Goal: Information Seeking & Learning: Learn about a topic

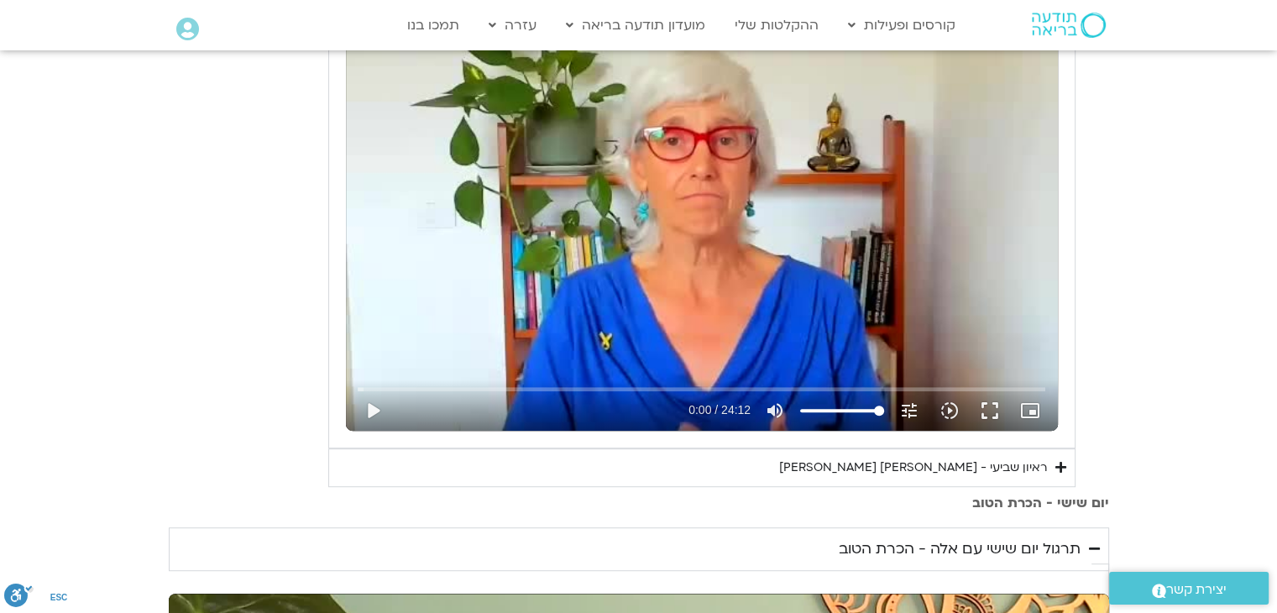
scroll to position [672, 0]
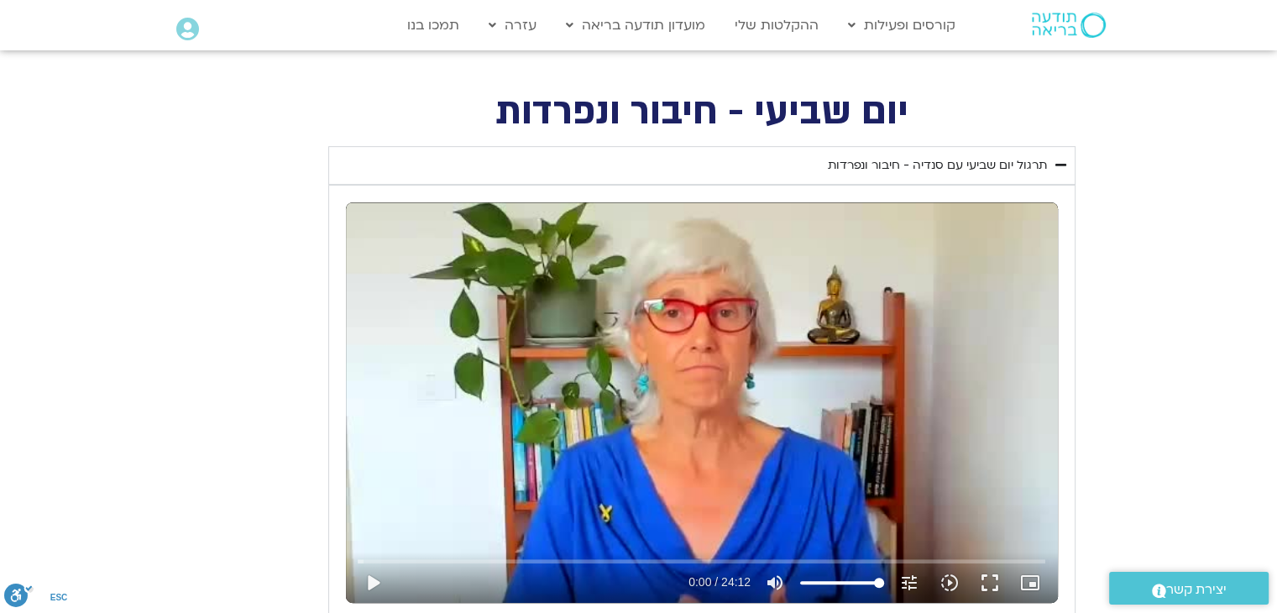
click at [842, 163] on div "תרגול יום שביעי עם סנדיה - חיבור ונפרדות" at bounding box center [937, 165] width 219 height 20
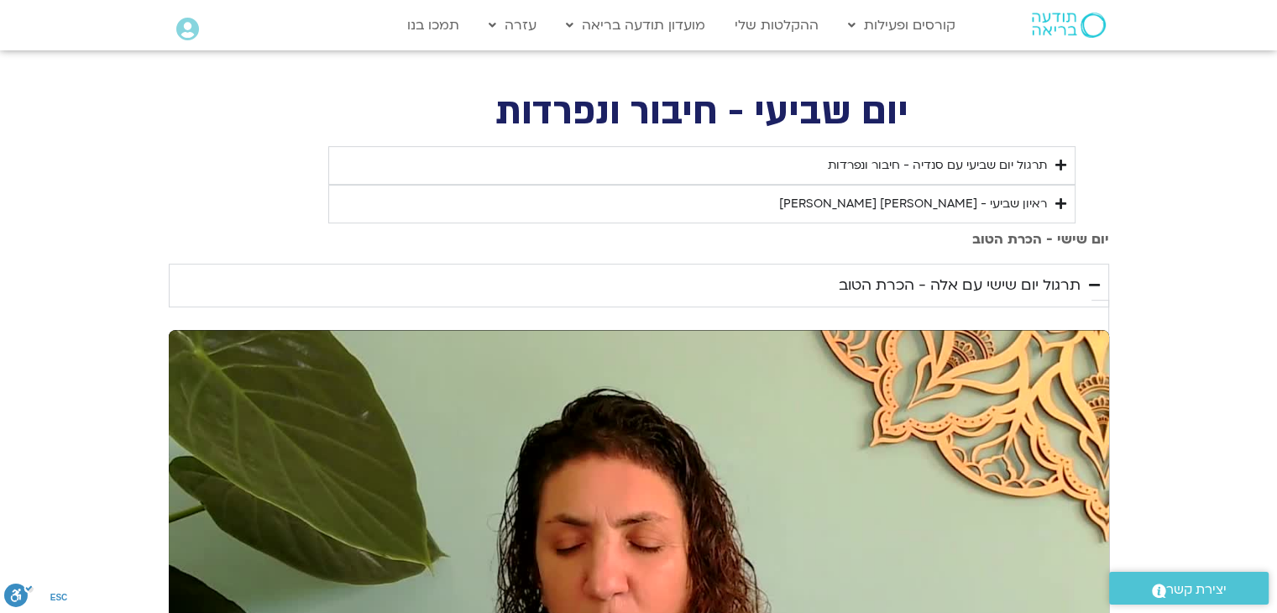
click at [955, 209] on div "ראיון שביעי - [PERSON_NAME] וג[PERSON_NAME]" at bounding box center [913, 204] width 268 height 20
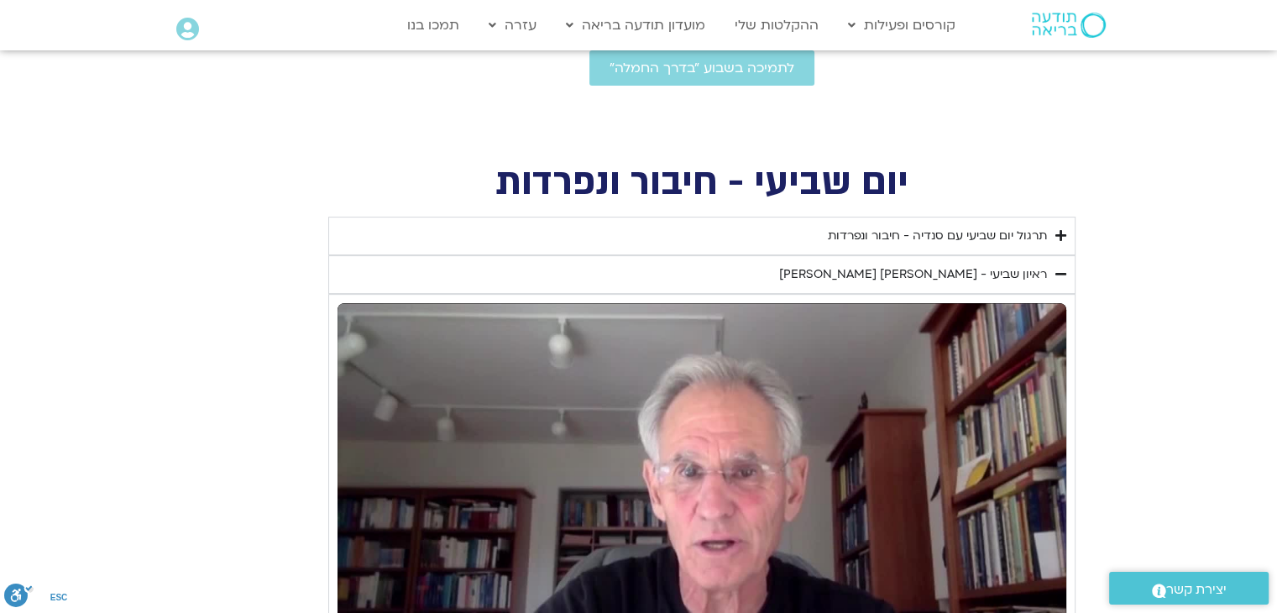
scroll to position [588, 0]
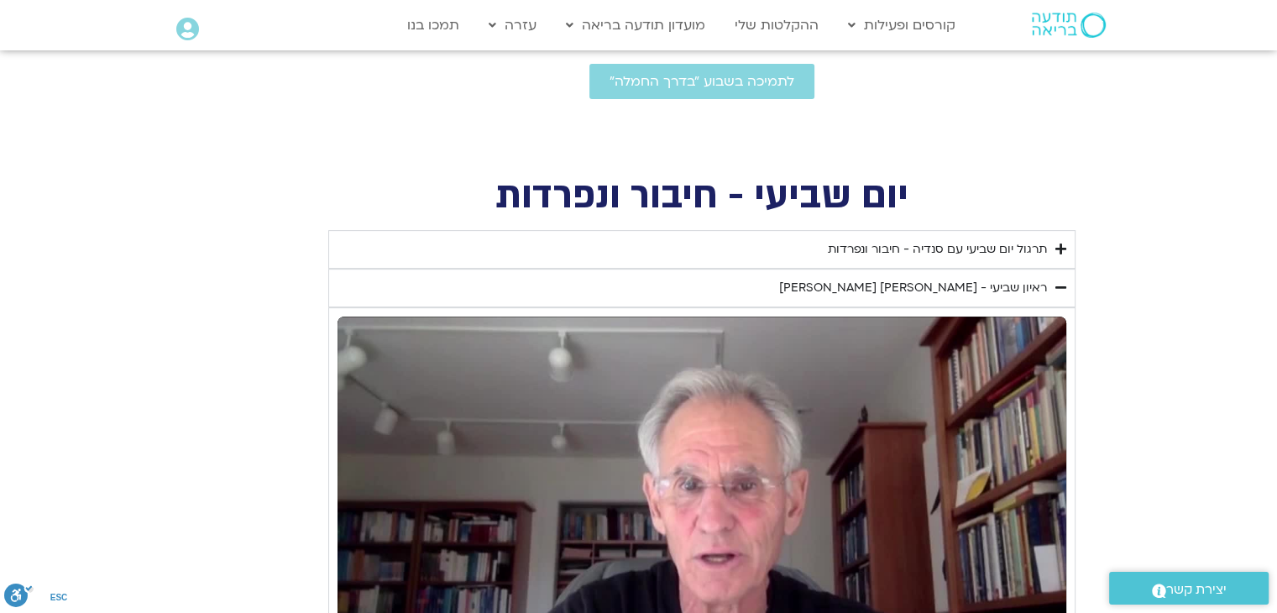
click at [980, 295] on div "ראיון שביעי - [PERSON_NAME] וג[PERSON_NAME]" at bounding box center [913, 288] width 268 height 20
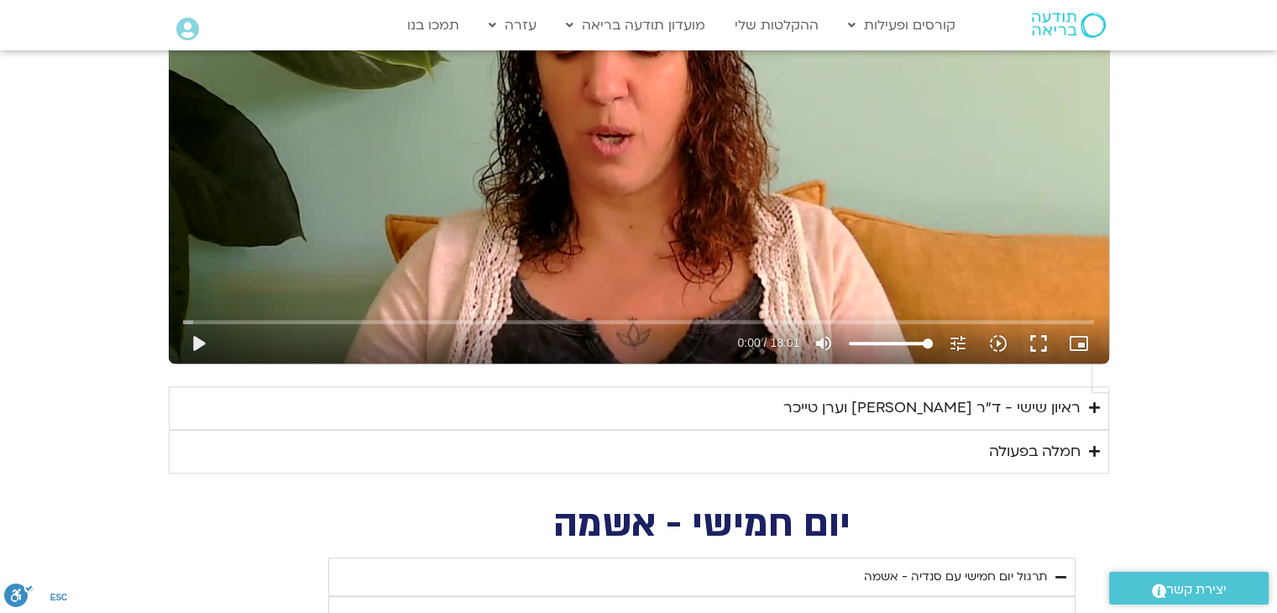
scroll to position [1259, 0]
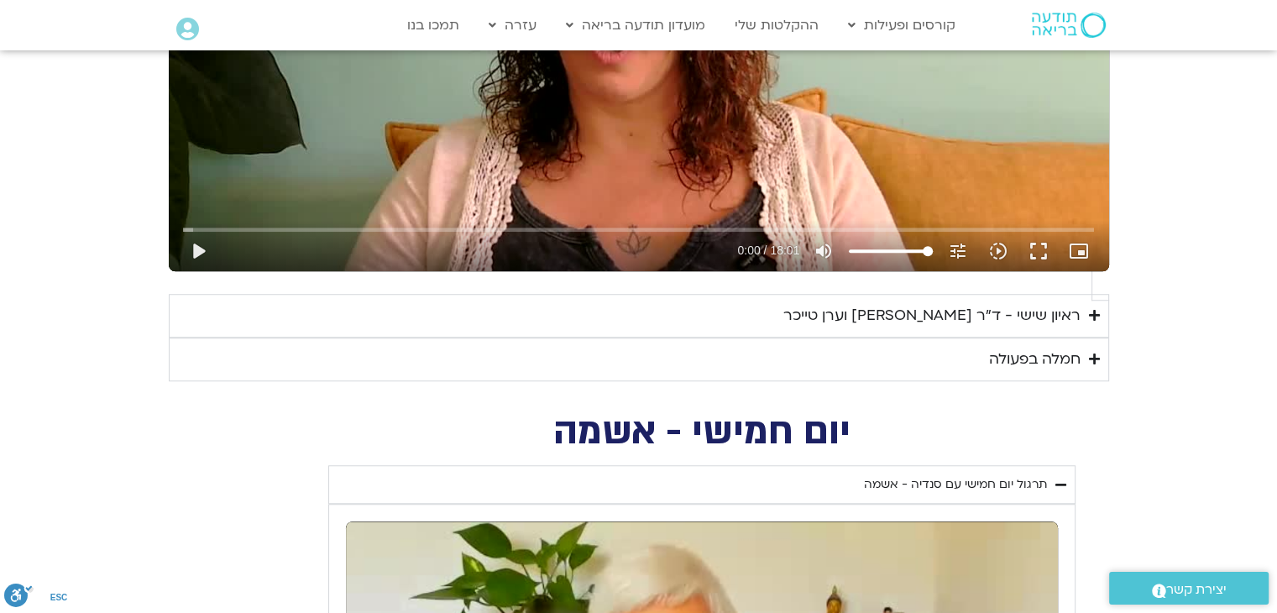
click at [890, 303] on div "ראיון שישי - ד"ר [PERSON_NAME] [PERSON_NAME]" at bounding box center [931, 315] width 297 height 25
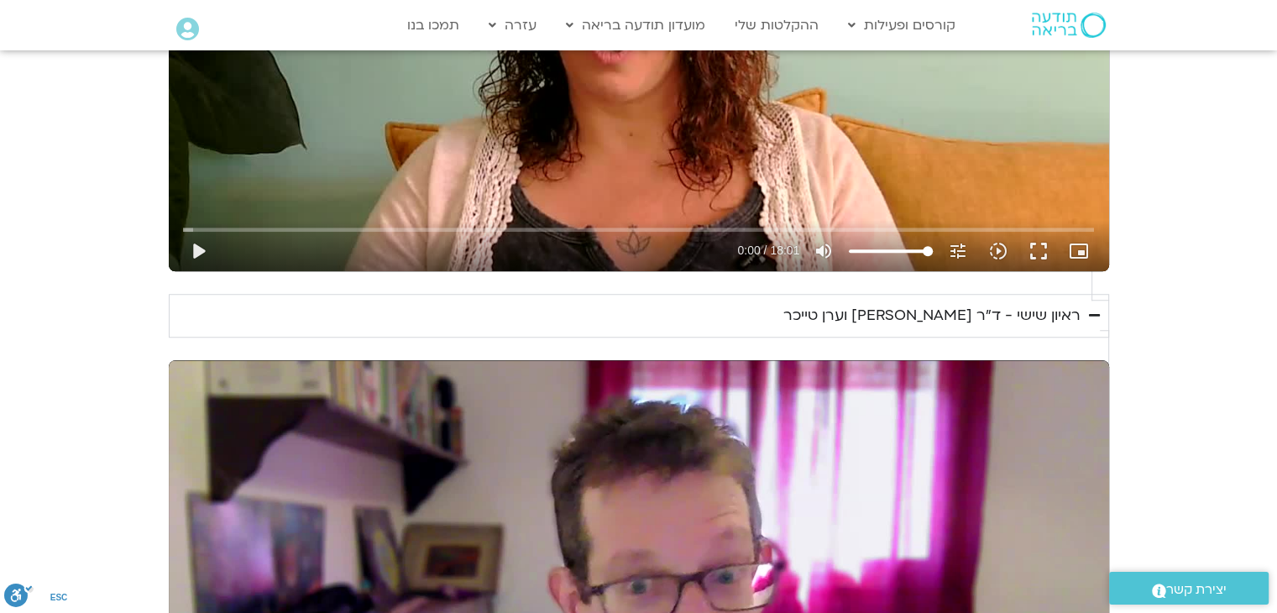
click at [890, 303] on div "ראיון שישי - ד"ר [PERSON_NAME] [PERSON_NAME]" at bounding box center [931, 315] width 297 height 25
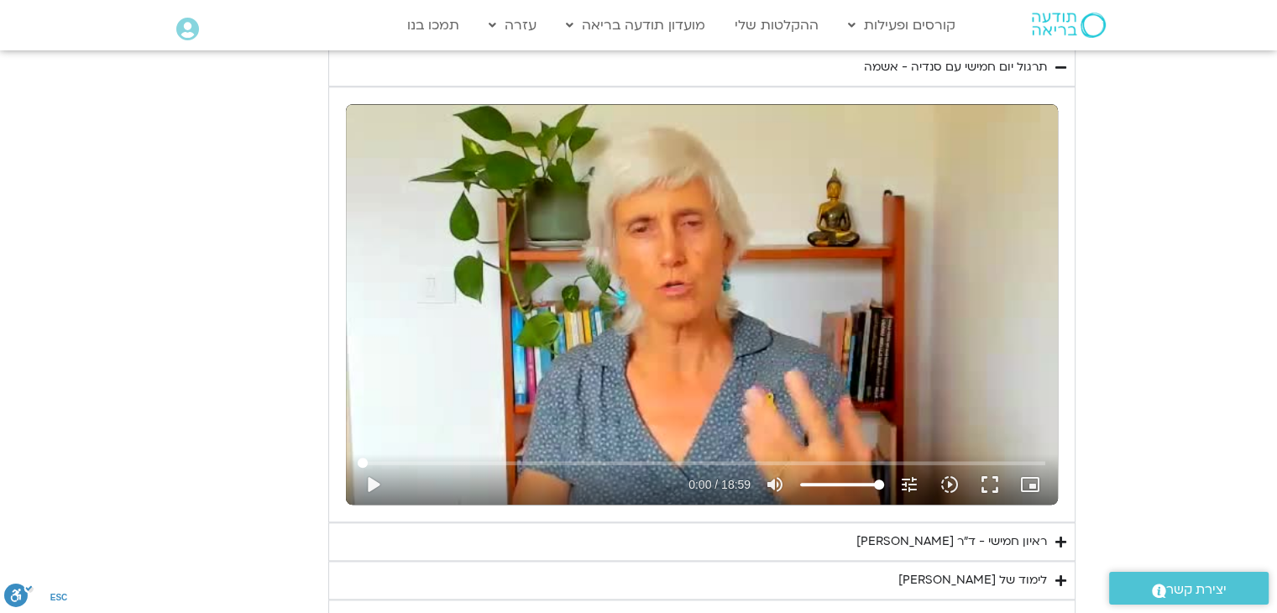
scroll to position [1679, 0]
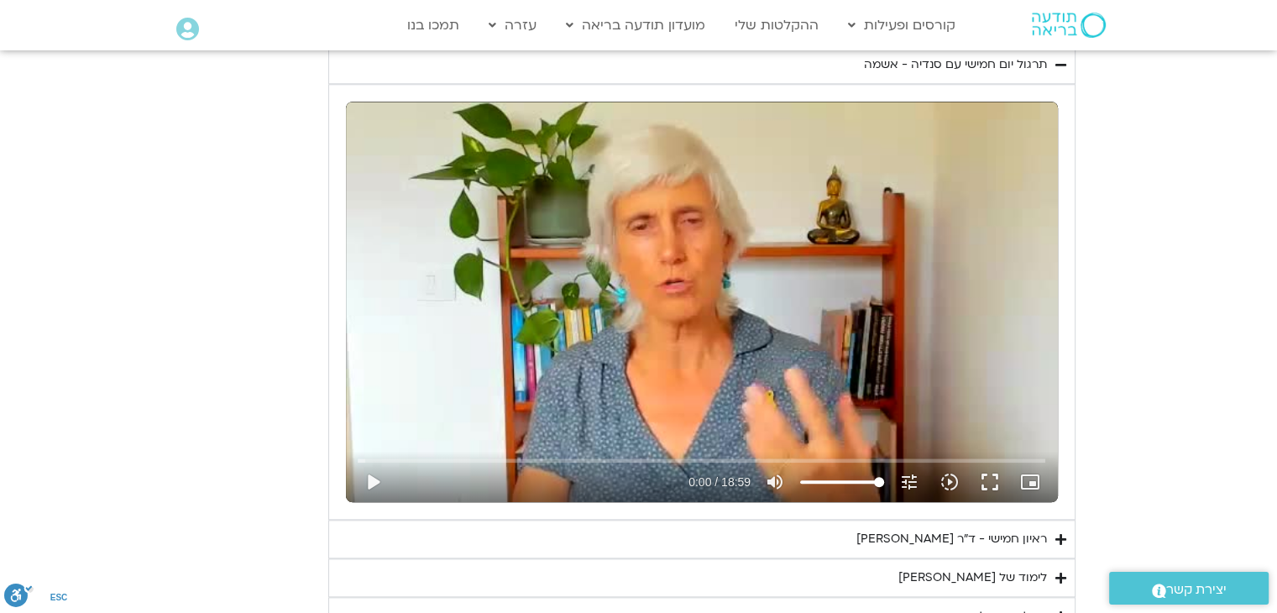
click at [1031, 567] on div "לימוד של [PERSON_NAME]" at bounding box center [972, 577] width 149 height 20
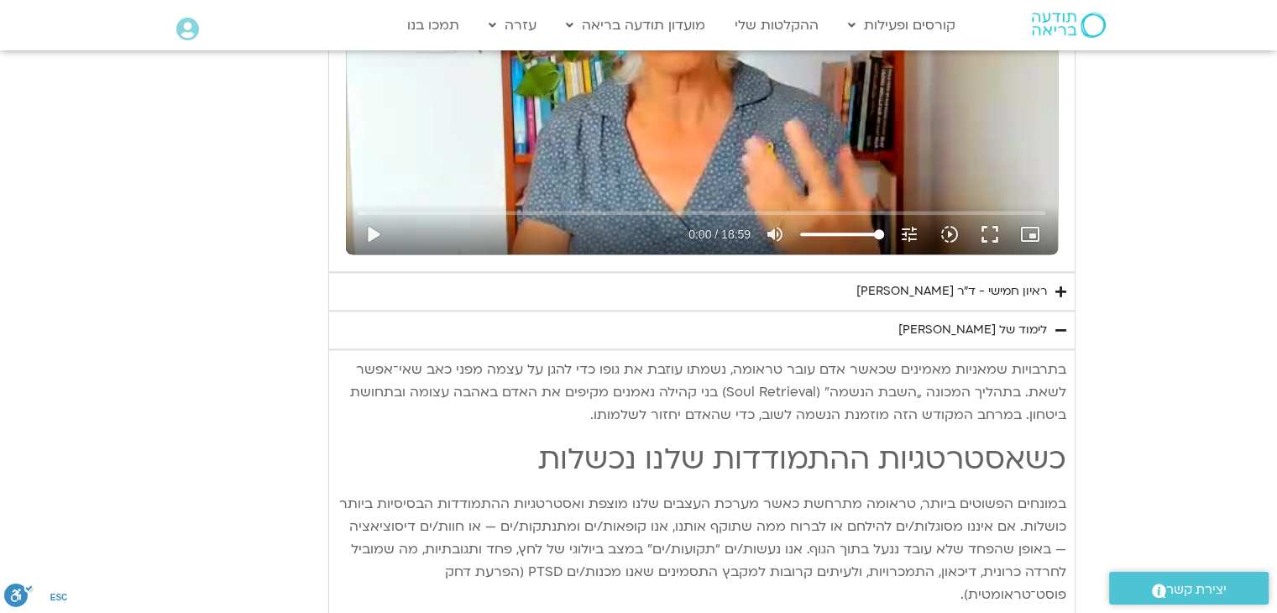
scroll to position [1931, 0]
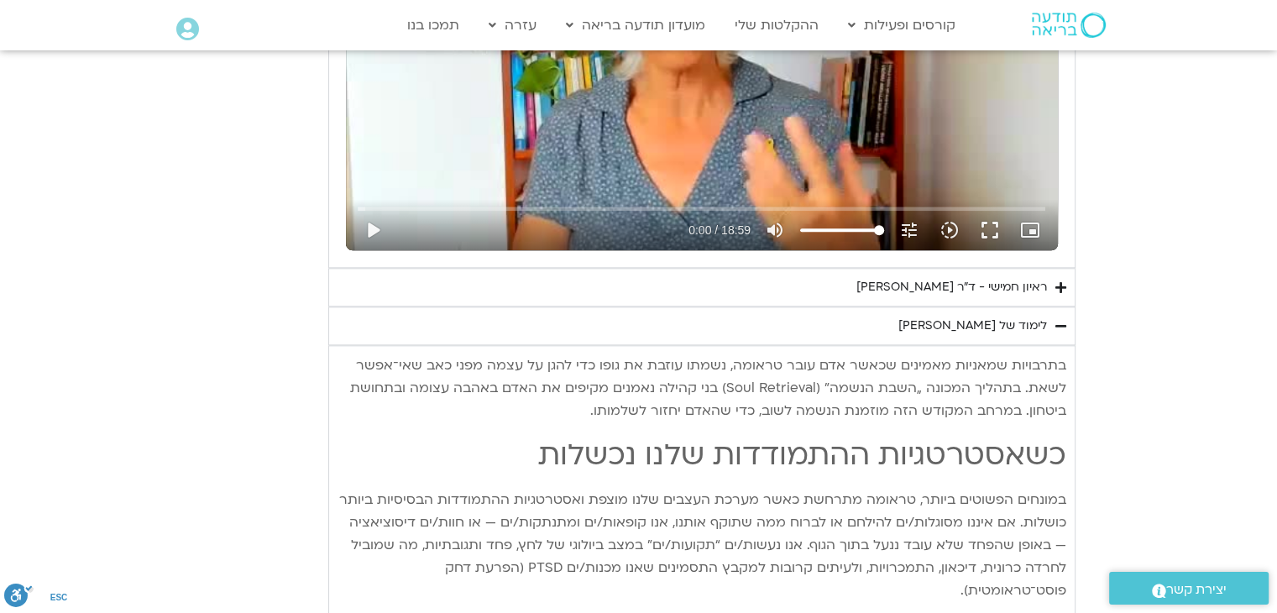
click at [1001, 316] on div "לימוד של [PERSON_NAME]" at bounding box center [972, 326] width 149 height 20
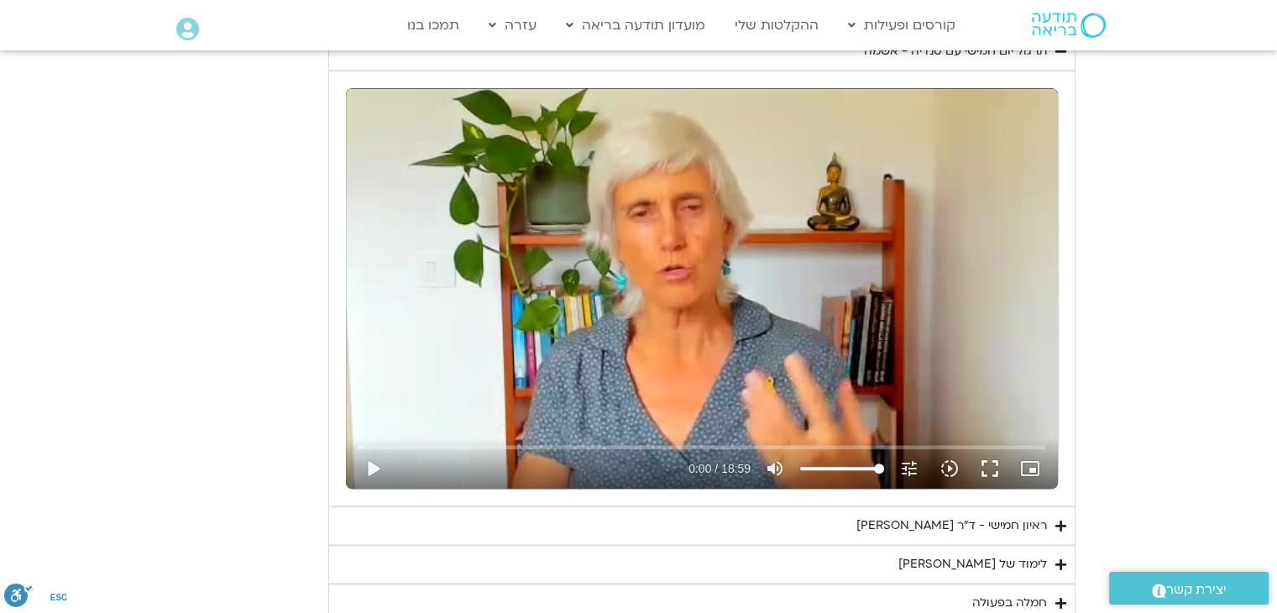
scroll to position [1679, 0]
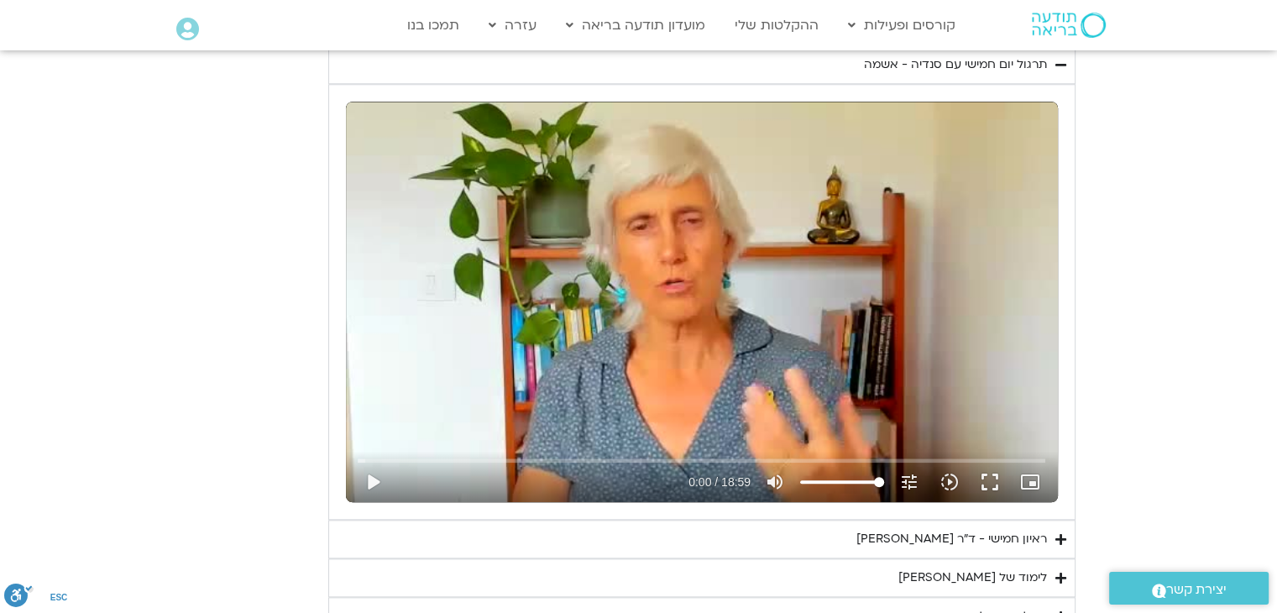
click at [1027, 529] on div "ראיון חמישי - ד"ר [PERSON_NAME] אל-בר [PERSON_NAME]" at bounding box center [951, 539] width 191 height 20
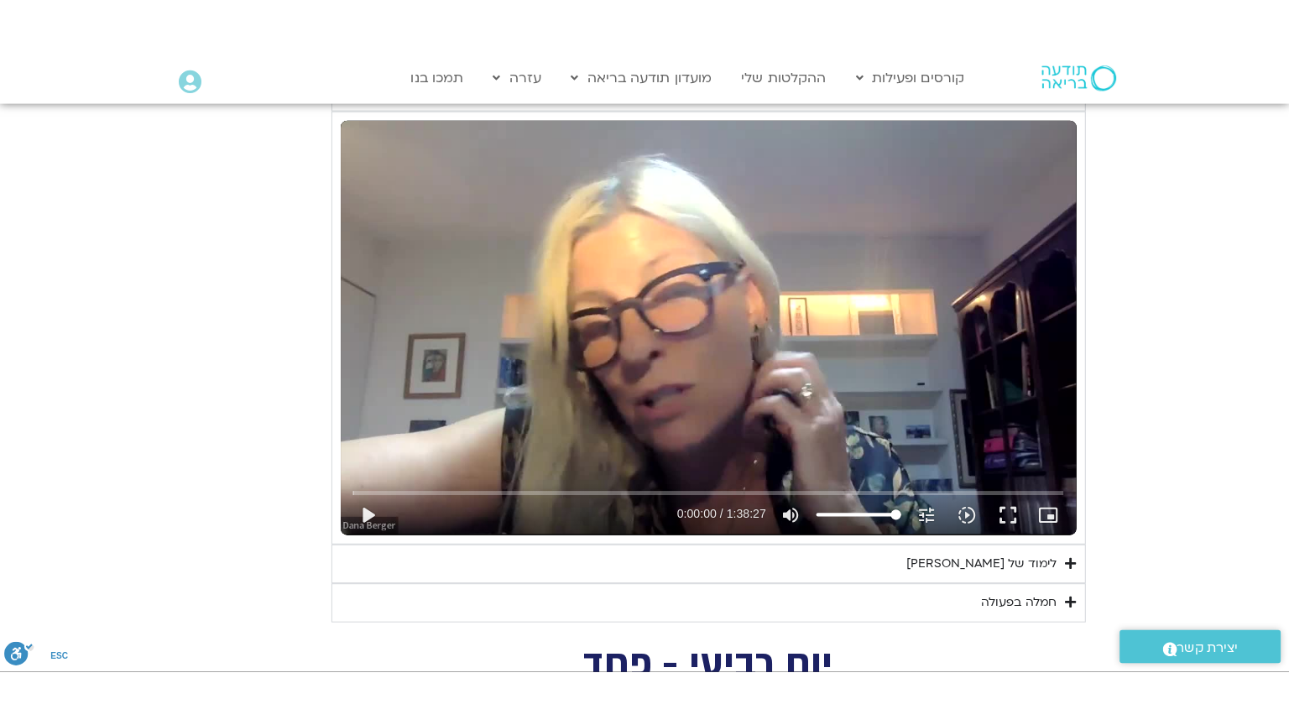
scroll to position [2180, 0]
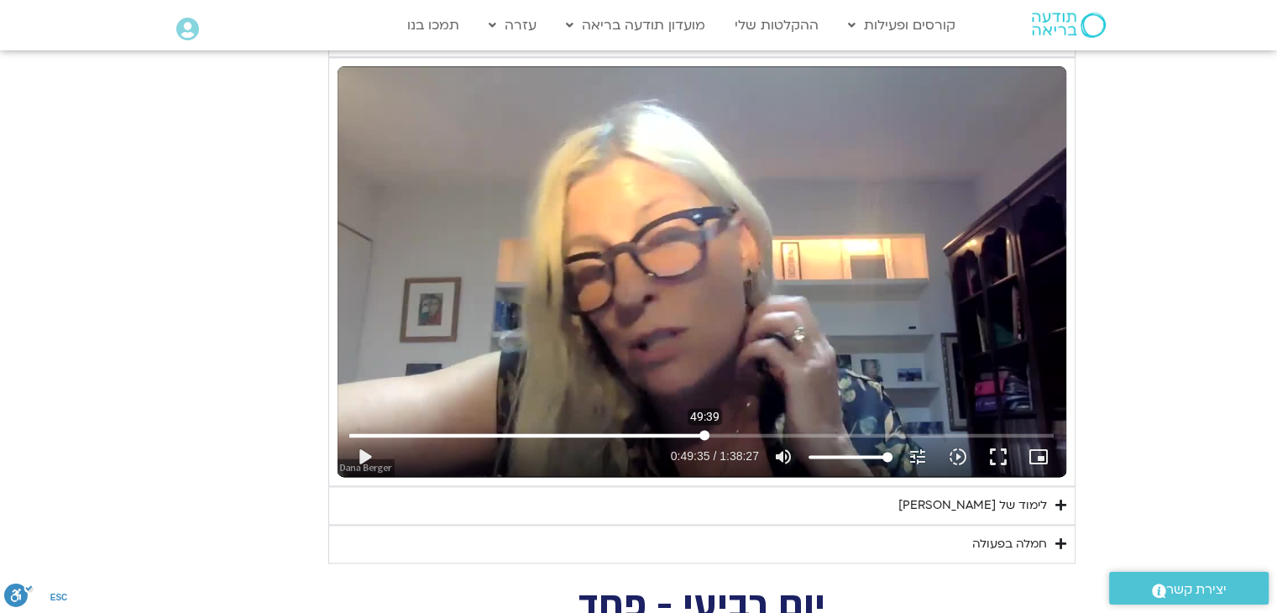
click at [704, 430] on input "Seek" at bounding box center [701, 435] width 704 height 10
click at [363, 437] on button "play_arrow" at bounding box center [364, 457] width 40 height 40
click at [1001, 437] on button "fullscreen" at bounding box center [998, 457] width 40 height 40
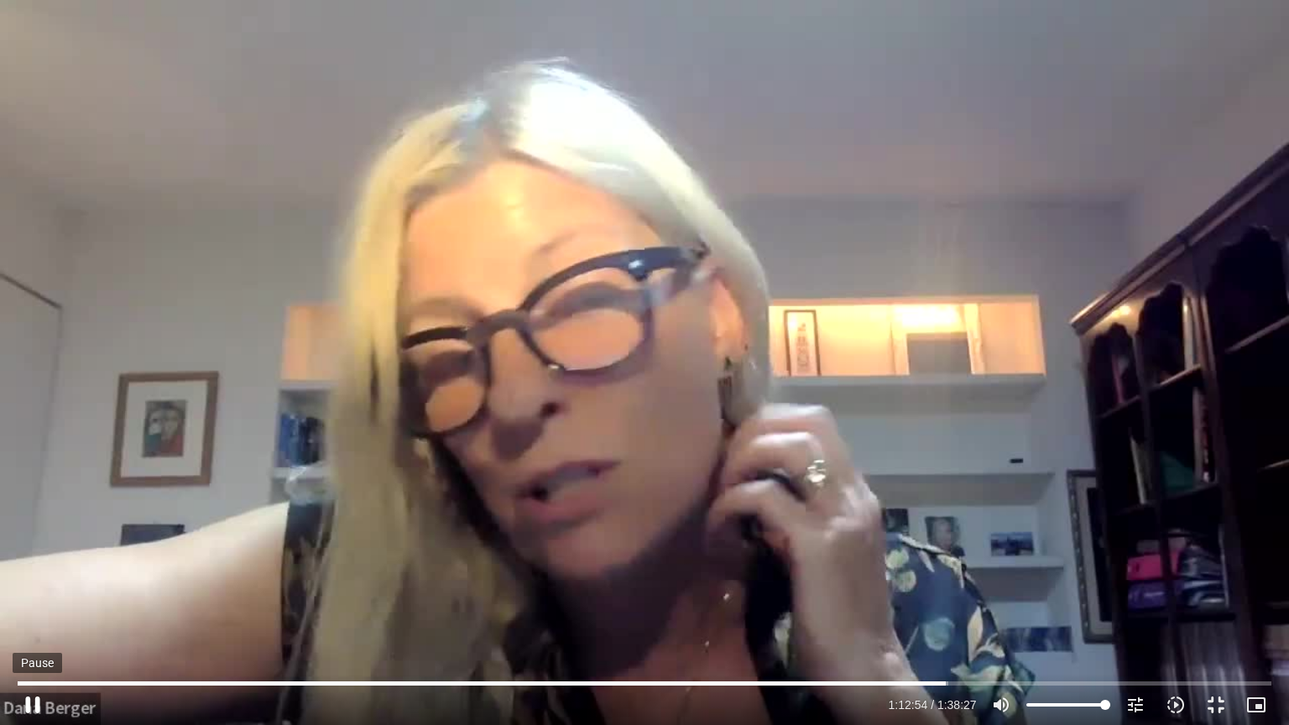
click at [45, 712] on button "pause" at bounding box center [33, 705] width 40 height 40
click at [27, 704] on button "play_arrow" at bounding box center [33, 705] width 40 height 40
type input "5138.037339"
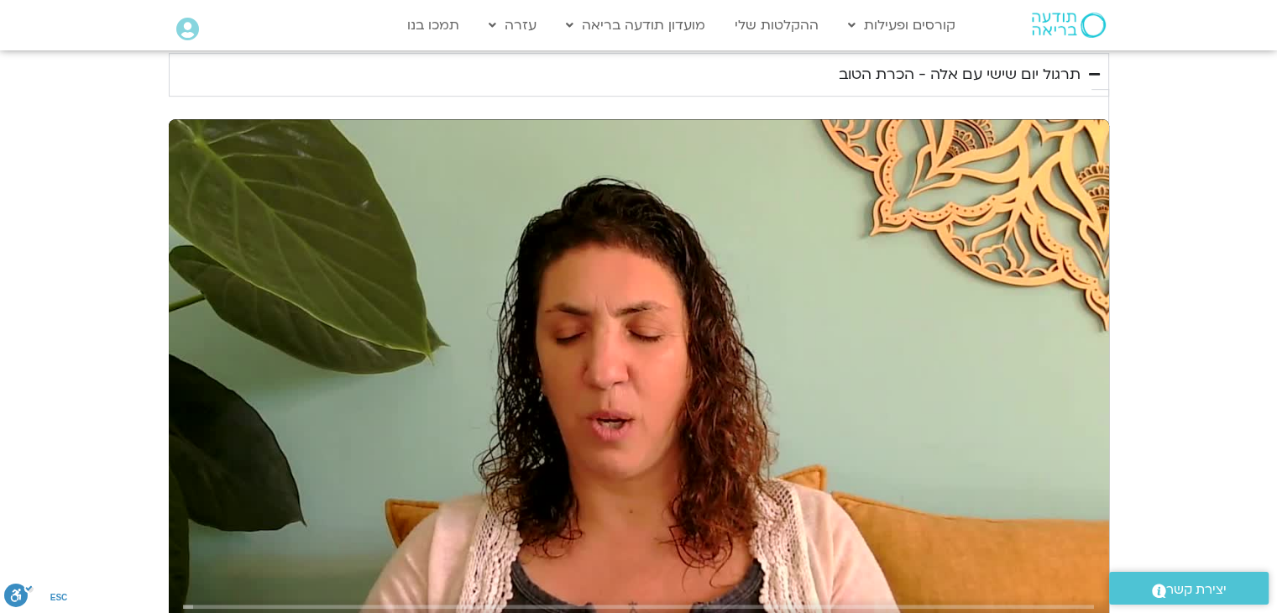
scroll to position [860, 0]
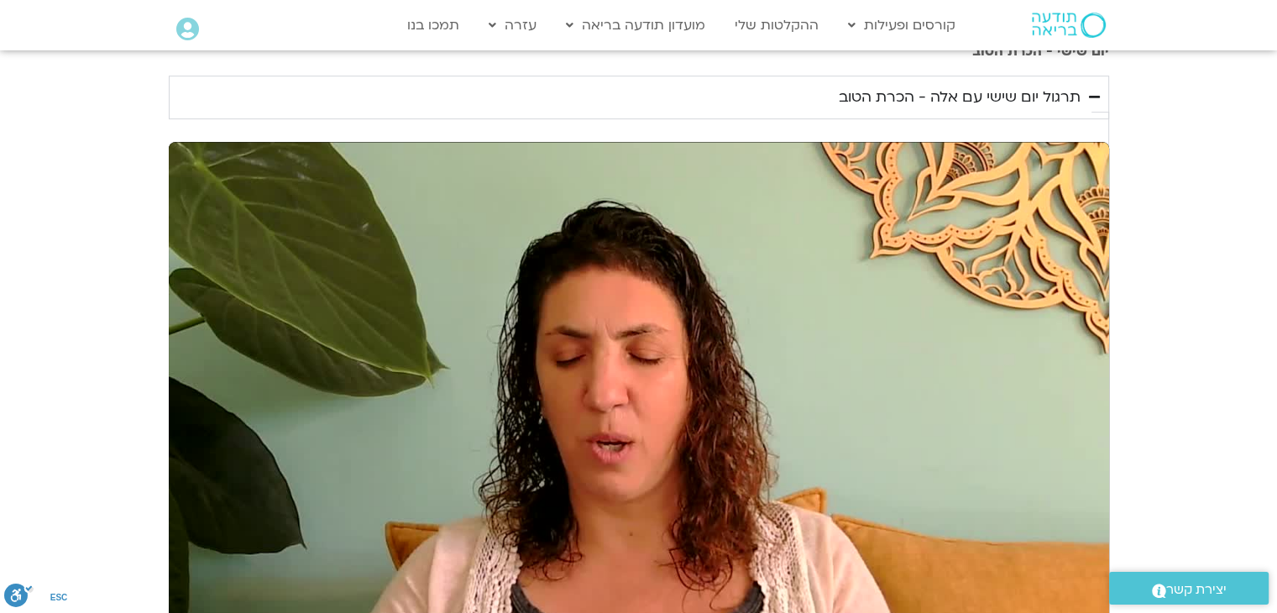
click at [1047, 119] on summary "תרגול יום שישי עם אלה - הכרת הטוב" at bounding box center [639, 98] width 940 height 44
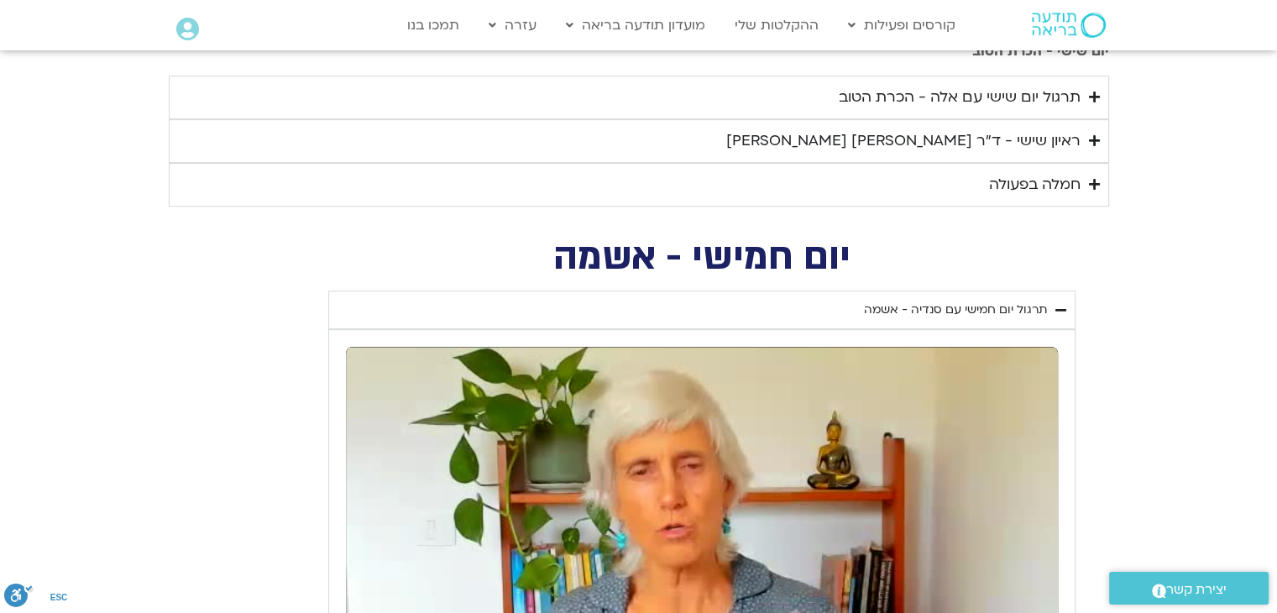
click at [1027, 154] on div "ראיון שישי - ד"ר [PERSON_NAME] [PERSON_NAME]" at bounding box center [903, 140] width 354 height 25
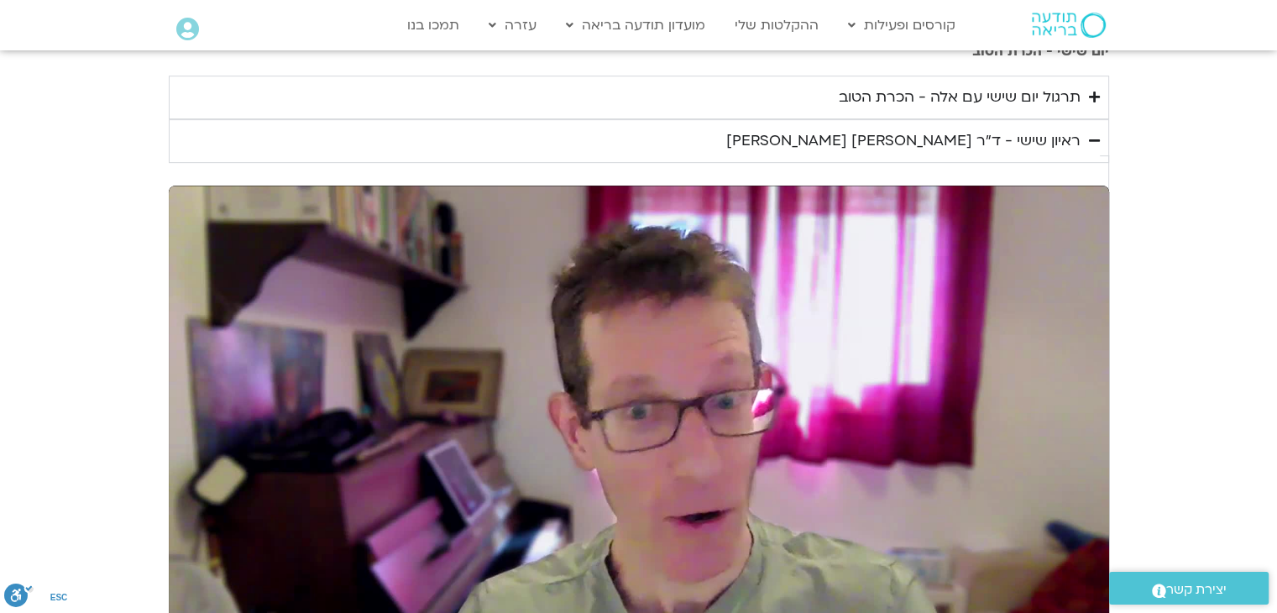
click at [1030, 163] on summary "ראיון שישי - ד"ר [PERSON_NAME] [PERSON_NAME]" at bounding box center [639, 141] width 940 height 44
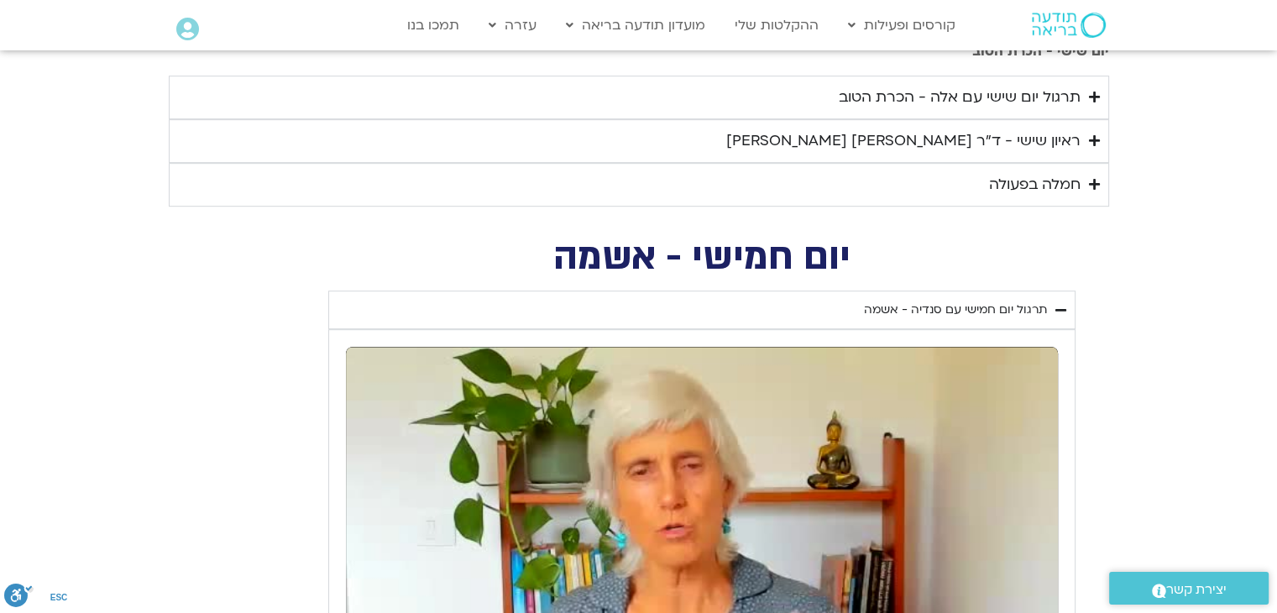
click at [1030, 163] on summary "ראיון שישי - ד"ר [PERSON_NAME] [PERSON_NAME]" at bounding box center [639, 141] width 940 height 44
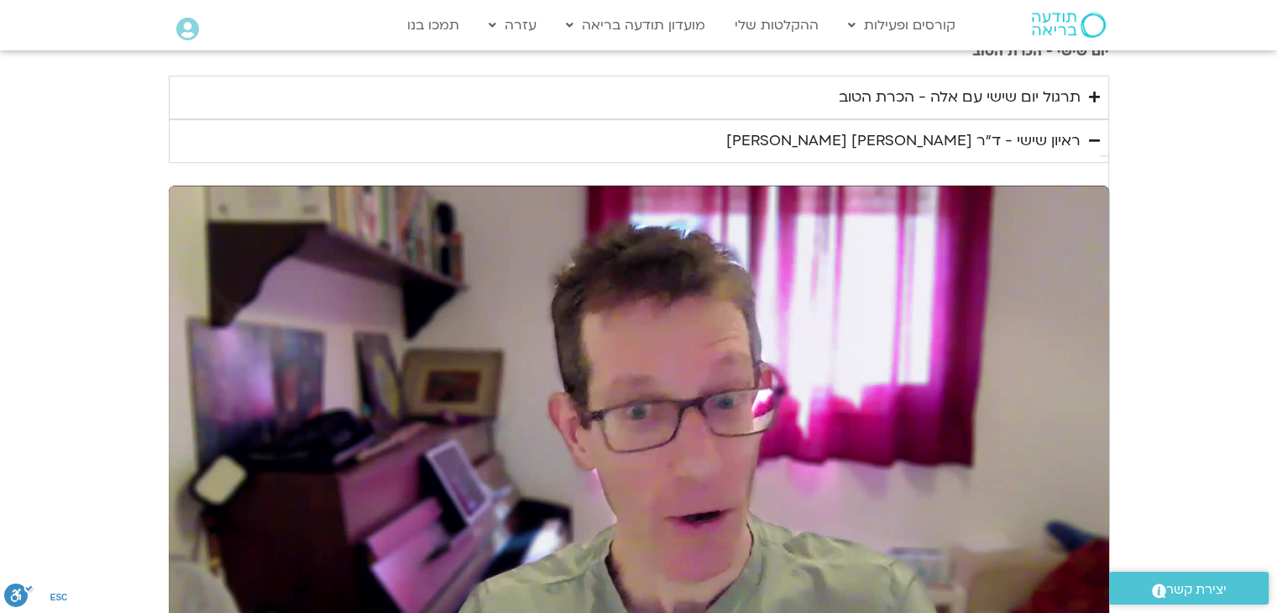
click at [1030, 163] on summary "ראיון שישי - ד"ר [PERSON_NAME] [PERSON_NAME]" at bounding box center [639, 141] width 940 height 44
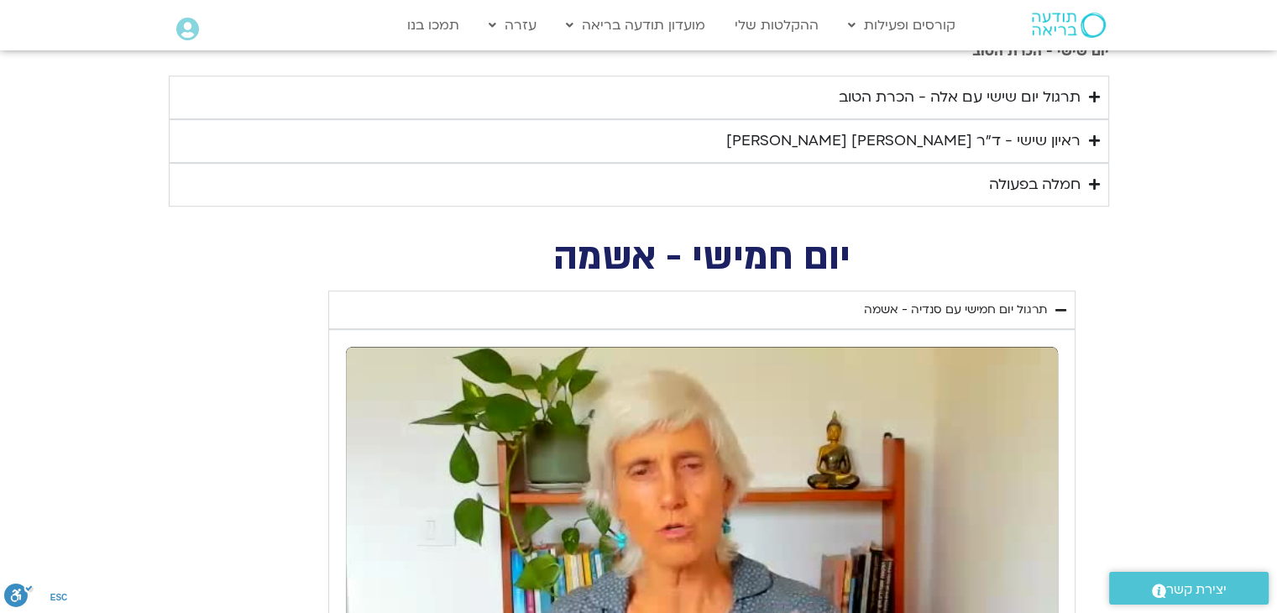
drag, startPoint x: 1051, startPoint y: 209, endPoint x: 1030, endPoint y: 201, distance: 22.3
click at [1030, 197] on div "חמלה בפעולה" at bounding box center [1035, 184] width 92 height 25
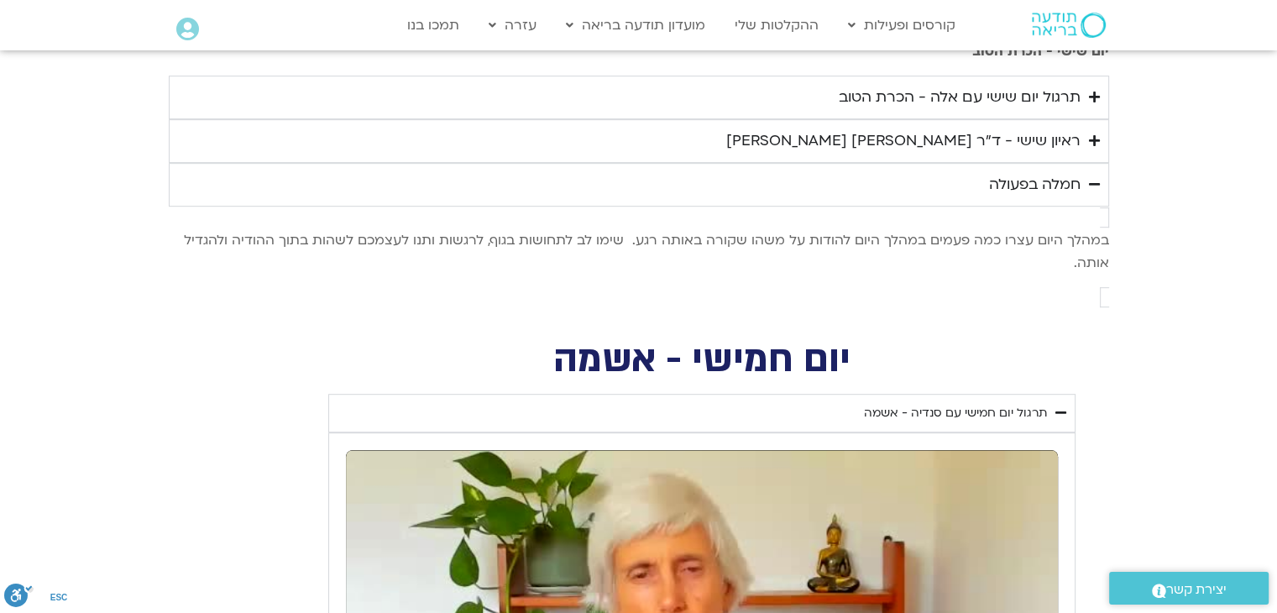
click at [1030, 197] on div "חמלה בפעולה" at bounding box center [1035, 184] width 92 height 25
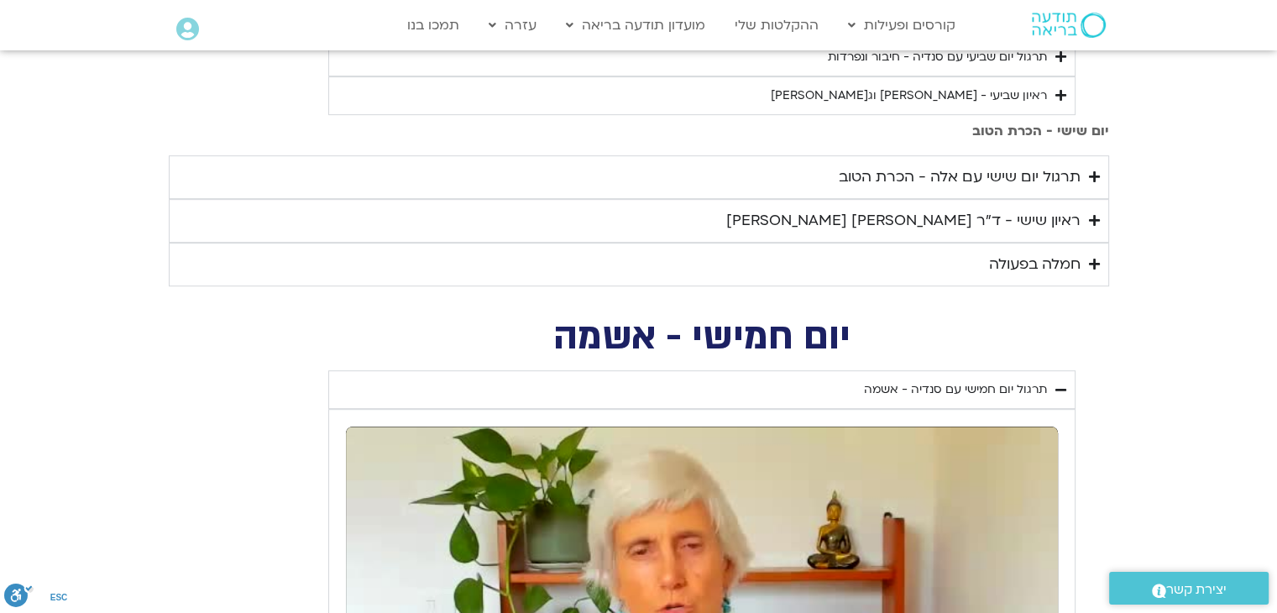
scroll to position [776, 0]
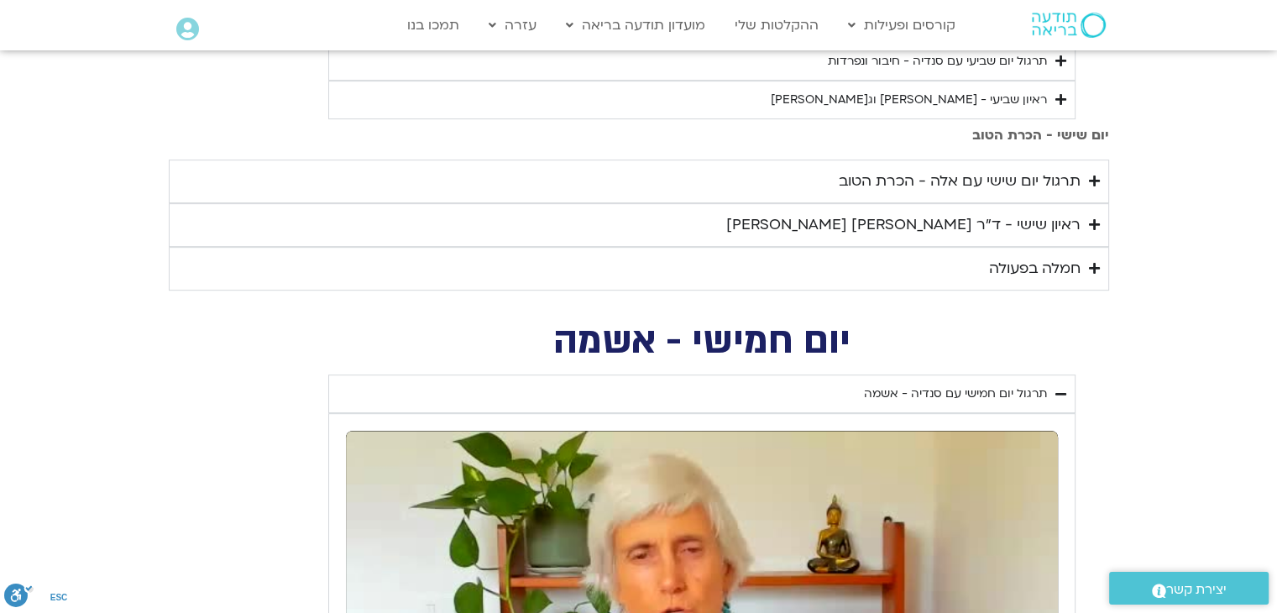
click at [1028, 194] on div "תרגול יום שישי עם אלה - הכרת הטוב" at bounding box center [960, 181] width 242 height 25
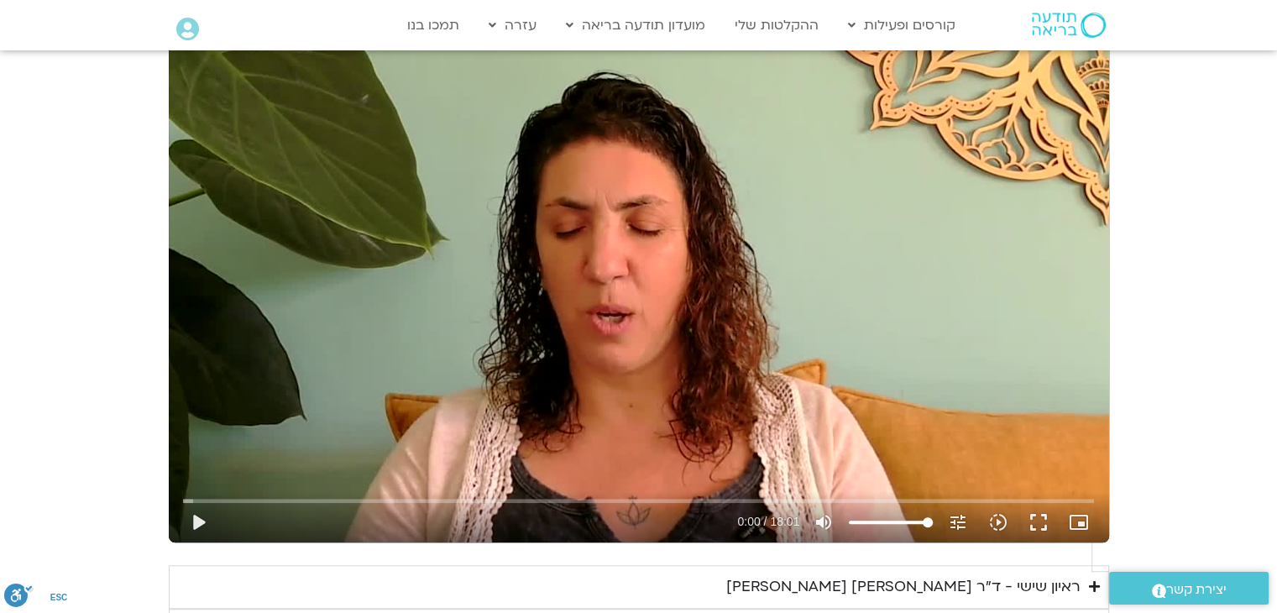
scroll to position [976, 0]
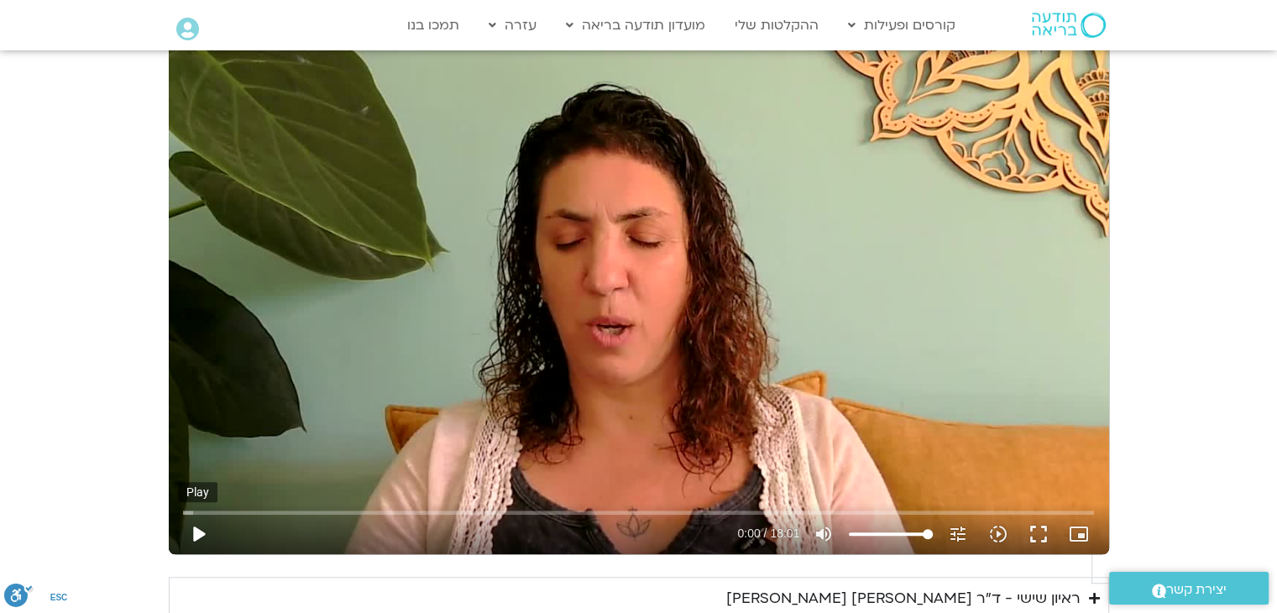
click at [218, 514] on button "play_arrow" at bounding box center [198, 534] width 40 height 40
type input "5907.52"
type input "0.0107"
type input "5907.52"
type input "0.129001"
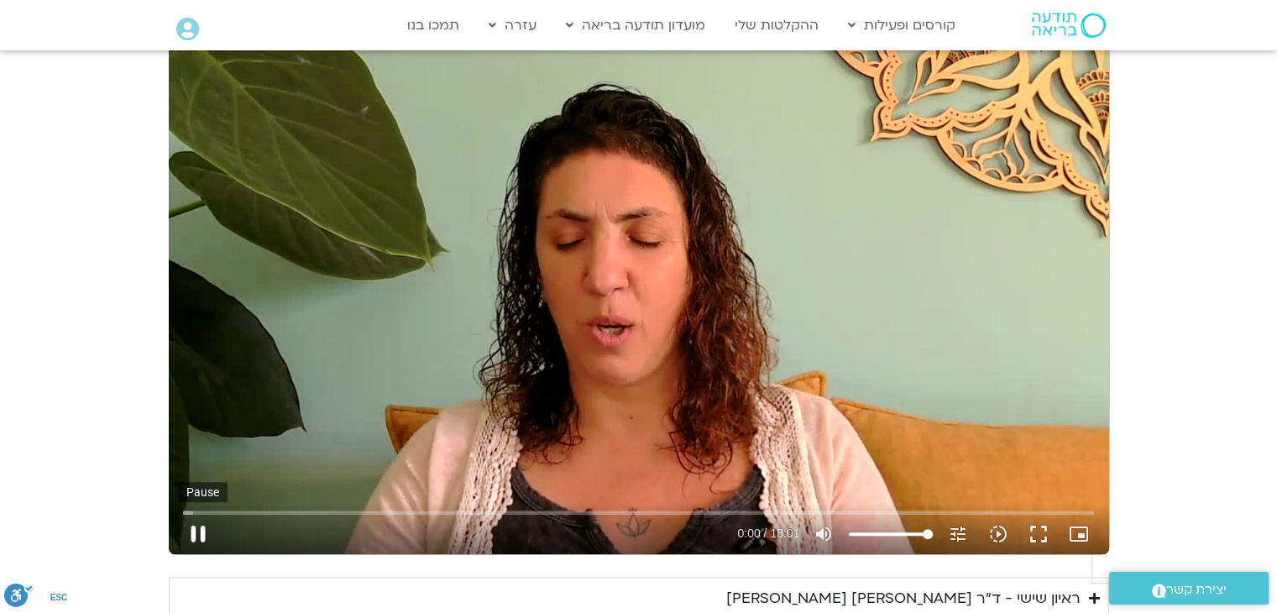
type input "5907.52"
type input "0.264106"
type input "5907.52"
type input "0.396078"
type input "5907.52"
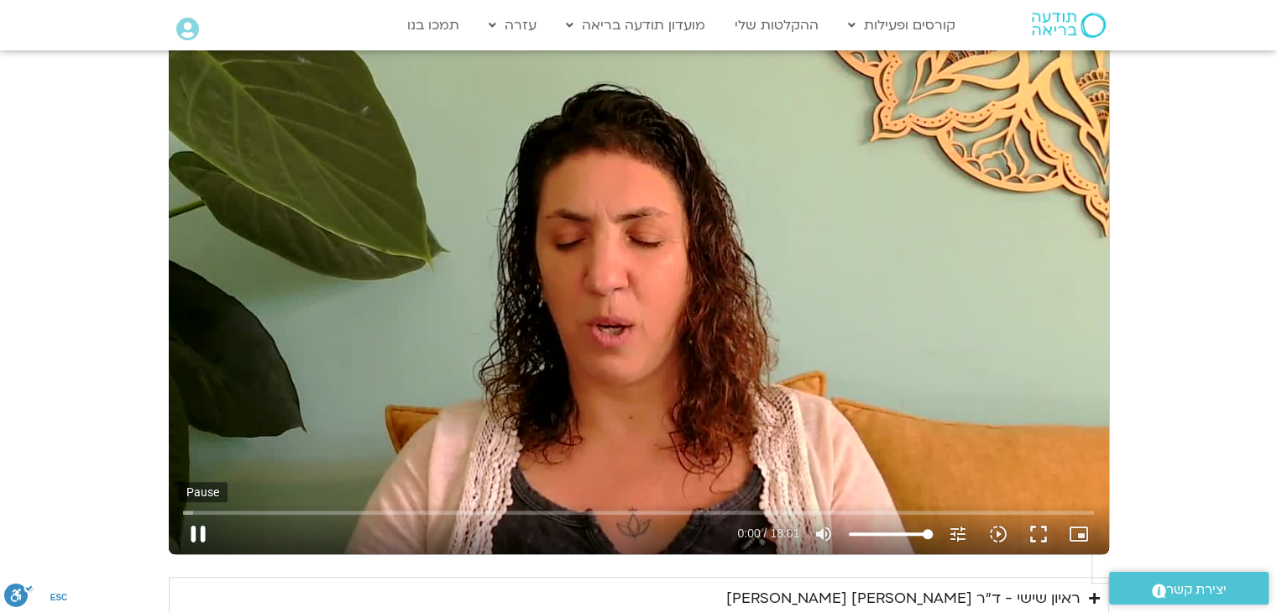
type input "0.52875"
type input "5907.52"
type input "0.658377"
type input "5907.52"
type input "0.786483"
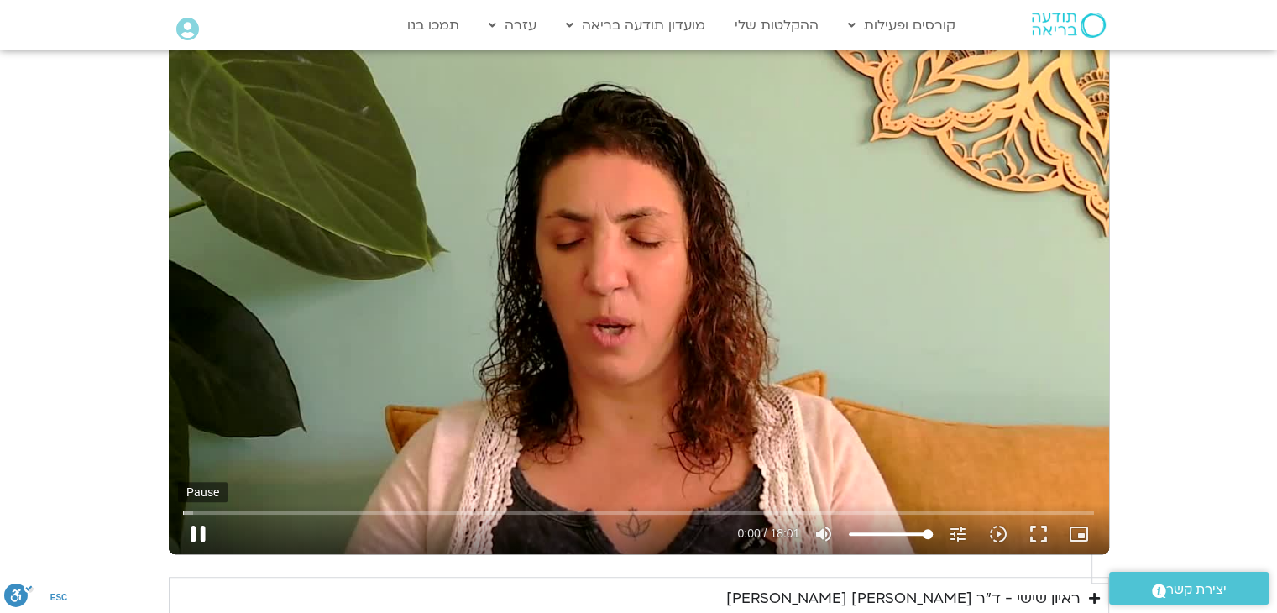
type input "5907.52"
type input "0.917388"
type input "5907.52"
type input "1.048867"
type input "5907.52"
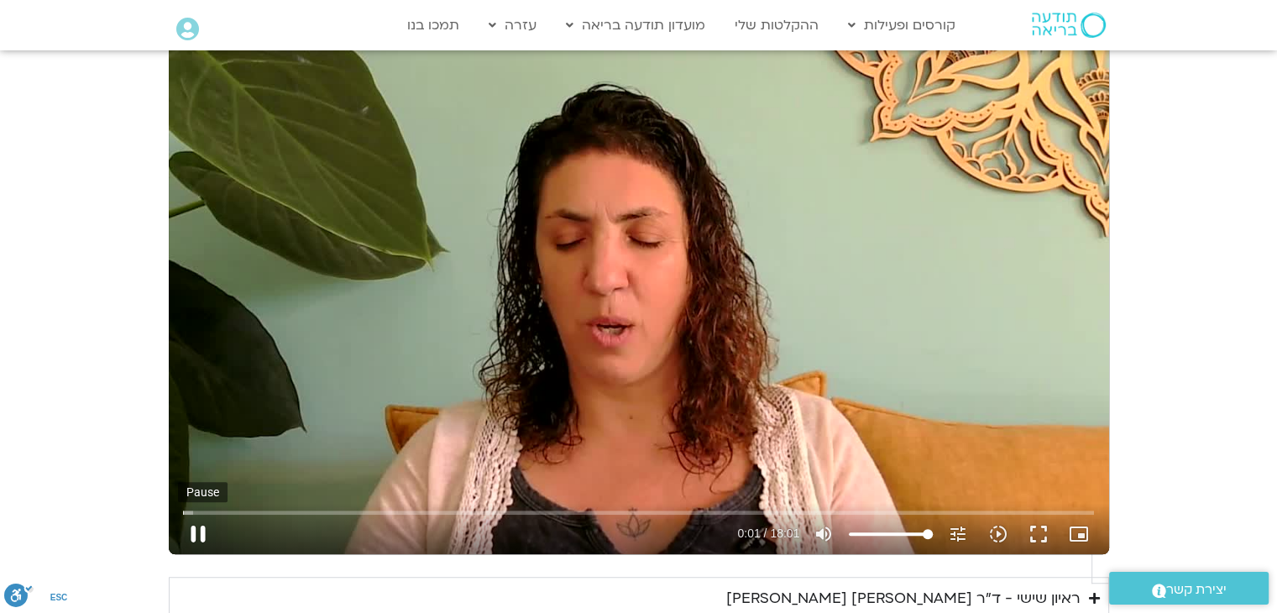
type input "1.176911"
type input "5907.52"
type input "1.312655"
type input "5907.52"
type input "1.443506"
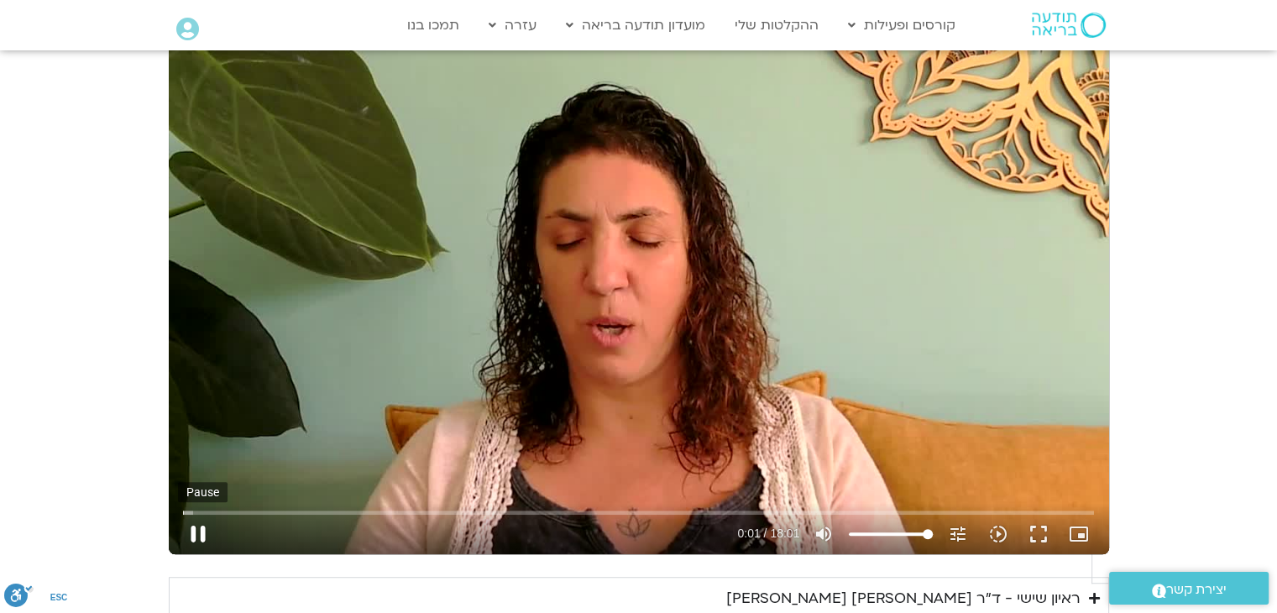
type input "5907.52"
type input "1.576269"
type input "5907.52"
type input "1.710502"
type input "5907.52"
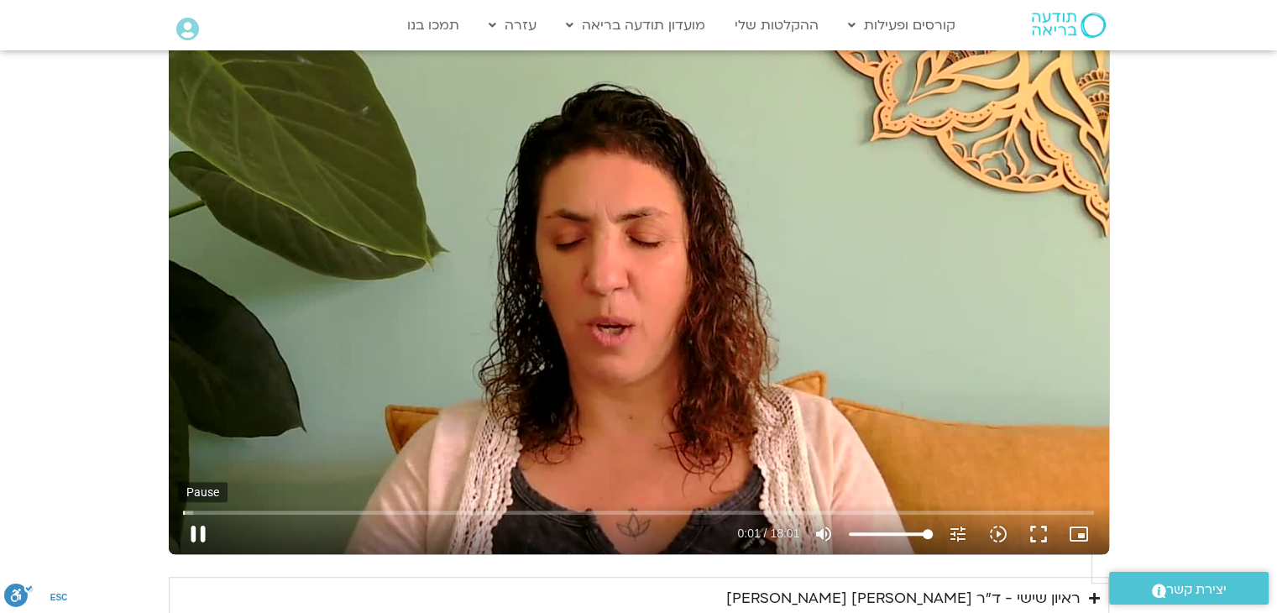
type input "1.837955"
type input "5907.52"
type input "1.971834"
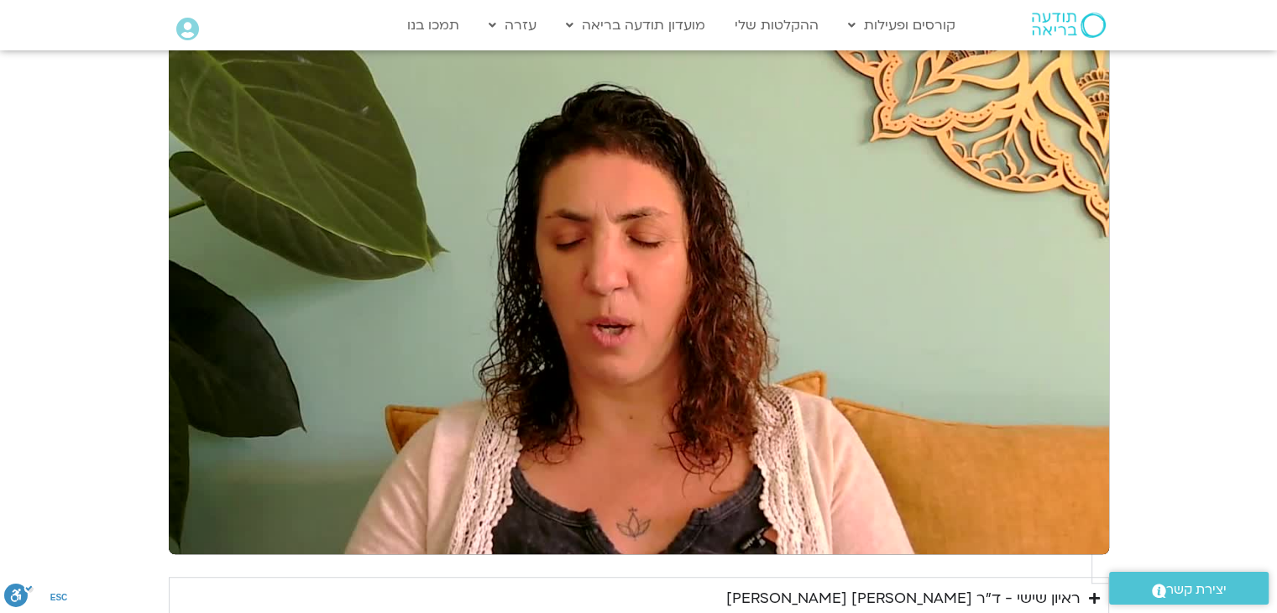
type input "5907.52"
type input "2.509529"
type input "5907.52"
type input "2.638933"
type input "5907.52"
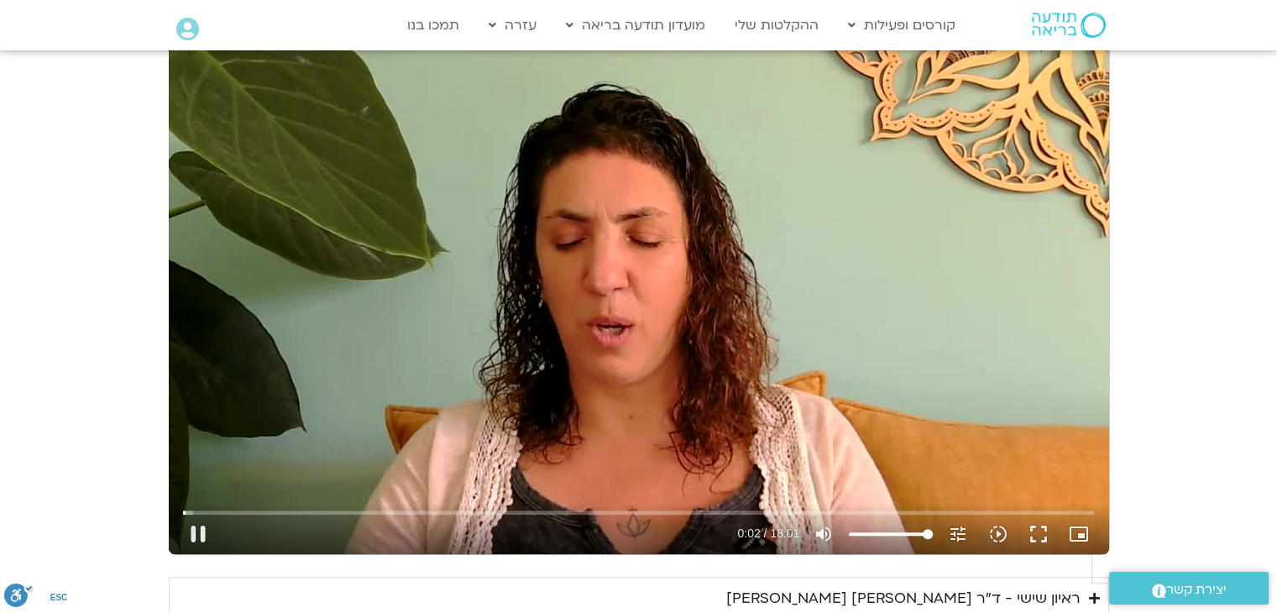
type input "2.770392"
type input "5907.52"
type input "2.841897"
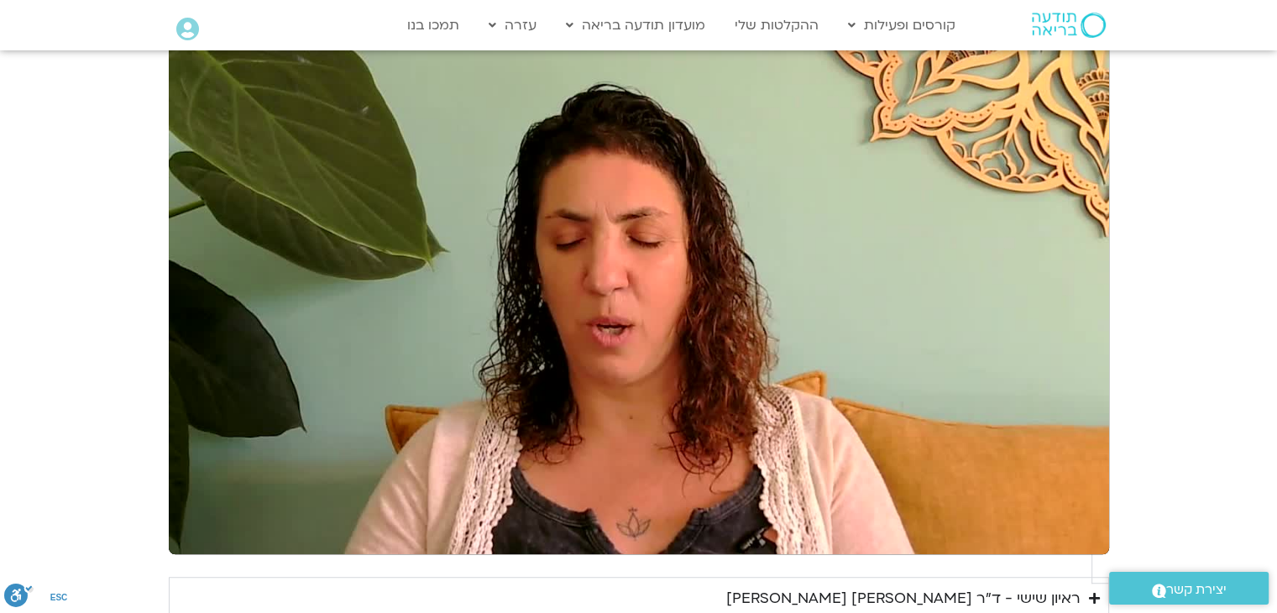
type input "5907.52"
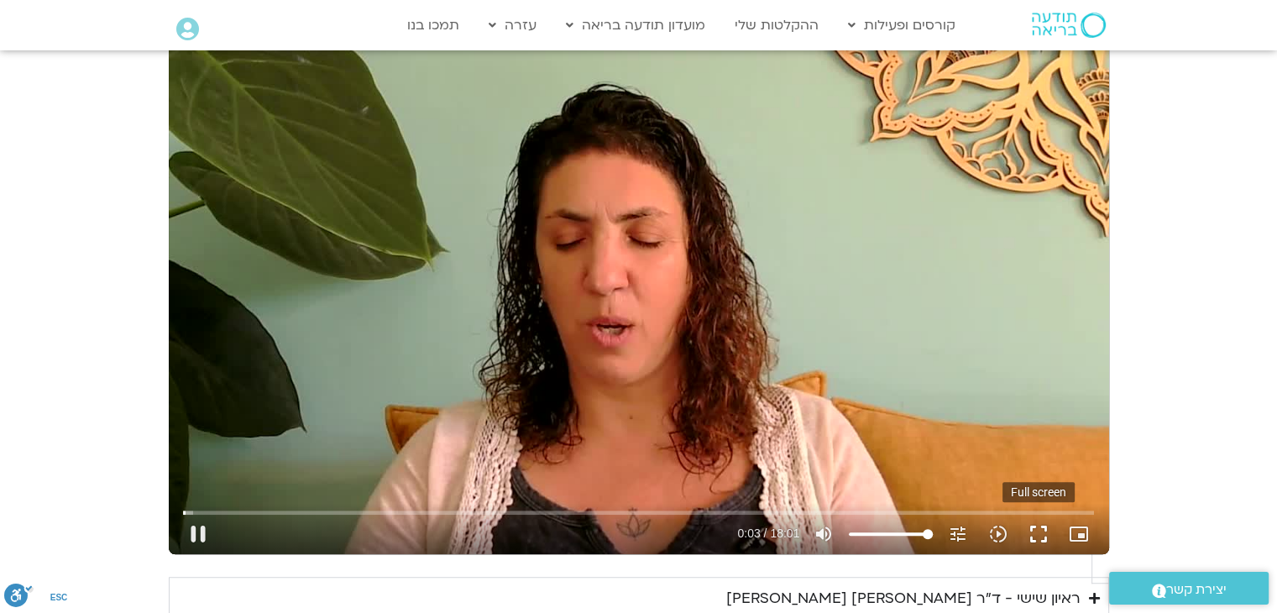
type input "3.401255"
type input "5907.52"
type input "3.524358"
type input "5907.52"
type input "3.649982"
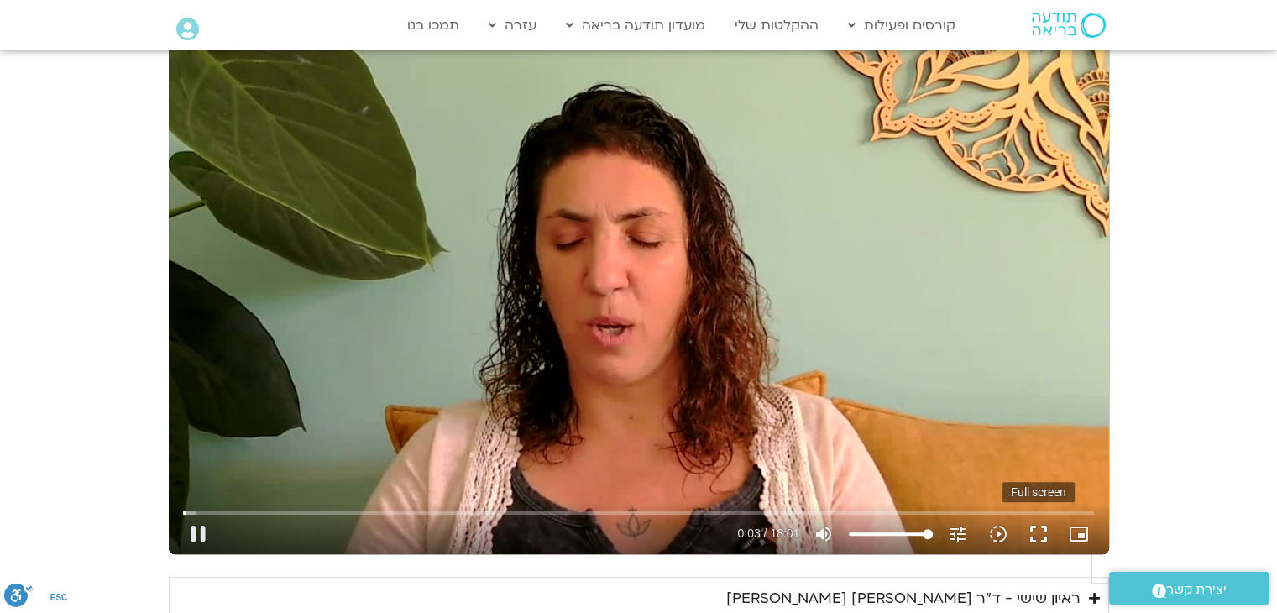
type input "5907.52"
type input "3.775332"
type input "5907.52"
type input "3.900586"
type input "5907.52"
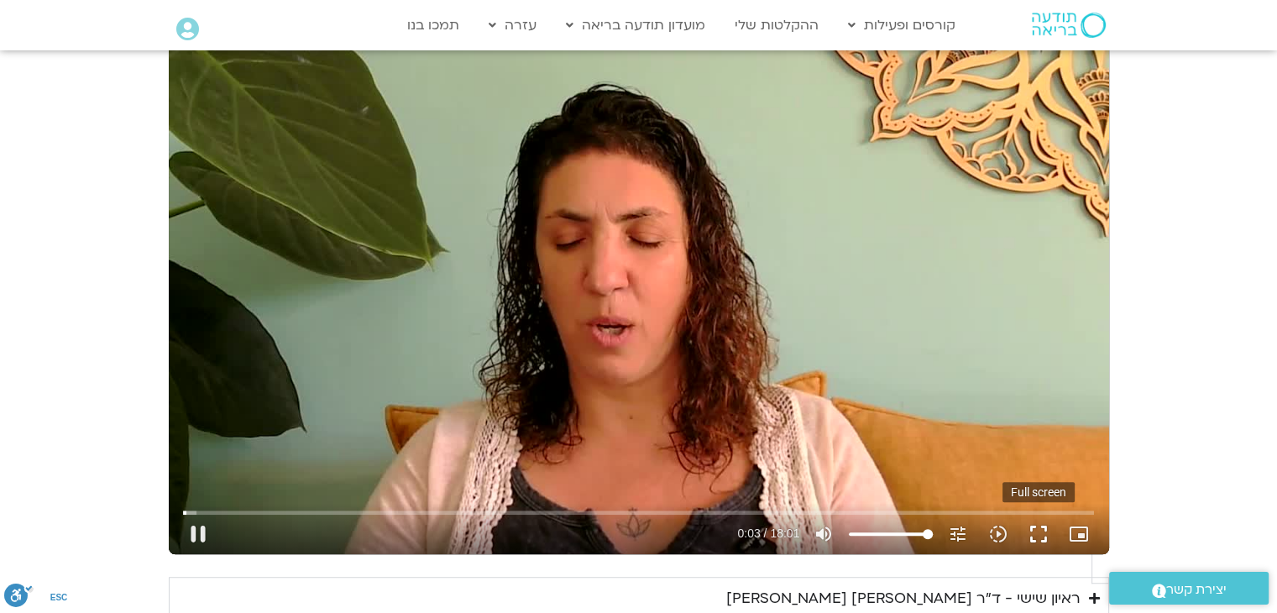
type input "4.031323"
type input "5907.52"
type input "4.15935"
type input "5907.52"
type input "4.293941"
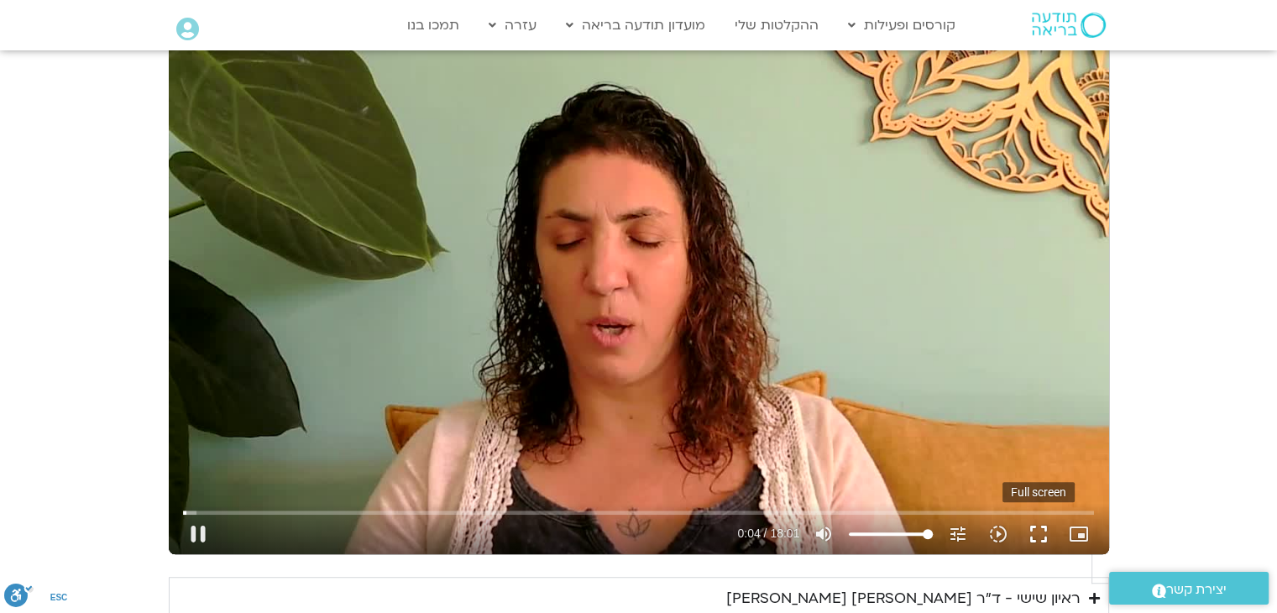
type input "5907.52"
type input "4.424668"
type input "5907.52"
type input "4.554832"
type input "5907.52"
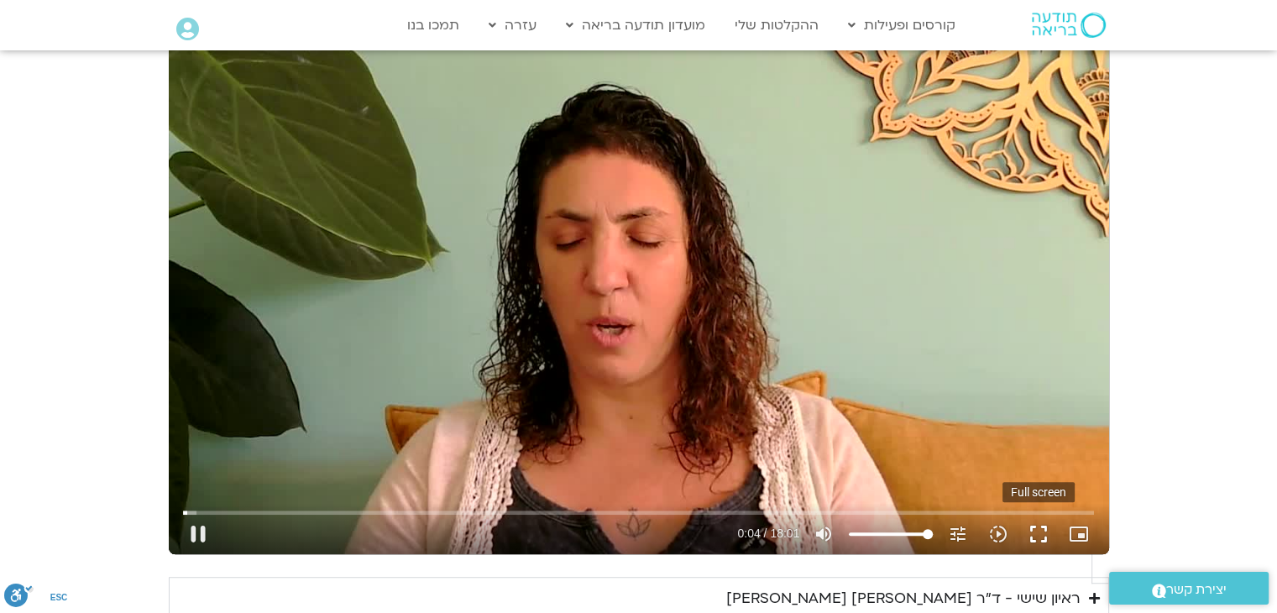
type input "4.681876"
type input "5907.52"
type input "4.813711"
type input "5907.52"
type input "4.94281"
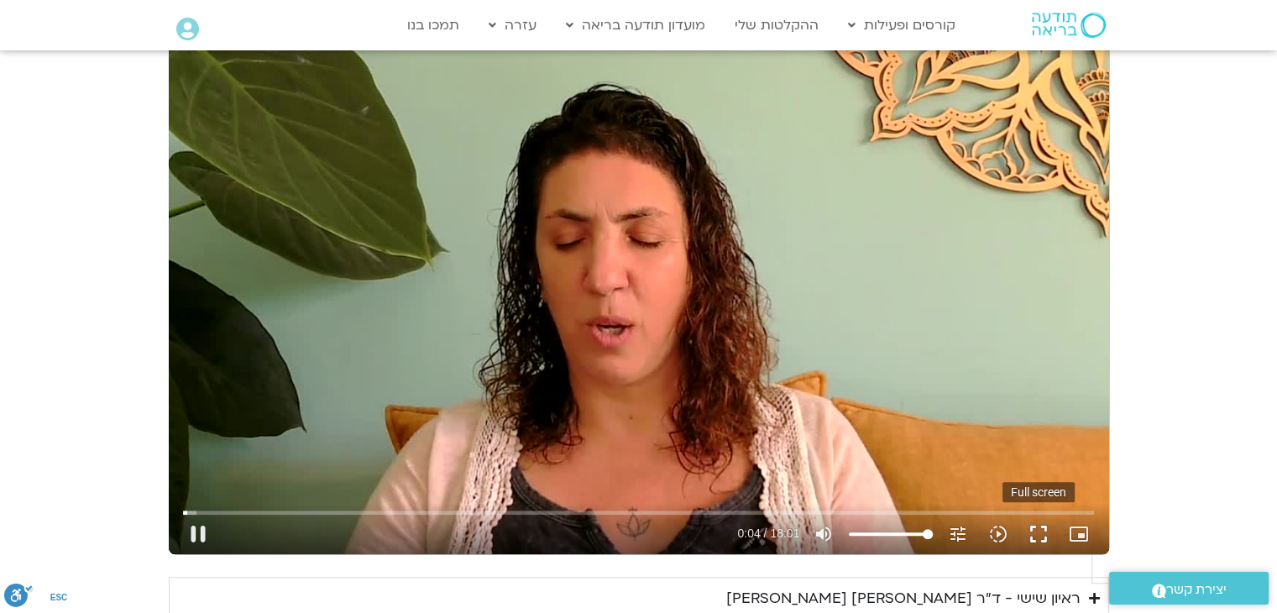
type input "5907.52"
type input "5.076077"
type input "5907.52"
type input "5.209186"
type input "5907.52"
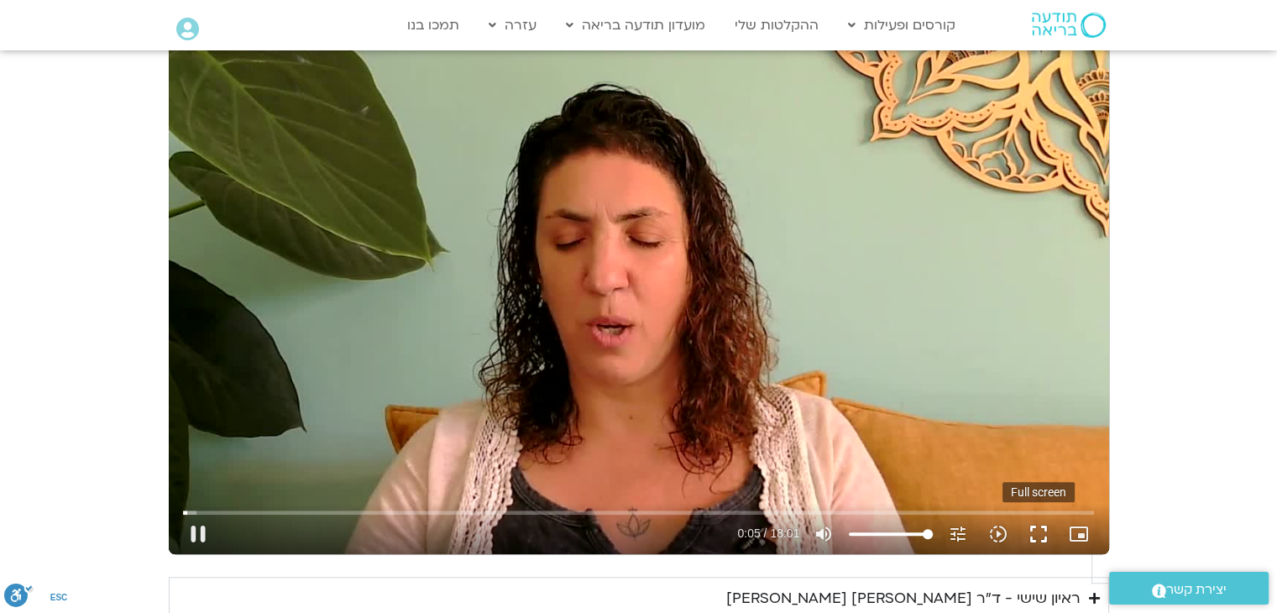
type input "5.344835"
type input "5907.52"
type input "5.479462"
type input "5907.52"
type input "5.611434"
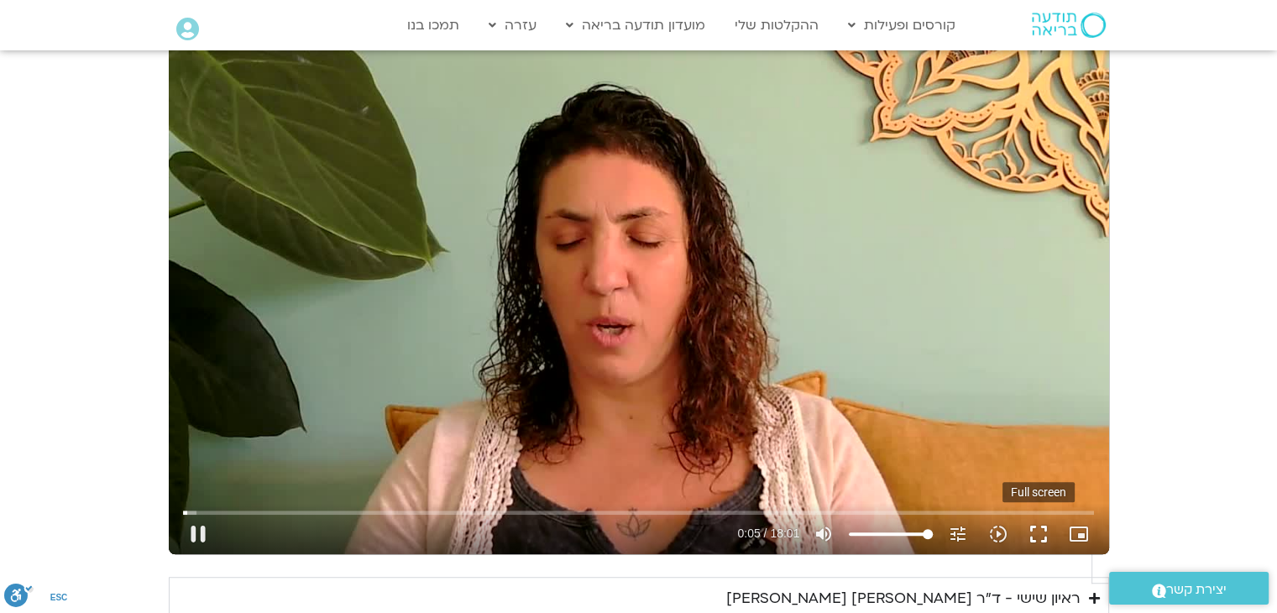
type input "5907.52"
type input "5.744297"
type input "5907.52"
type input "5.87514"
type input "5907.52"
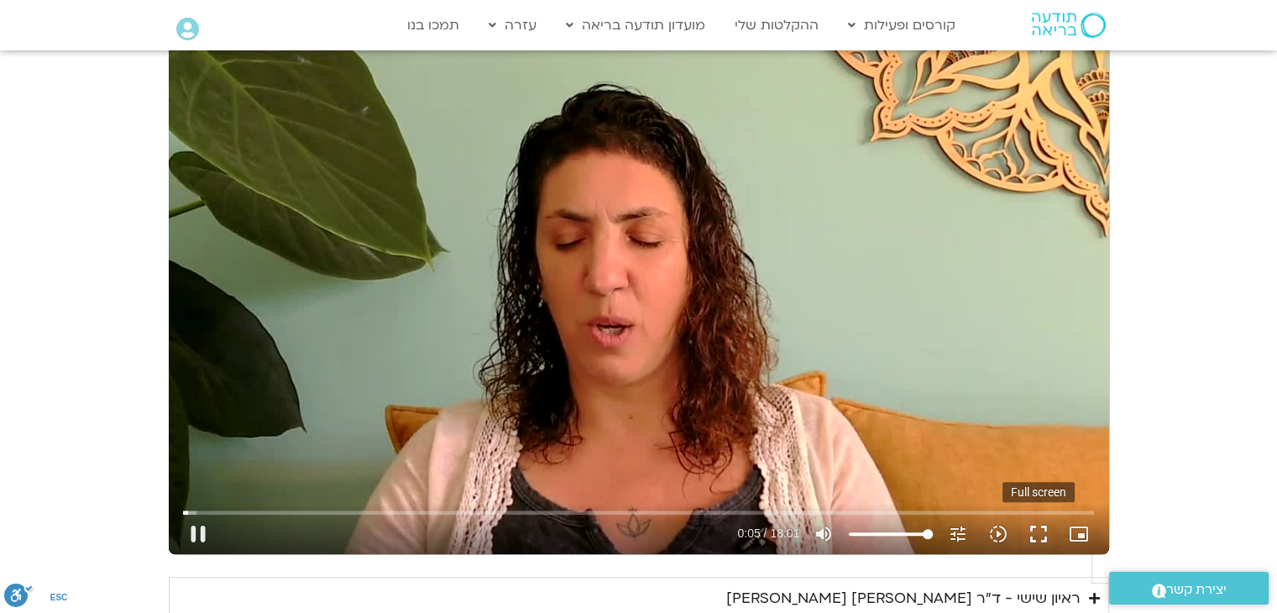
type input "6.006859"
type input "5907.52"
type input "6.142357"
type input "5907.52"
type input "6.27435"
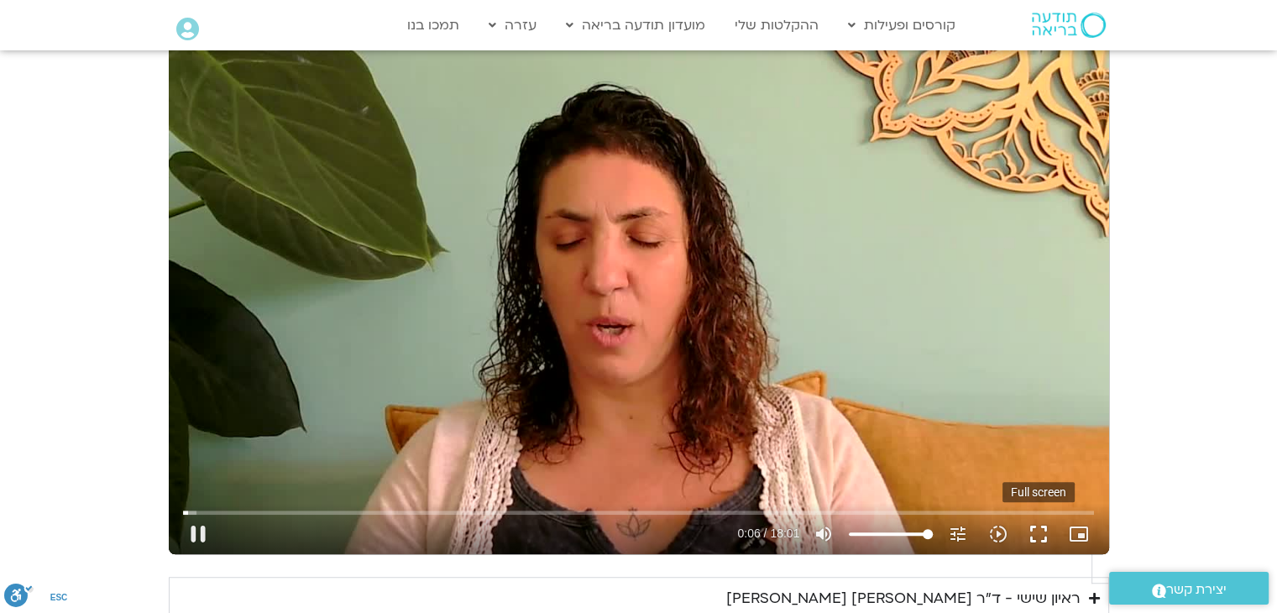
type input "5907.52"
type input "6.400266"
type input "5907.52"
type input "6.540167"
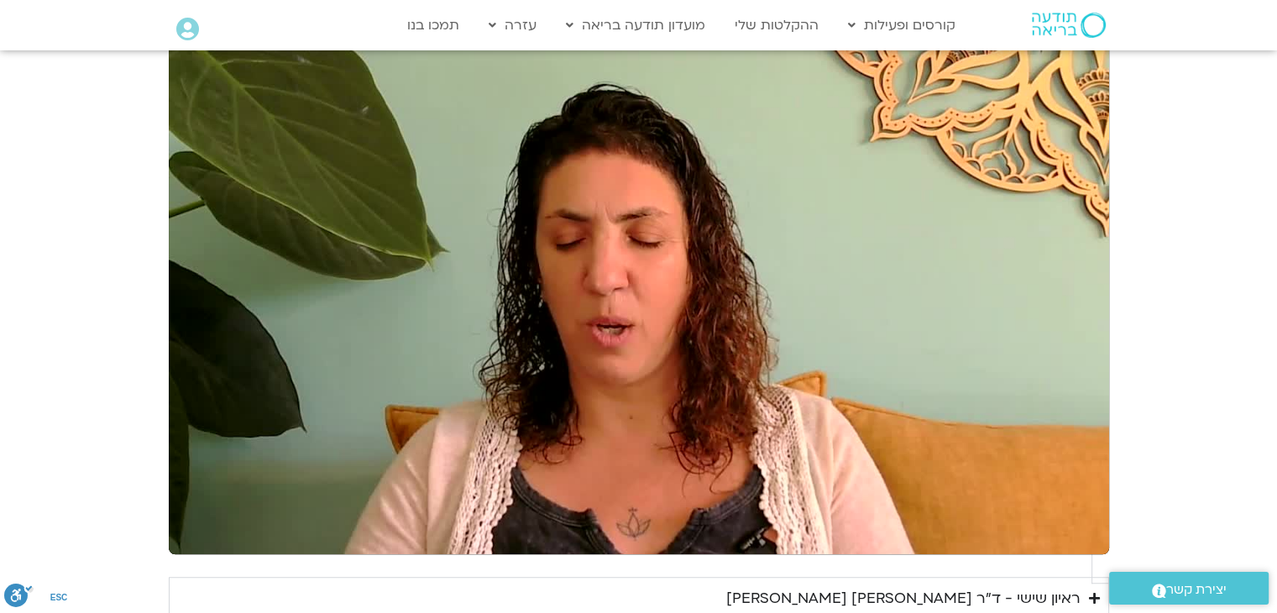
type input "5907.52"
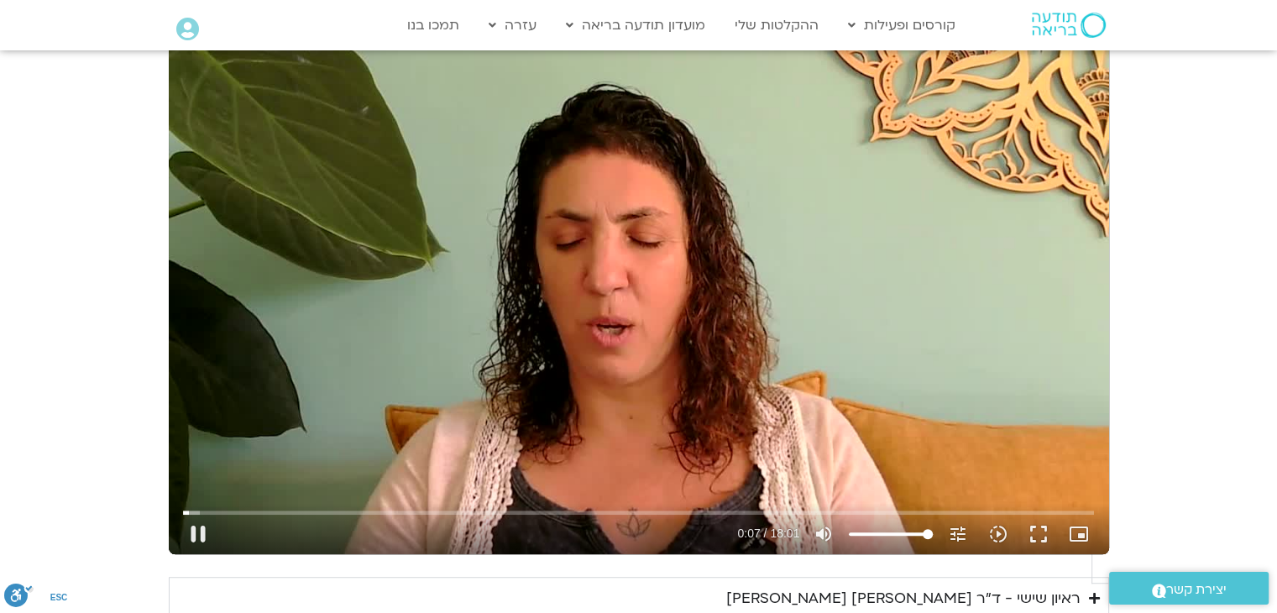
type input "7.466009"
type input "5907.52"
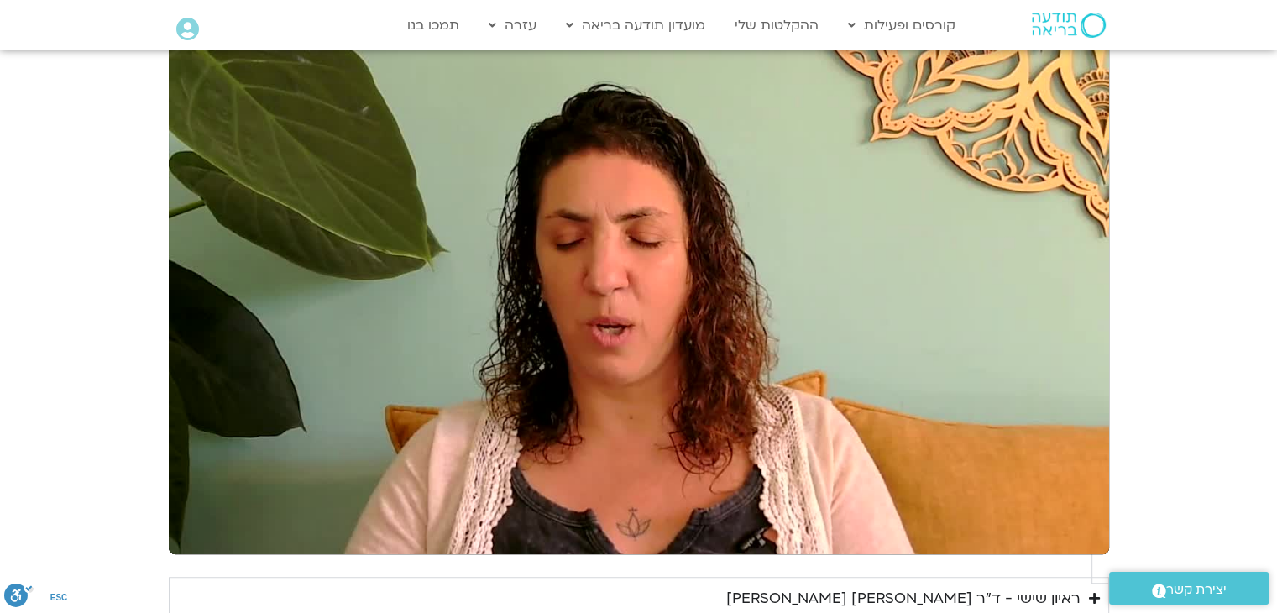
type input "7.717925"
type input "5907.52"
type input "7.823539"
type input "5907.52"
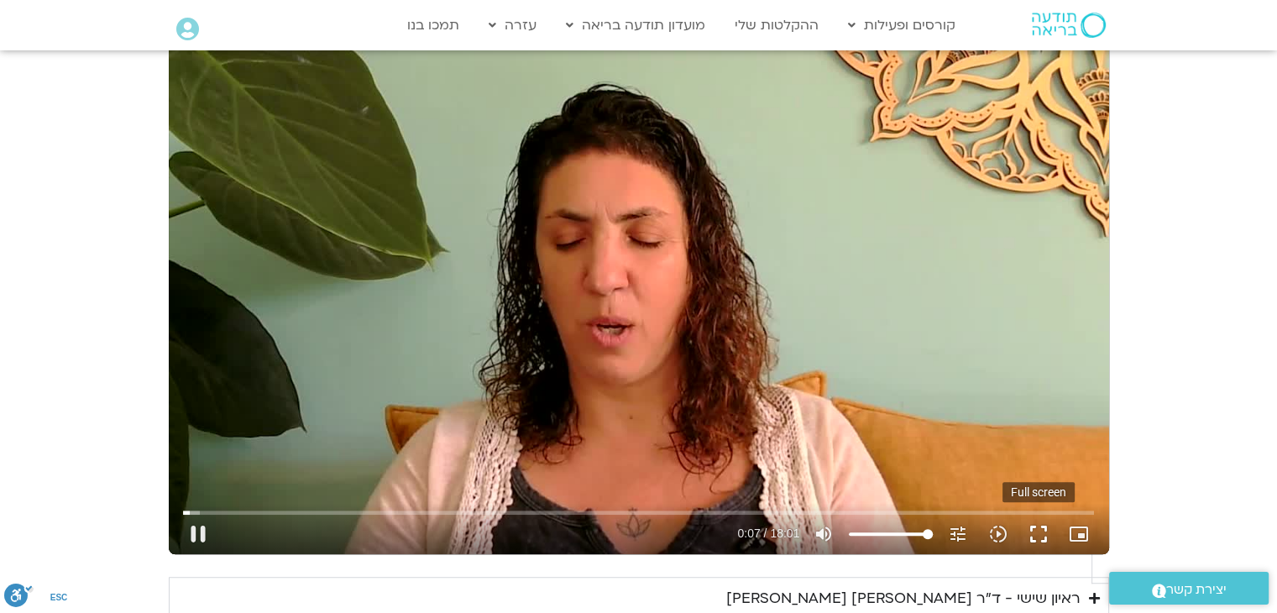
type input "7.982858"
type input "5907.52"
type input "8.083534"
type input "5907.52"
type input "8.239778"
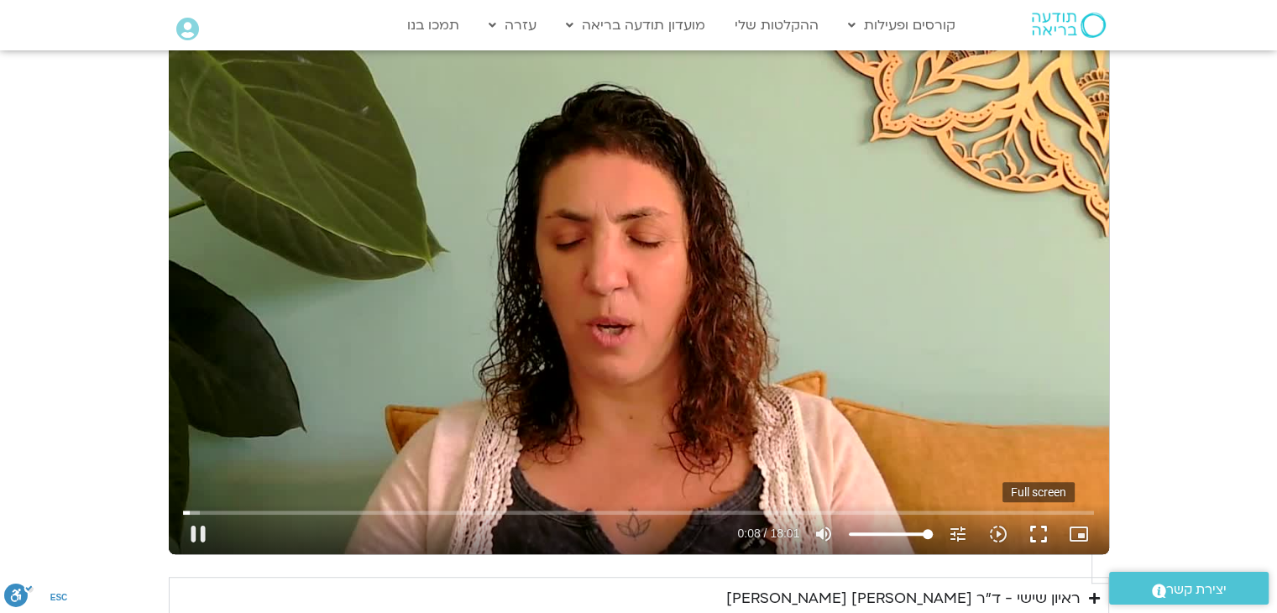
type input "5907.52"
type input "8.33838"
type input "5907.52"
type input "8.464895"
type input "5907.52"
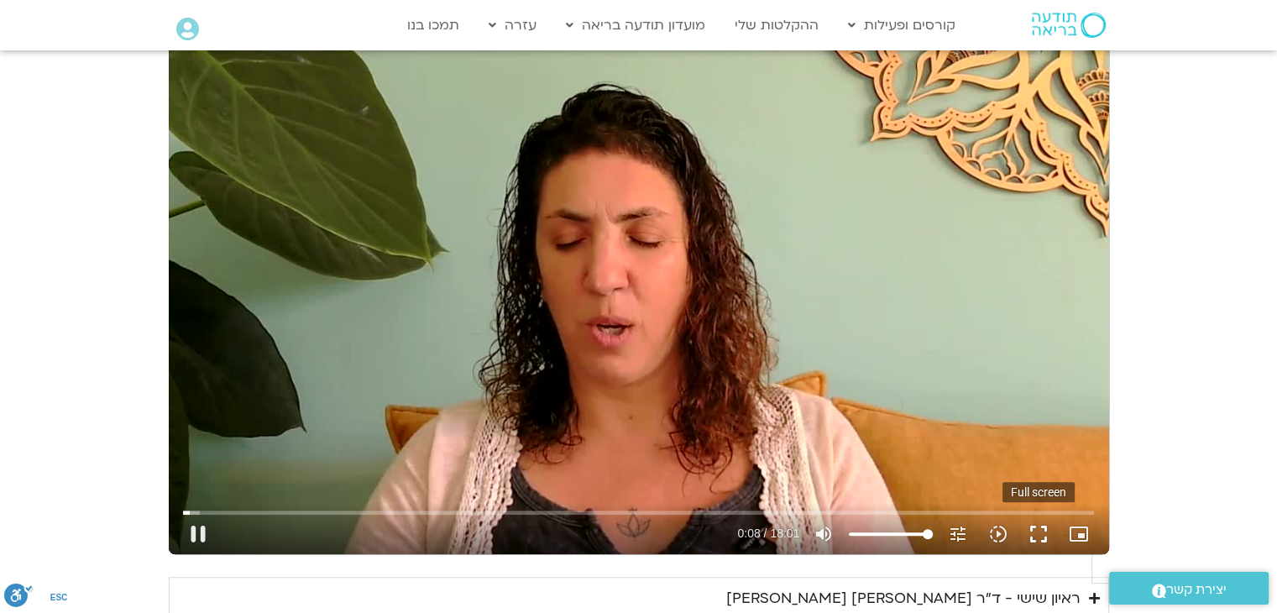
type input "8.595057"
type input "5907.52"
type input "8.723858"
type input "5907.52"
click at [1018, 514] on button "fullscreen" at bounding box center [1038, 534] width 40 height 40
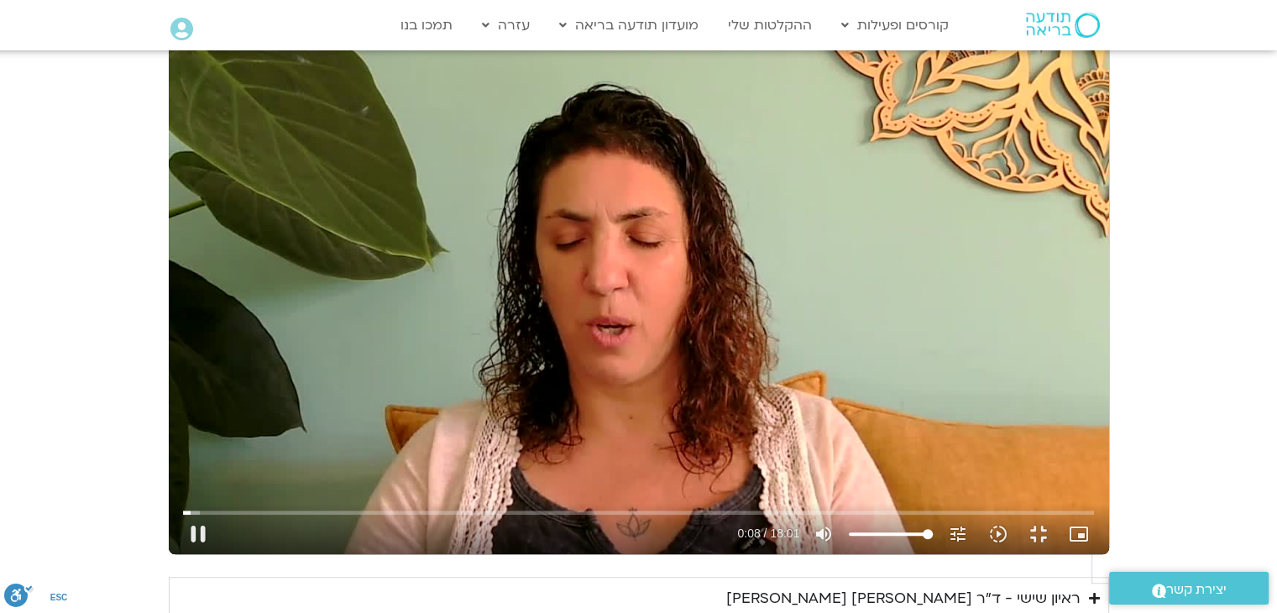
type input "8.906463"
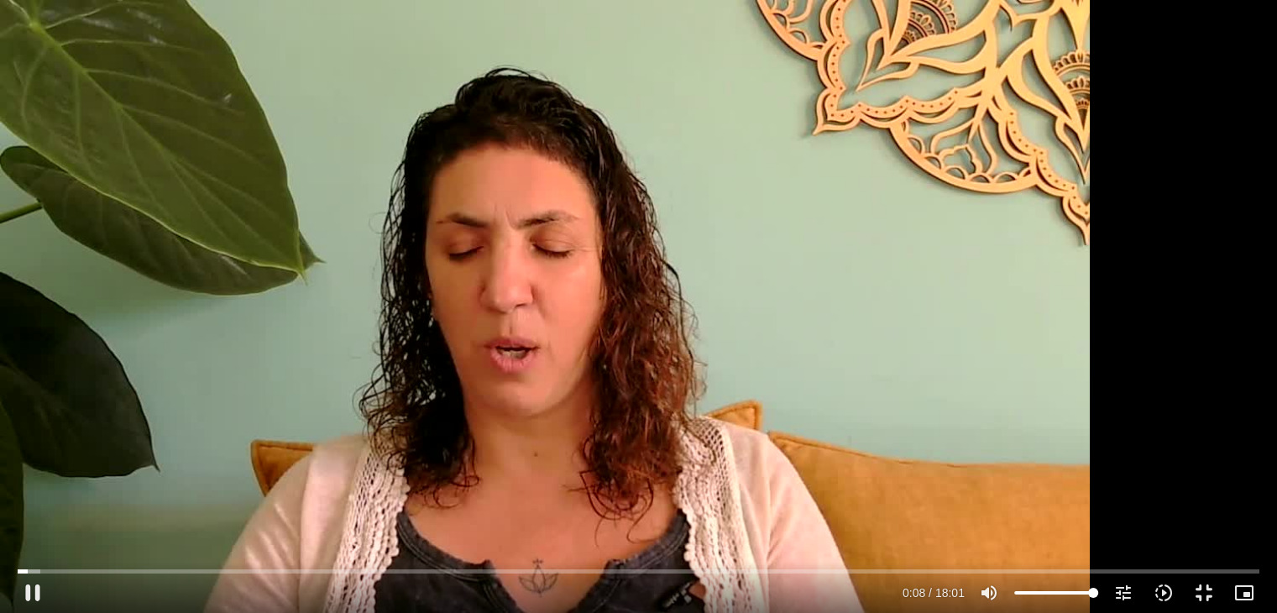
type input "5907.52"
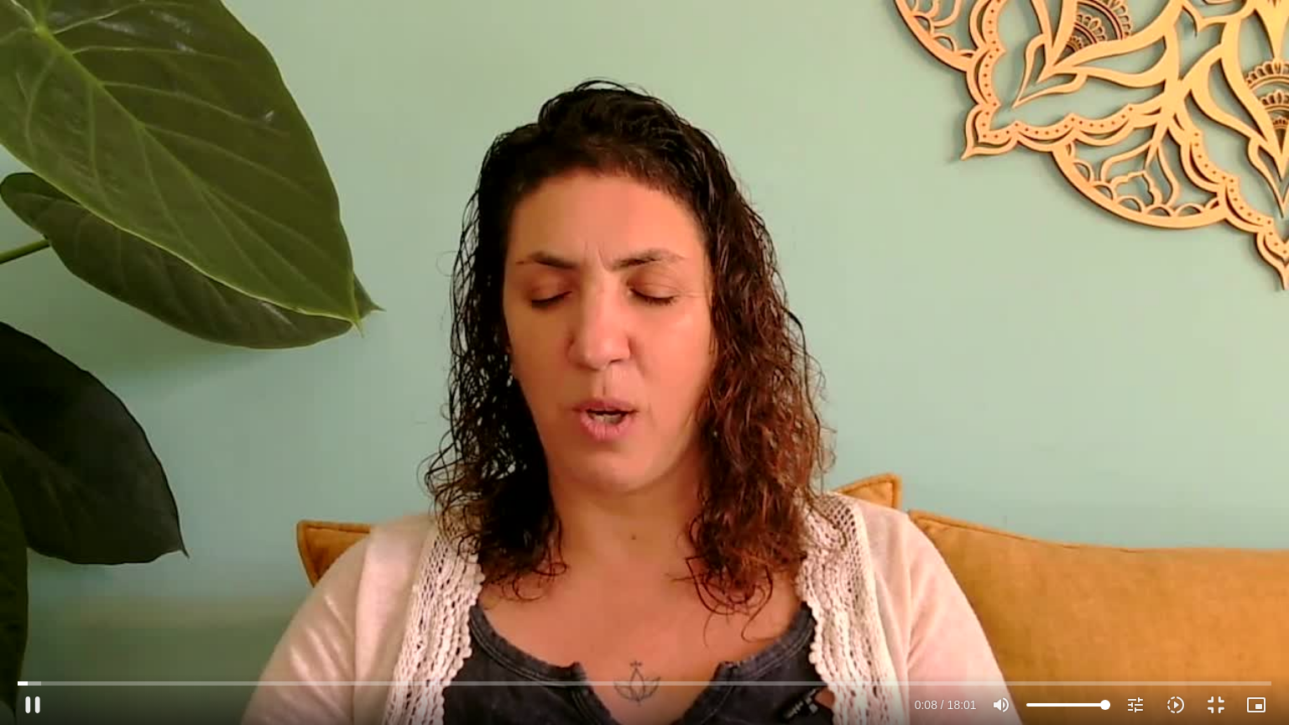
type input "8.99375"
type input "5907.52"
type input "9.126906"
type input "5907.52"
type input "9.256245"
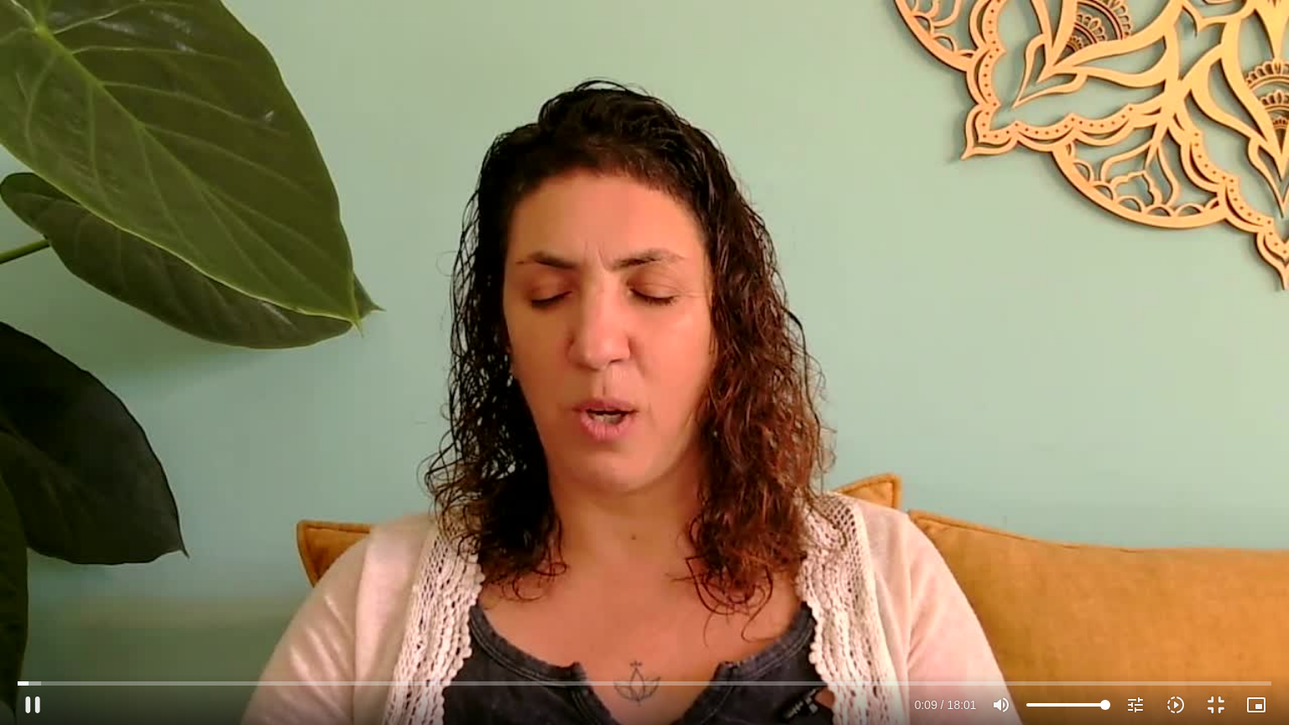
type input "5907.52"
type input "9.391268"
type input "5907.52"
type input "9.520978"
type input "5907.52"
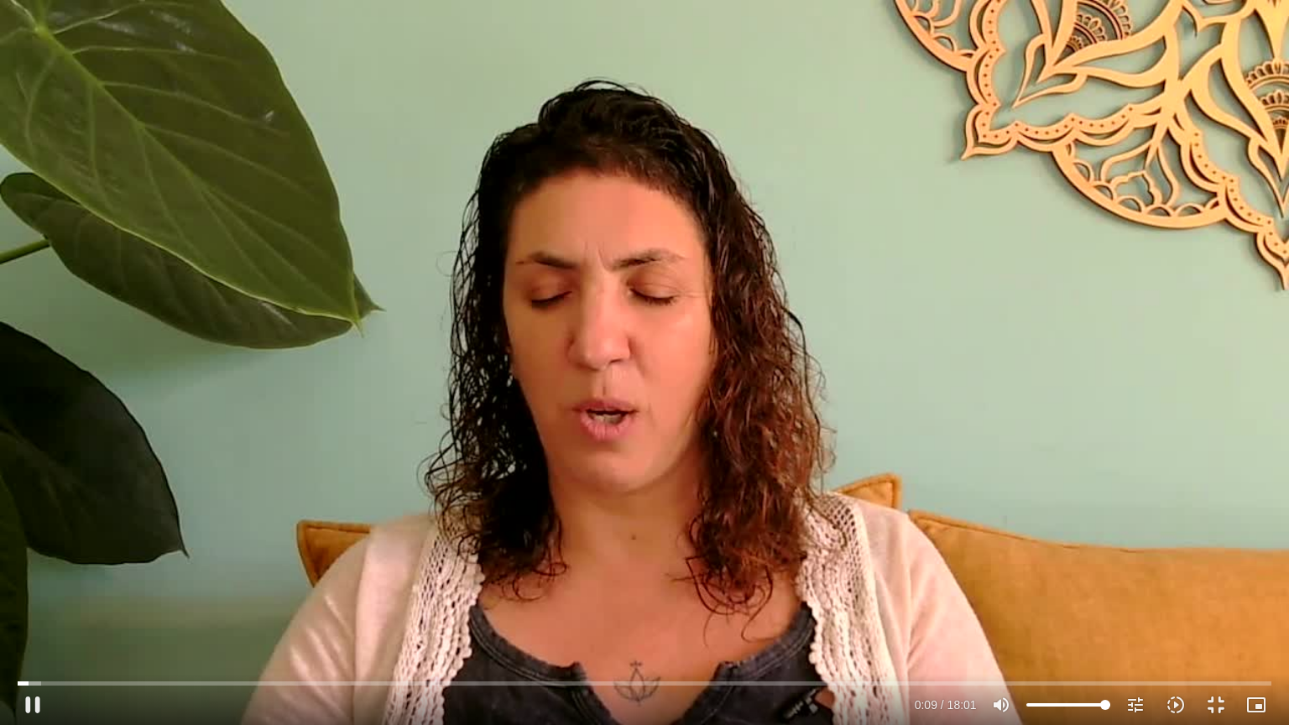
type input "9.654271"
type input "5907.52"
type input "9.78685"
type input "5907.52"
type input "9.926172"
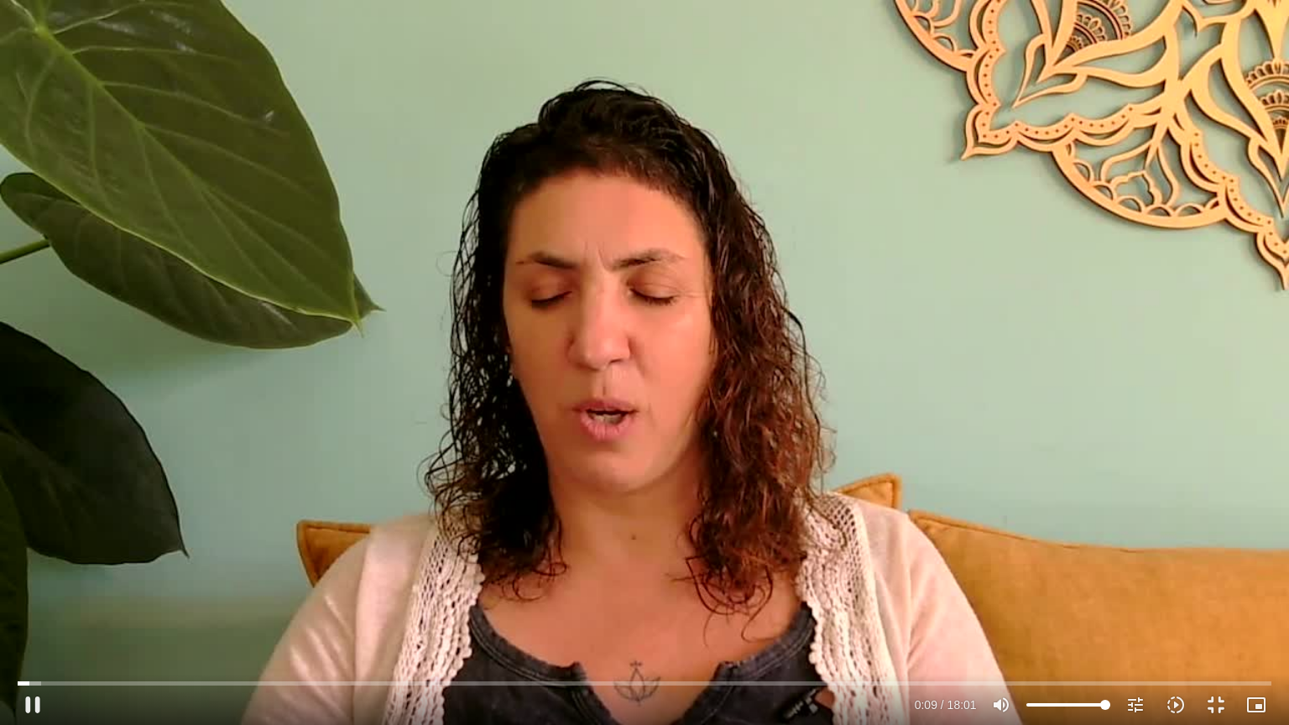
type input "5907.52"
type input "10.055002"
type input "5907.52"
type input "10.188394"
type input "5907.52"
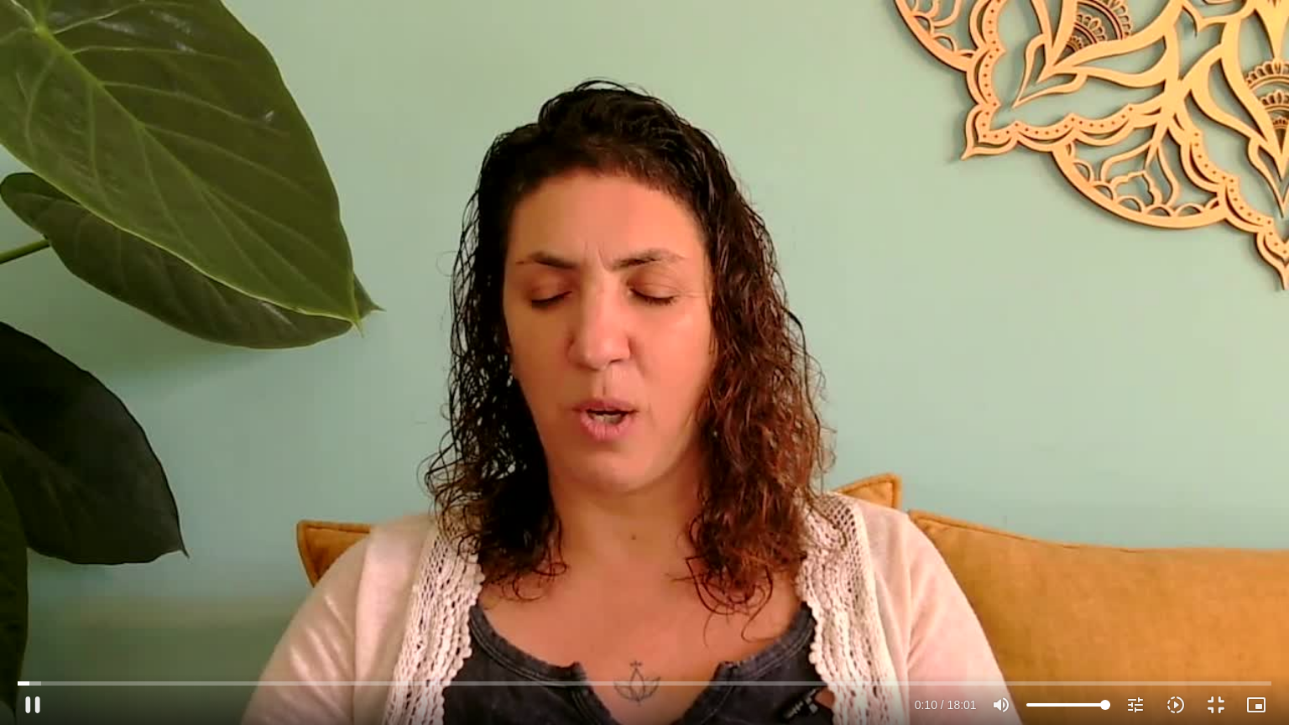
type input "10.321631"
type input "5907.52"
type input "10.458552"
type input "5907.52"
type input "10.597095"
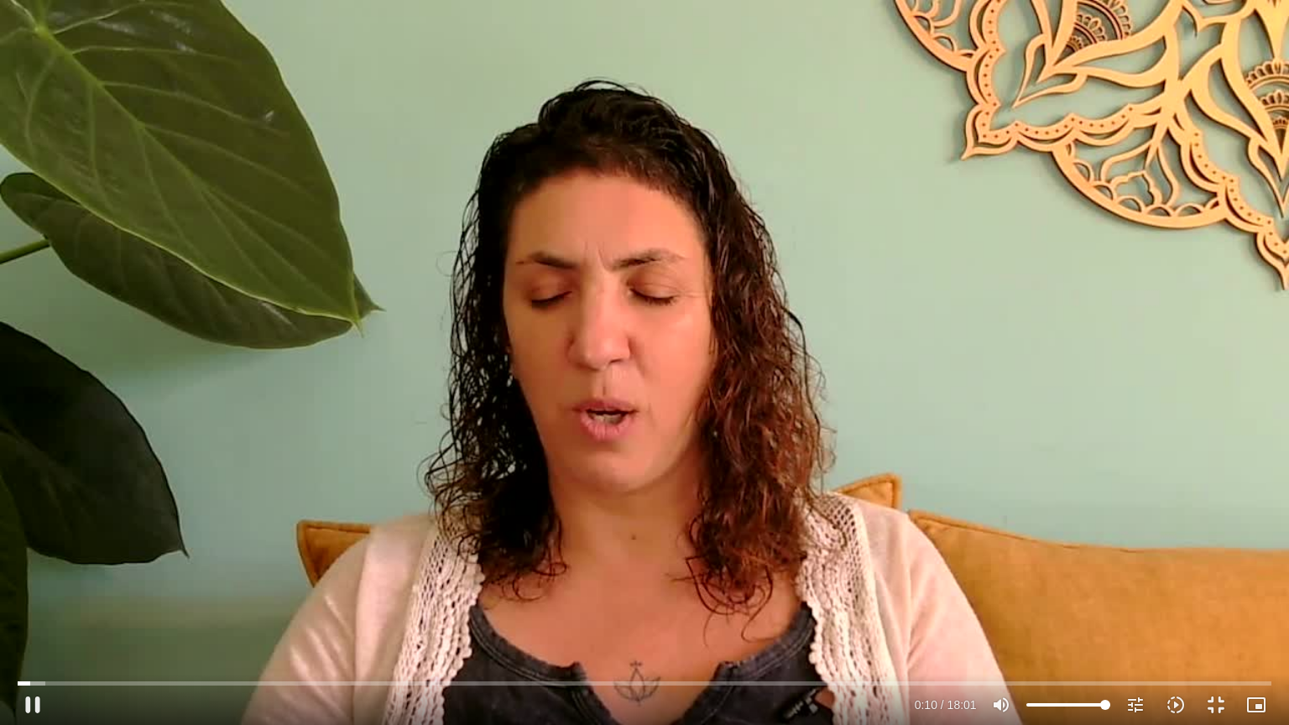
type input "5907.52"
type input "10.724233"
type input "5907.52"
type input "10.853765"
type input "5907.52"
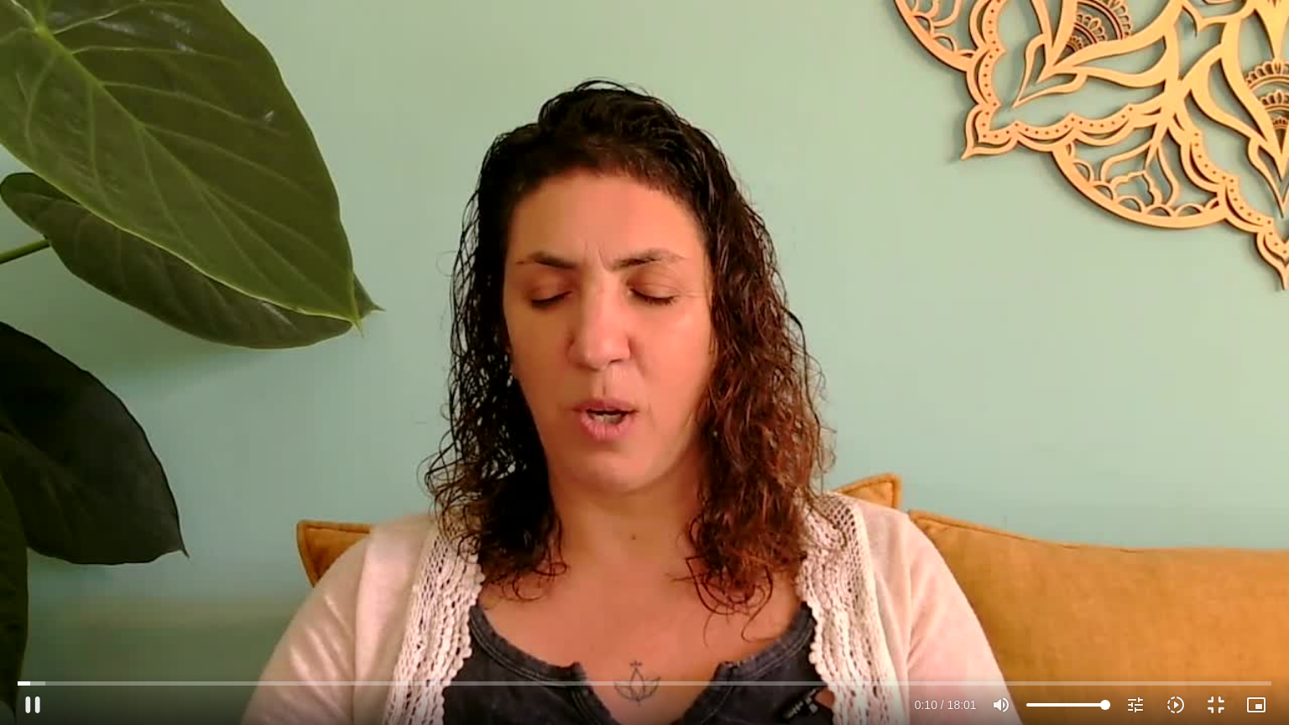
type input "10.987149"
type input "5907.52"
type input "11.119796"
type input "5907.52"
type input "11.253053"
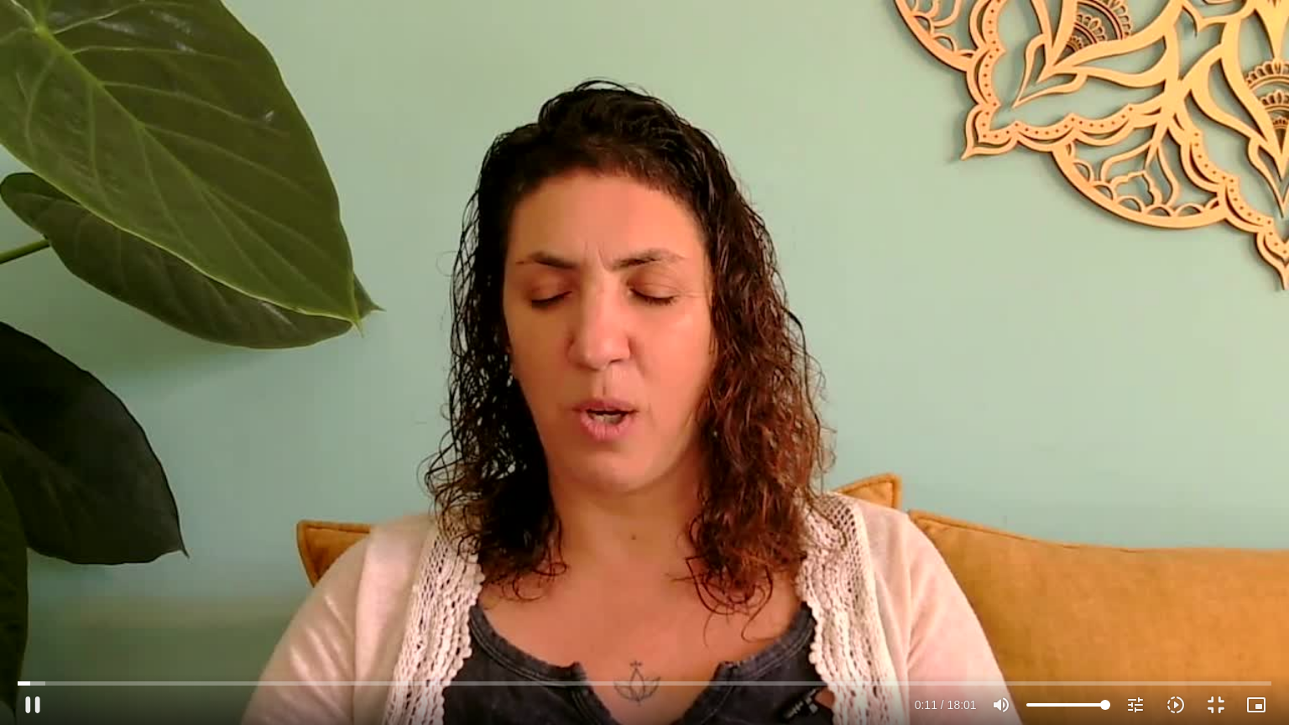
type input "5907.52"
type input "11.38223"
type input "5907.52"
type input "12.009859"
type input "5907.52"
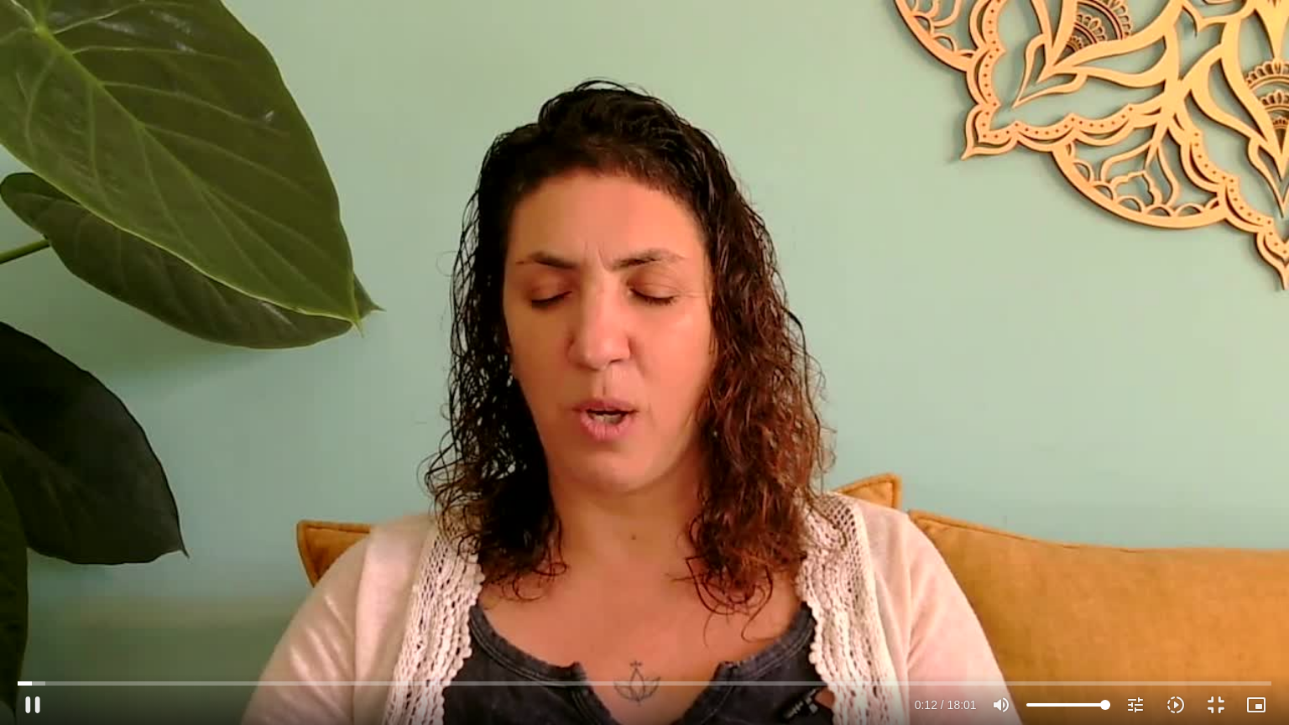
type input "12.081566"
type input "5907.52"
type input "12.211212"
type input "5907.52"
type input "12.340069"
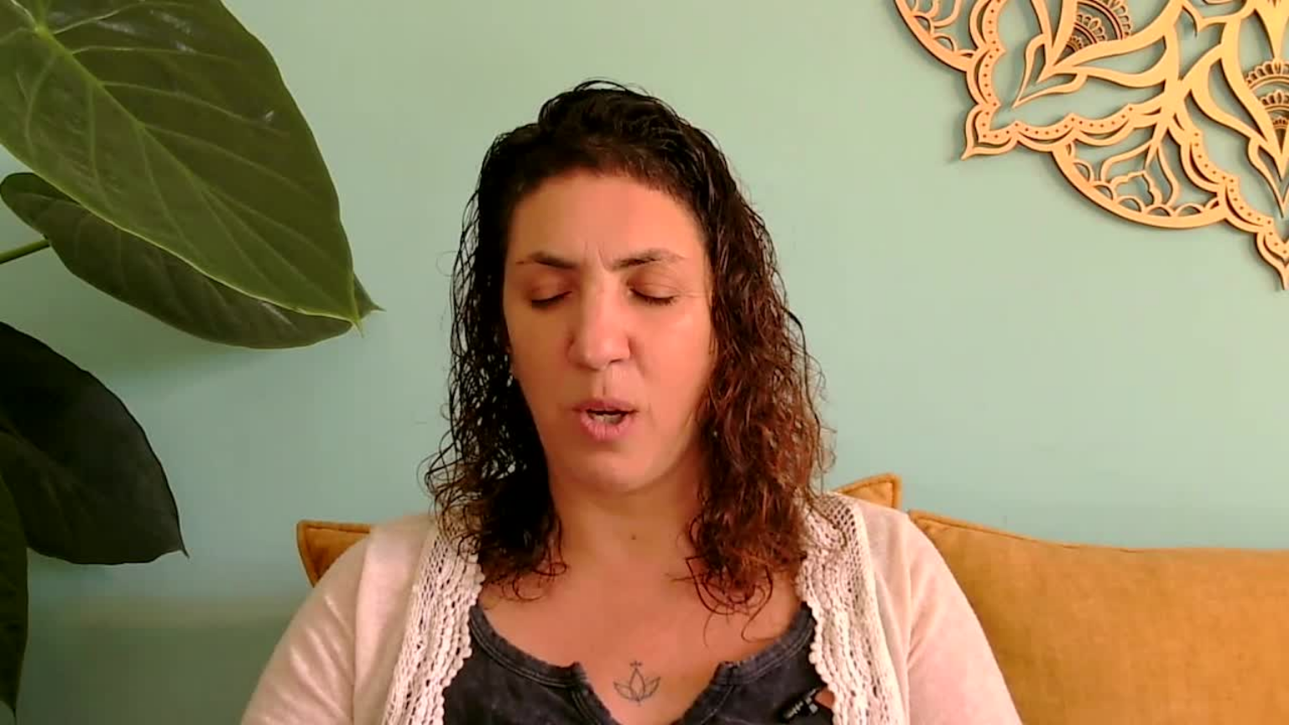
type input "5907.52"
type input "19.670628"
type input "5907.52"
type input "19.79038"
type input "5907.52"
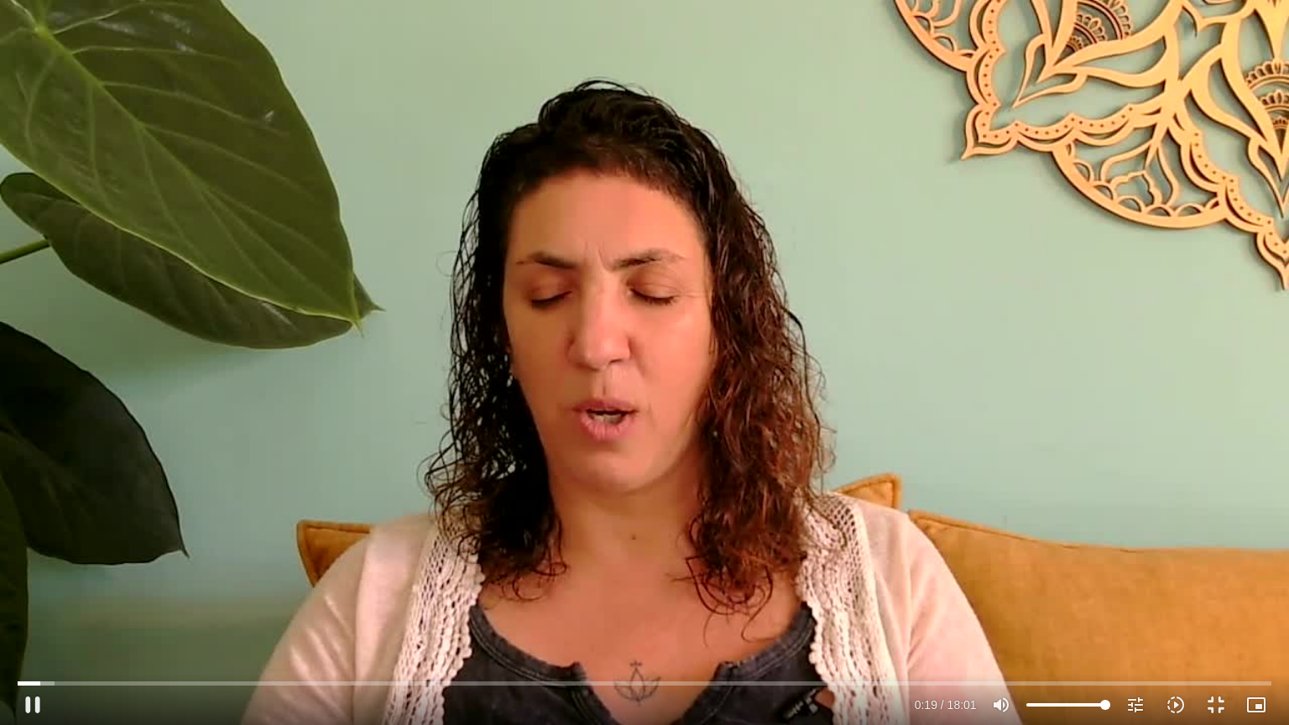
type input "19.932742"
type input "5907.52"
type input "20.073421"
type input "5907.52"
type input "20.227266"
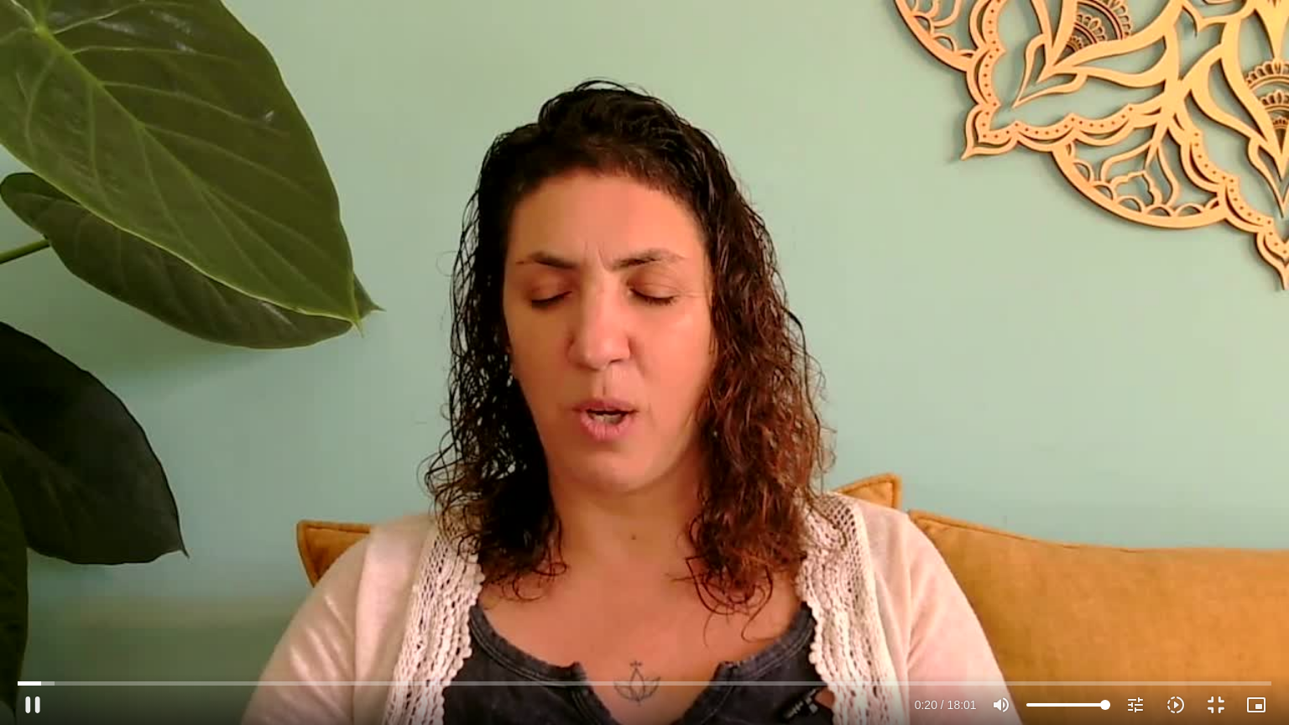
type input "5907.52"
type input "20.350484"
type input "5907.52"
type input "20.484744"
type input "5907.52"
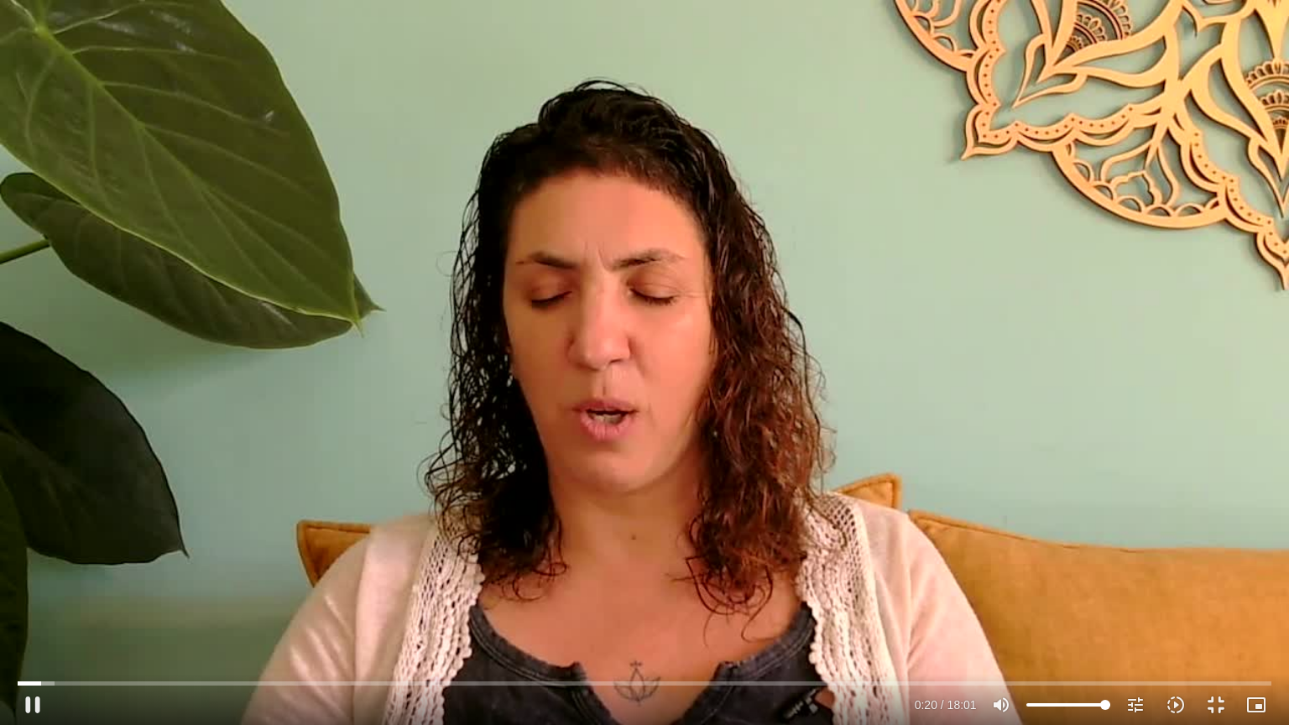
type input "20.581293"
type input "5907.52"
type input "20.71374"
type input "5907.52"
type input "20.848038"
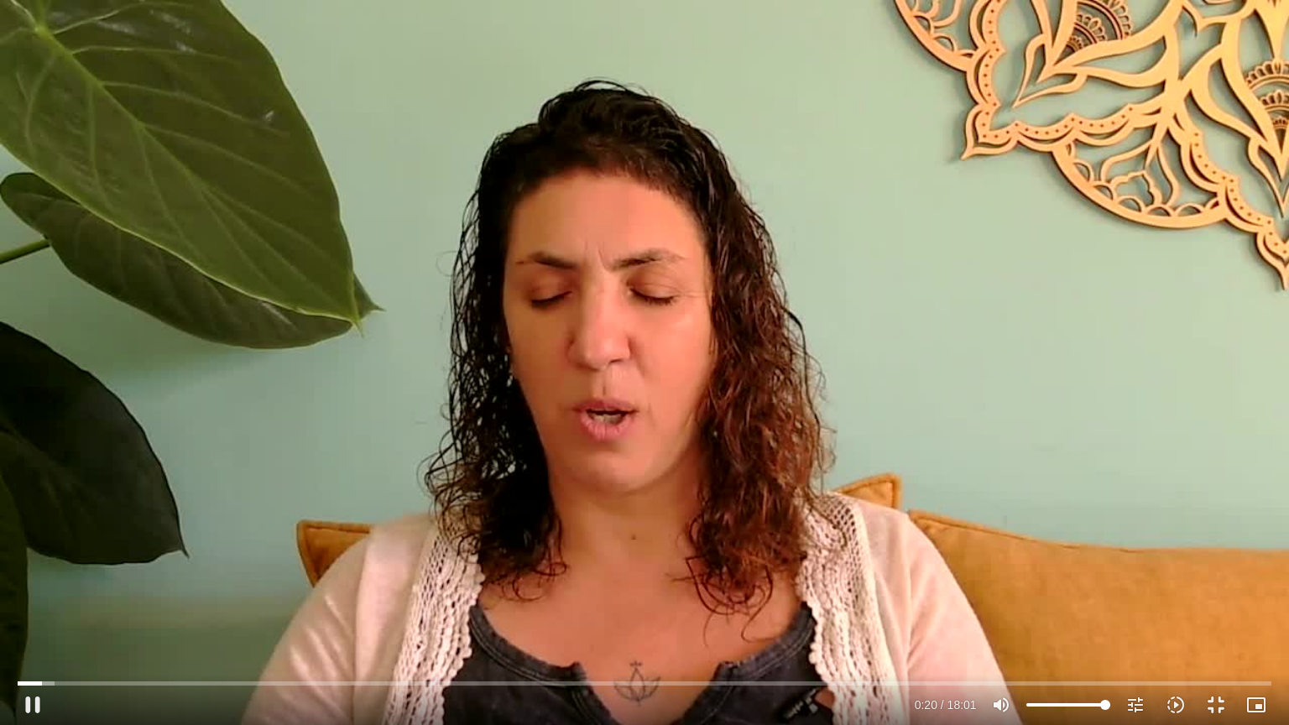
type input "5907.52"
type input "20.974012"
type input "5907.52"
type input "21.105187"
type input "5907.52"
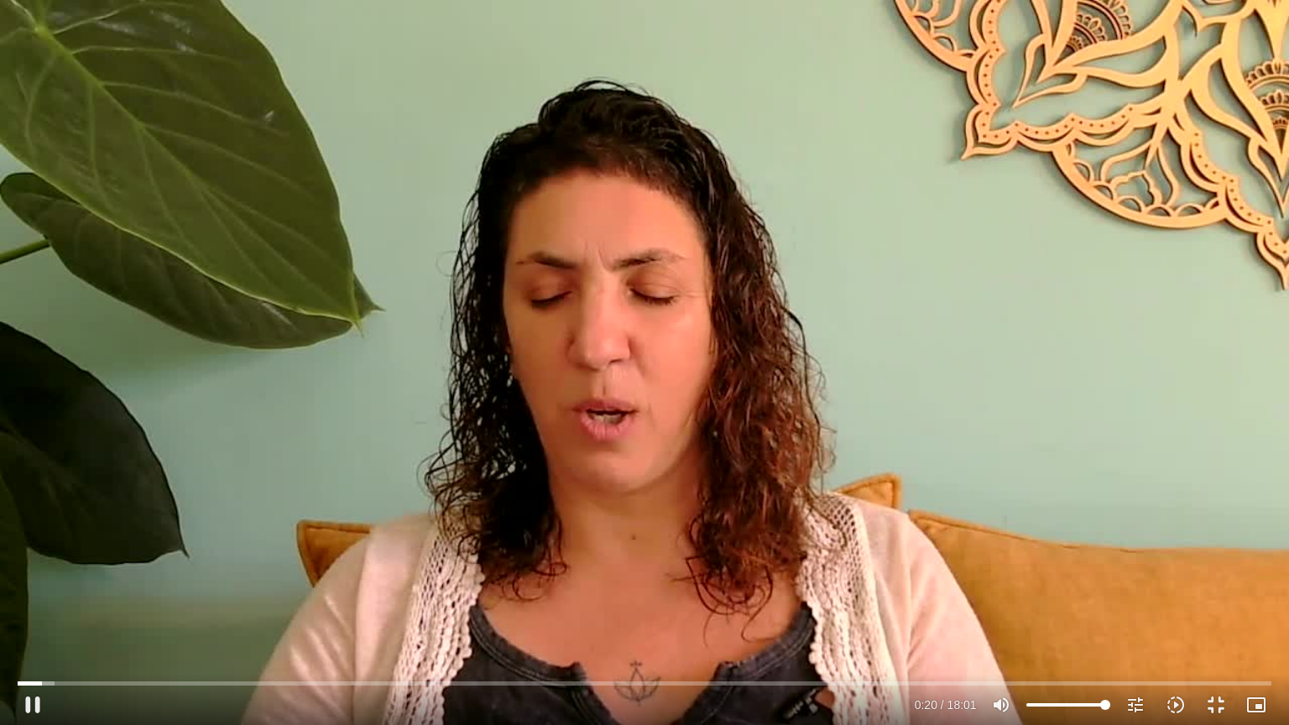
type input "21.233176"
type input "5907.52"
type input "21.364357"
type input "5907.52"
type input "21.494036"
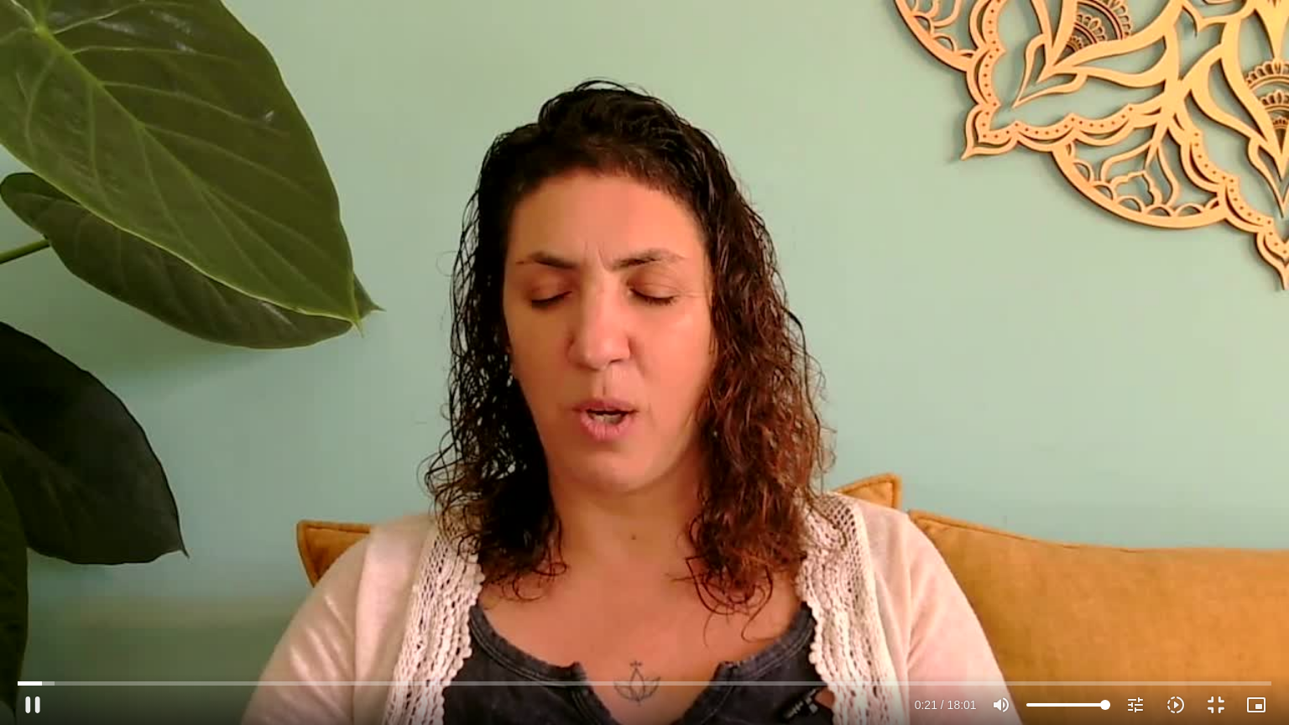
type input "5907.52"
type input "21.623207"
type input "5907.52"
type input "21.753931"
type input "5907.52"
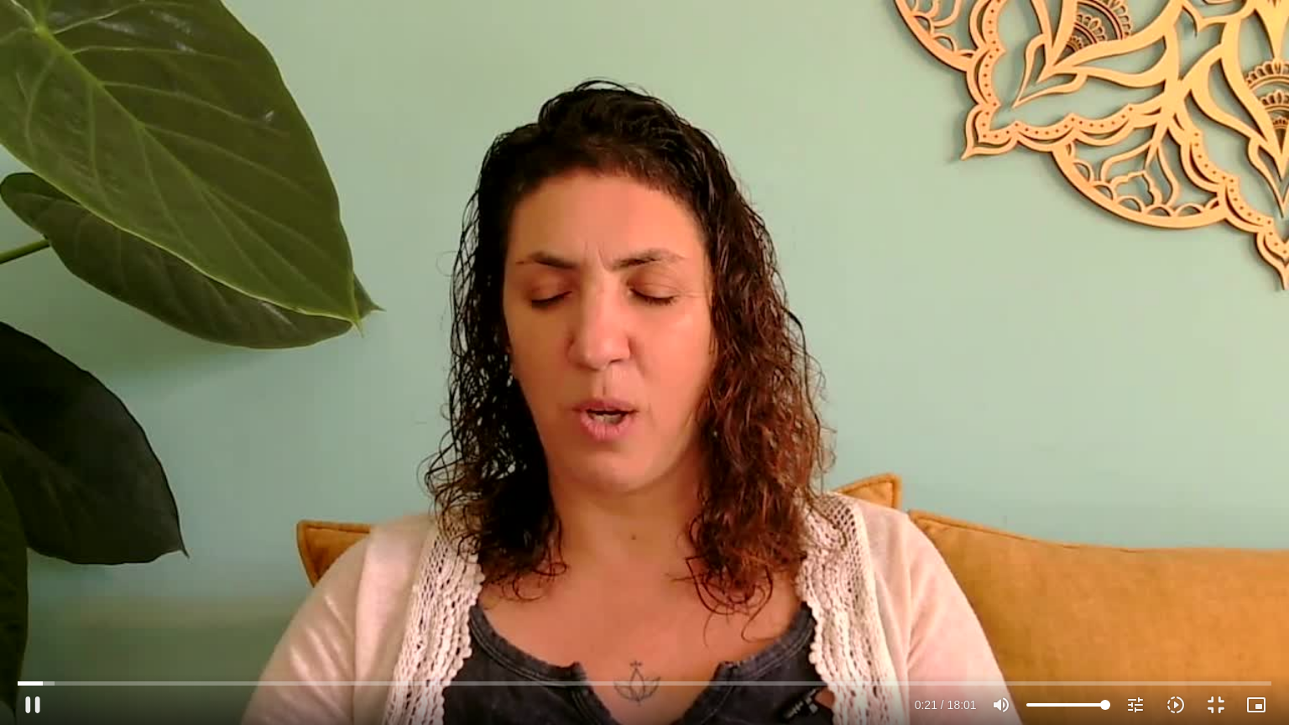
type input "21.881913"
type input "5907.52"
type input "22.011587"
type input "5907.52"
type input "22.138402"
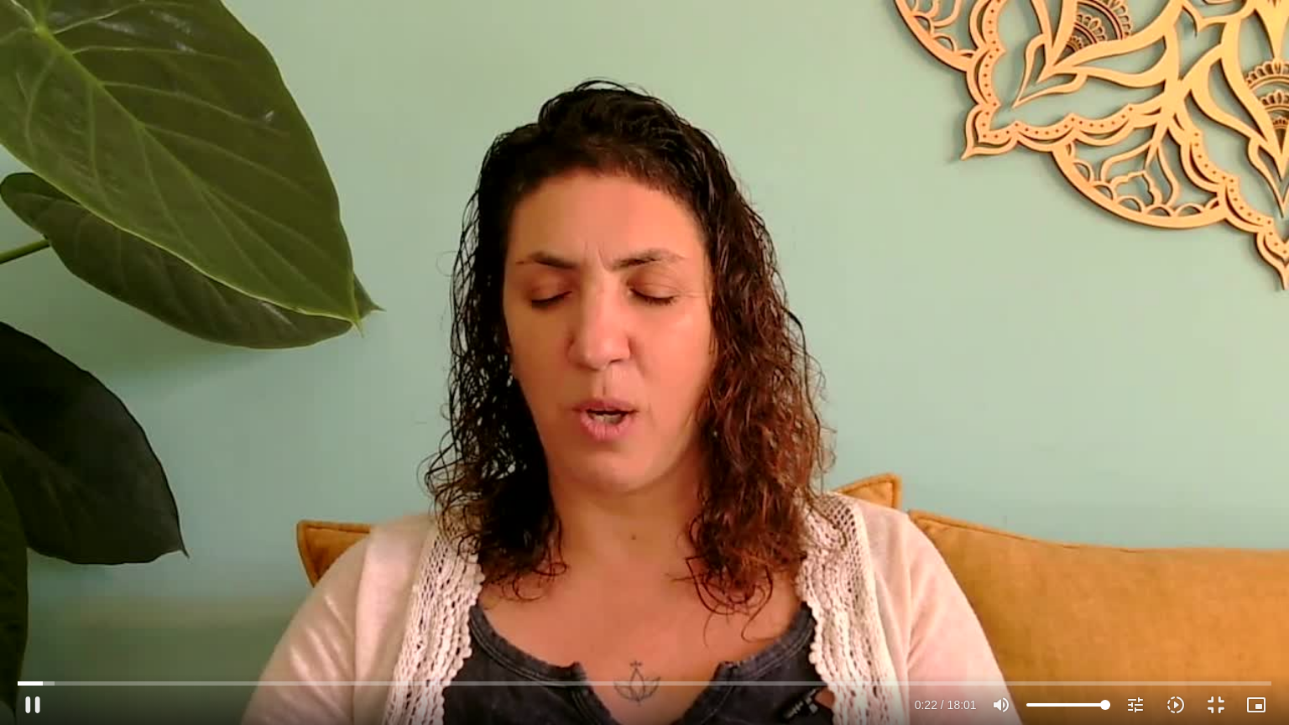
type input "5907.52"
type input "22.271598"
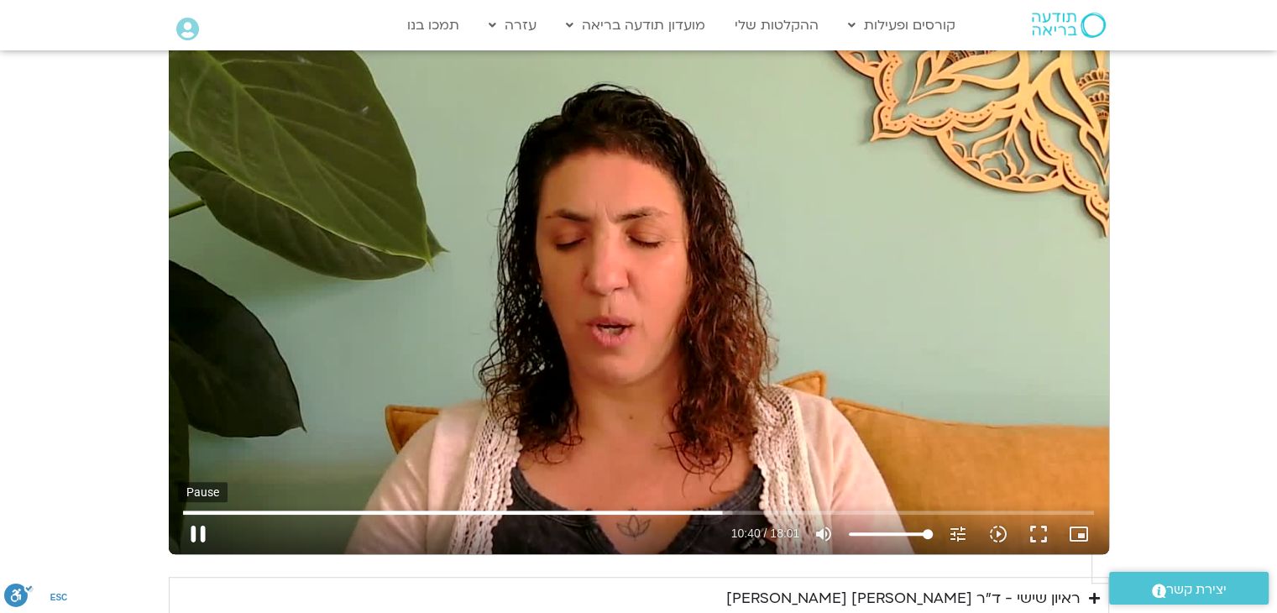
click at [218, 514] on button "pause" at bounding box center [198, 534] width 40 height 40
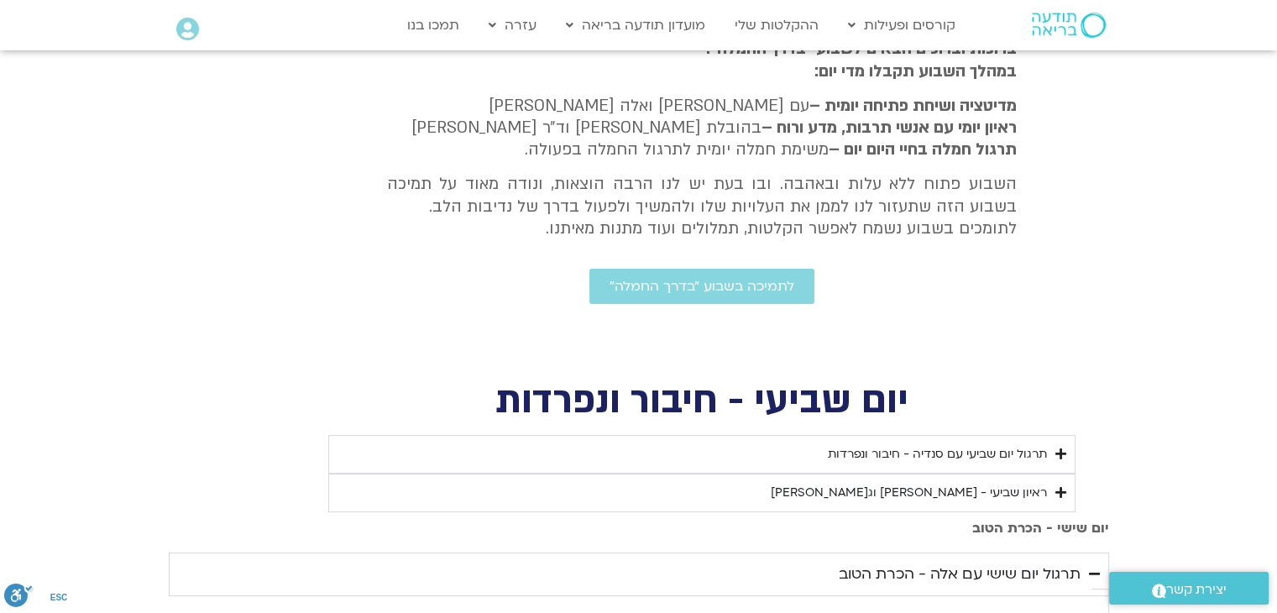
scroll to position [389, 0]
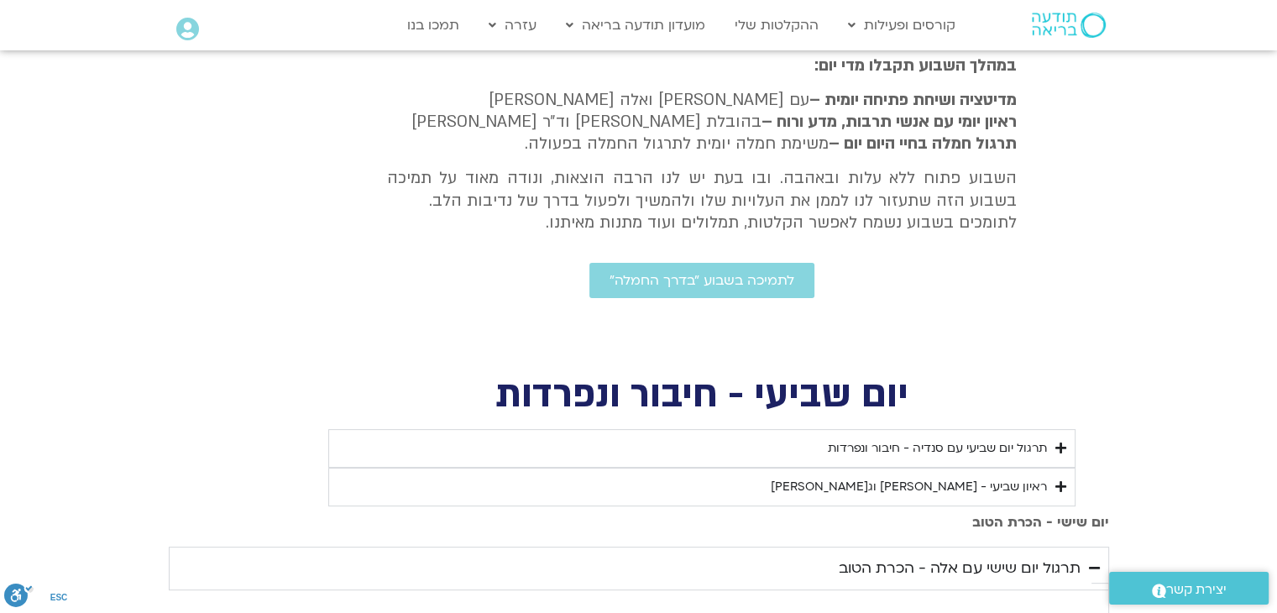
click at [1017, 495] on div "ראיון שביעי - [PERSON_NAME] וג[PERSON_NAME]" at bounding box center [909, 487] width 276 height 20
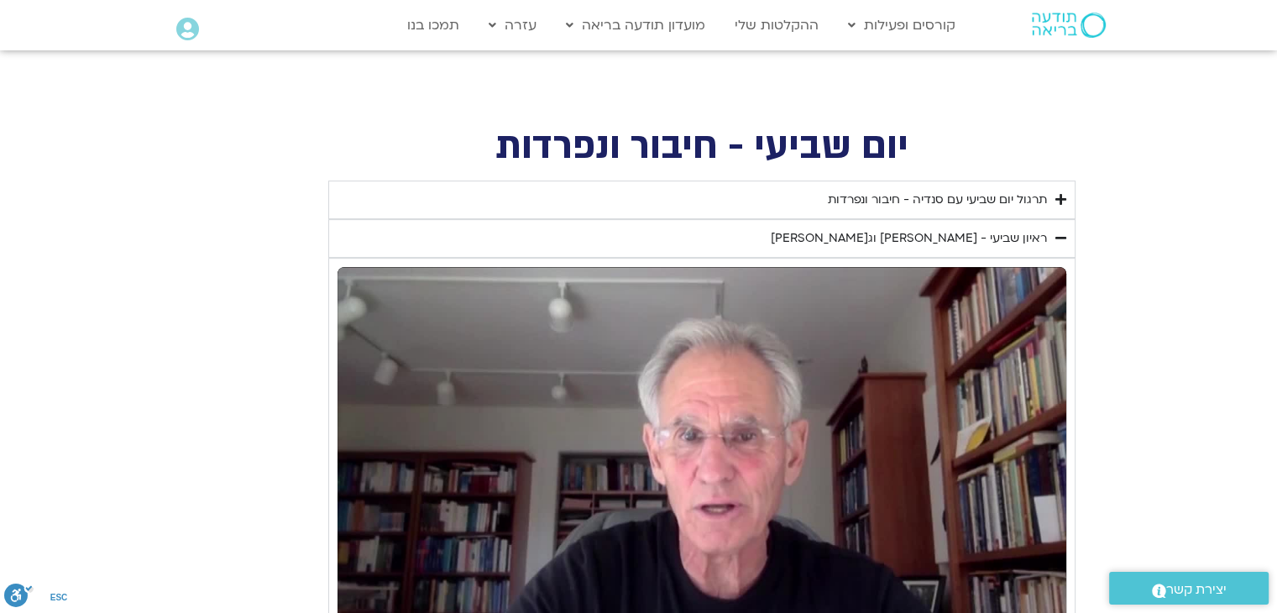
scroll to position [641, 0]
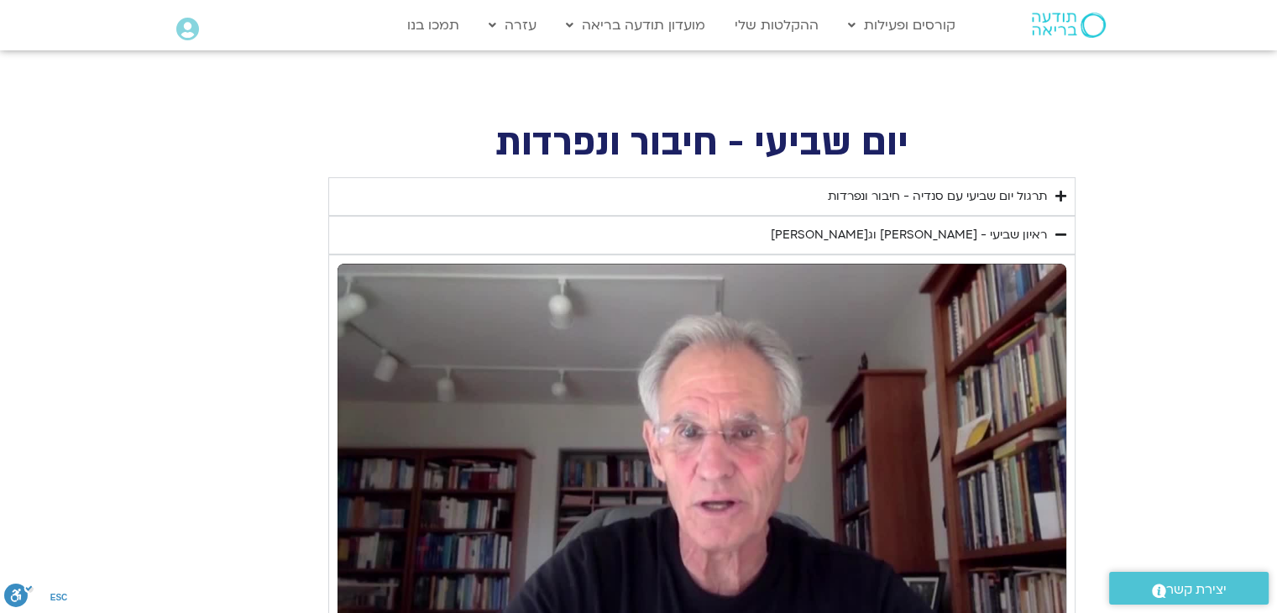
click at [969, 238] on div "ראיון שביעי - [PERSON_NAME] וג[PERSON_NAME]" at bounding box center [909, 235] width 276 height 20
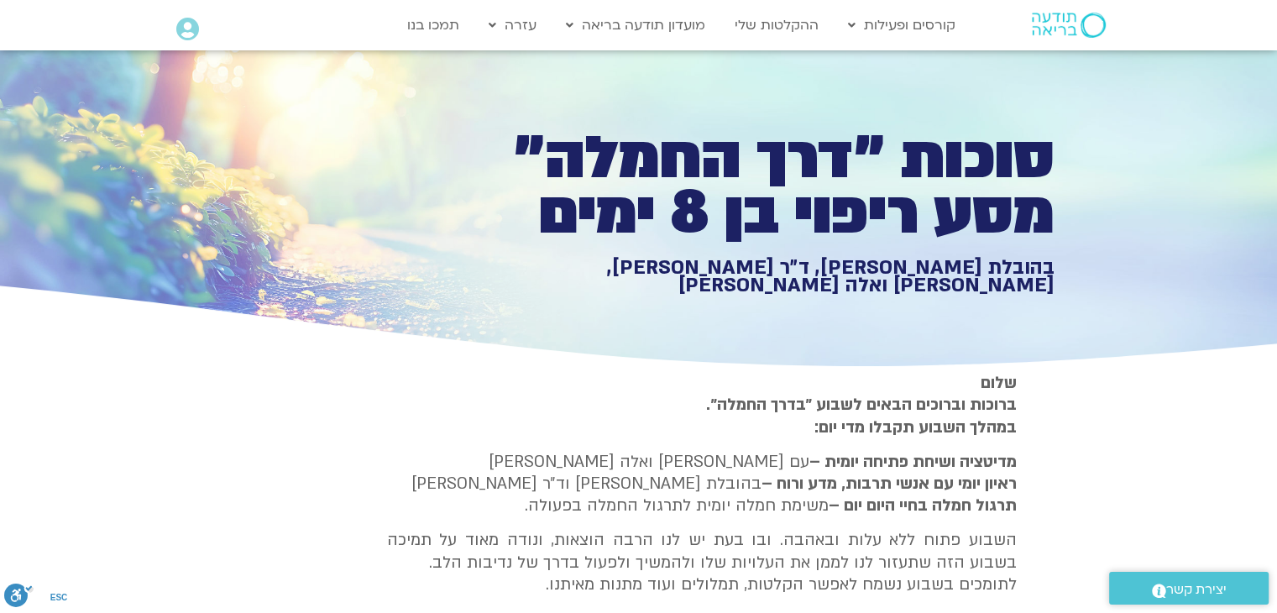
scroll to position [0, 0]
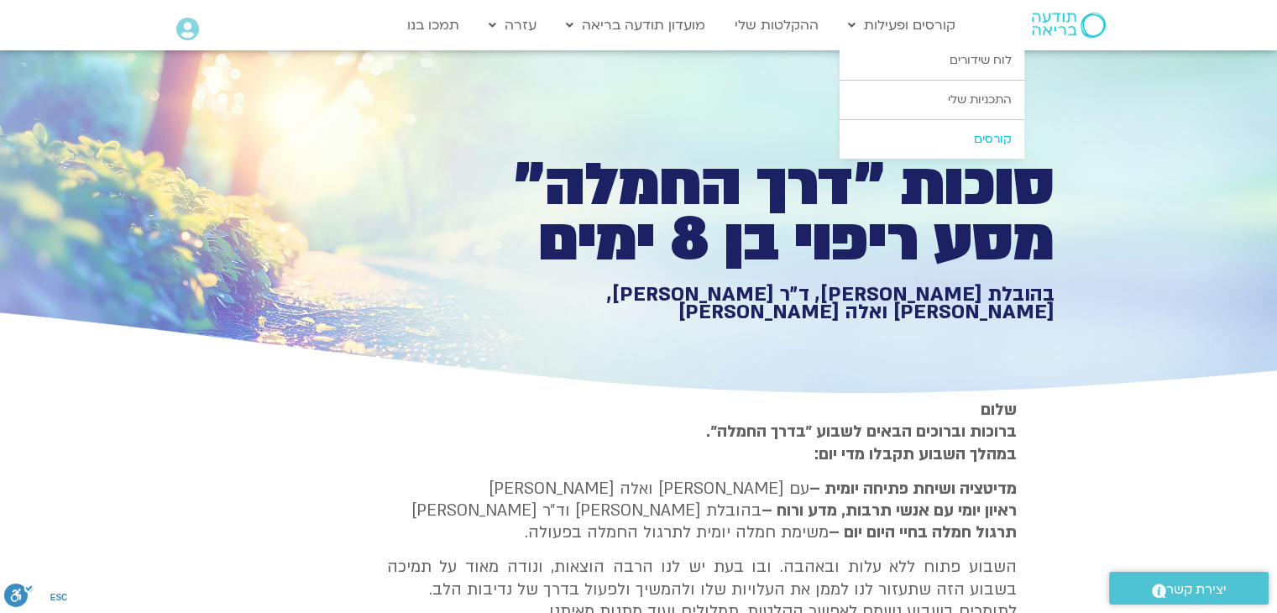
click at [1003, 128] on link "קורסים" at bounding box center [931, 139] width 185 height 39
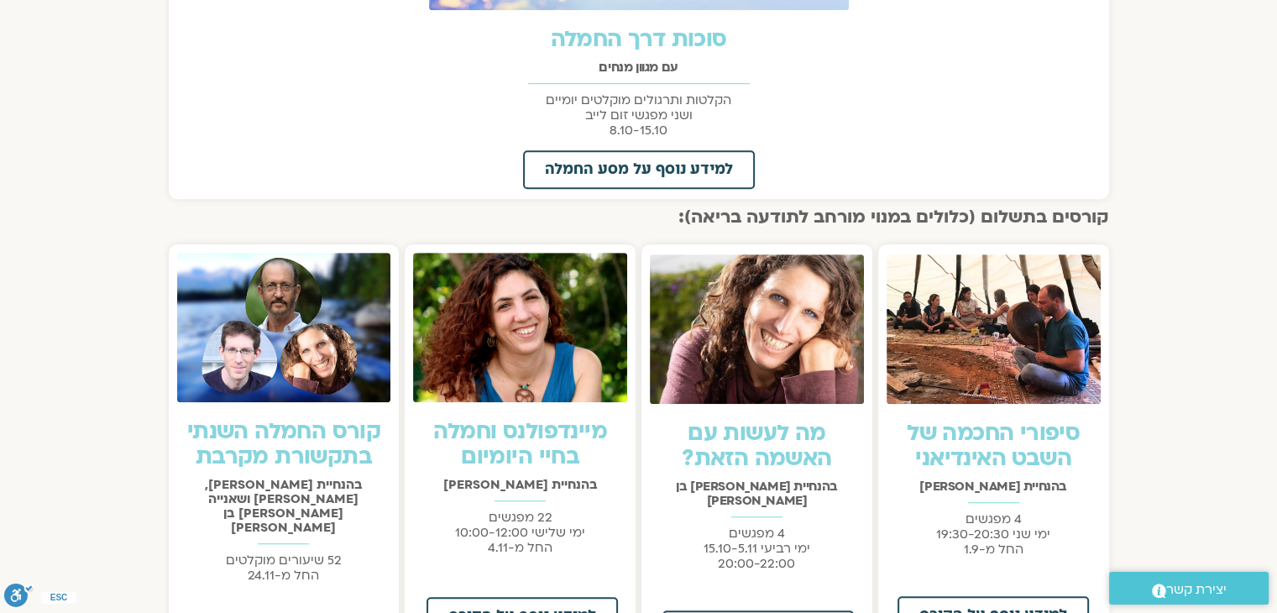
scroll to position [1007, 0]
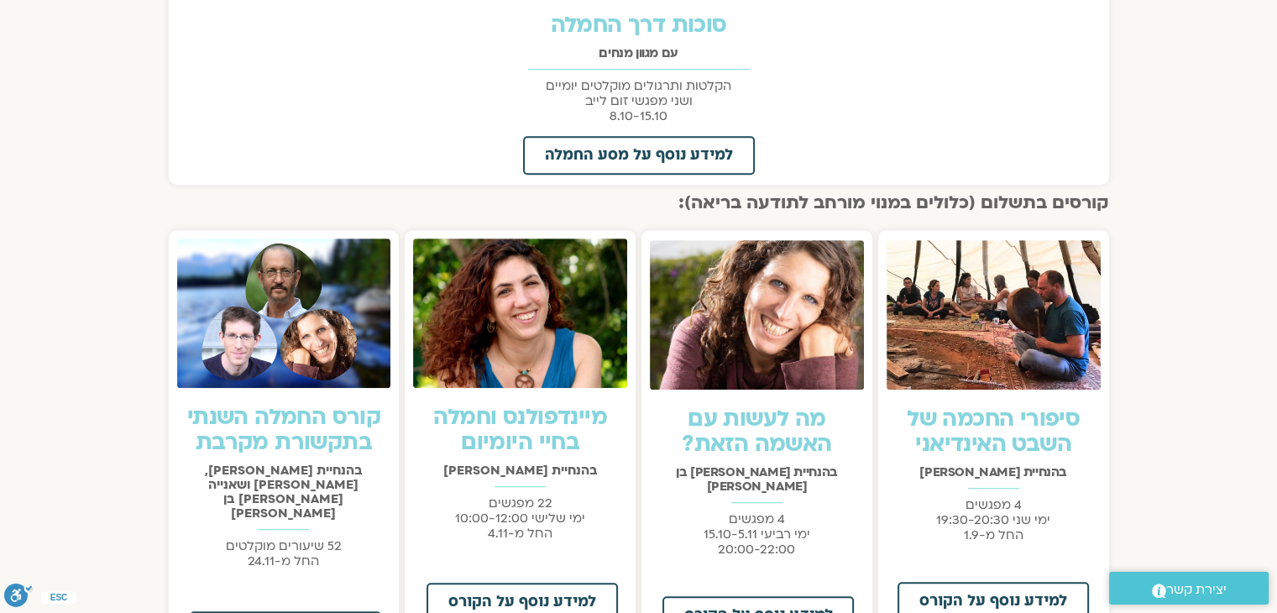
click at [972, 344] on img at bounding box center [993, 314] width 214 height 149
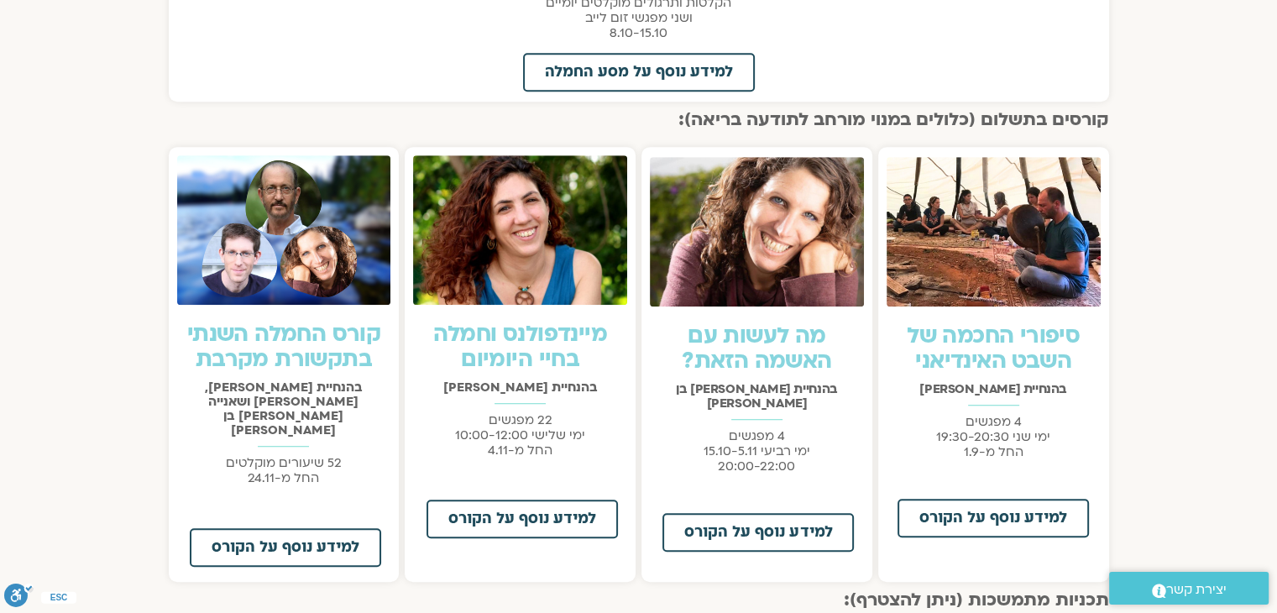
scroll to position [1091, 0]
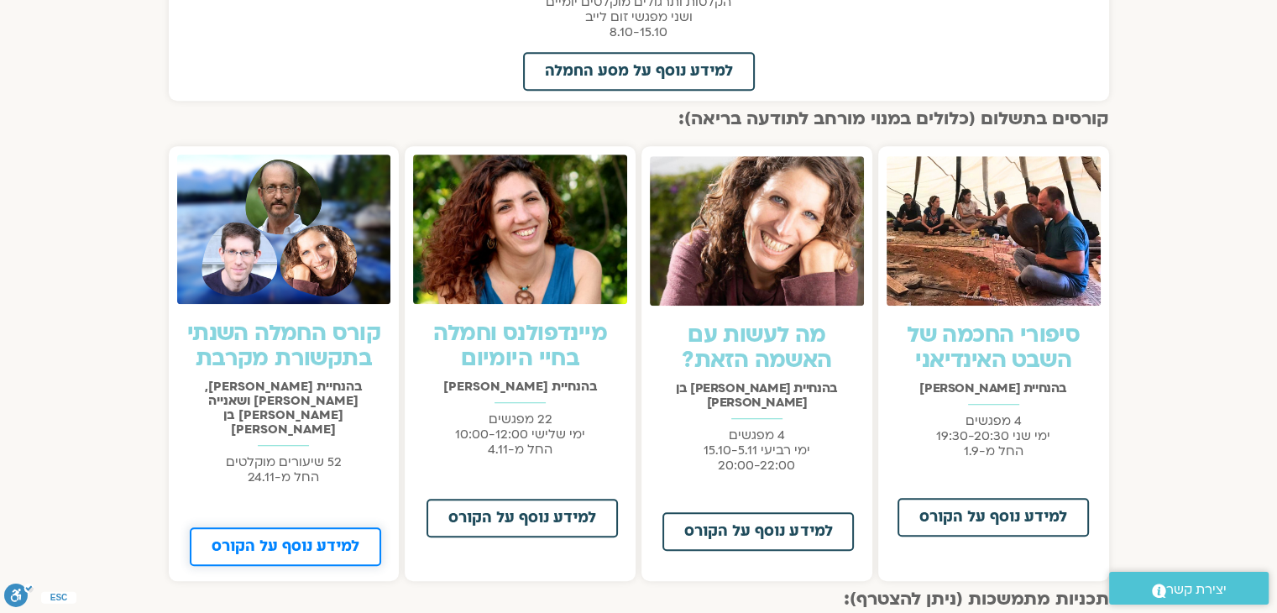
click at [351, 527] on link "למידע נוסף על הקורס" at bounding box center [285, 546] width 191 height 39
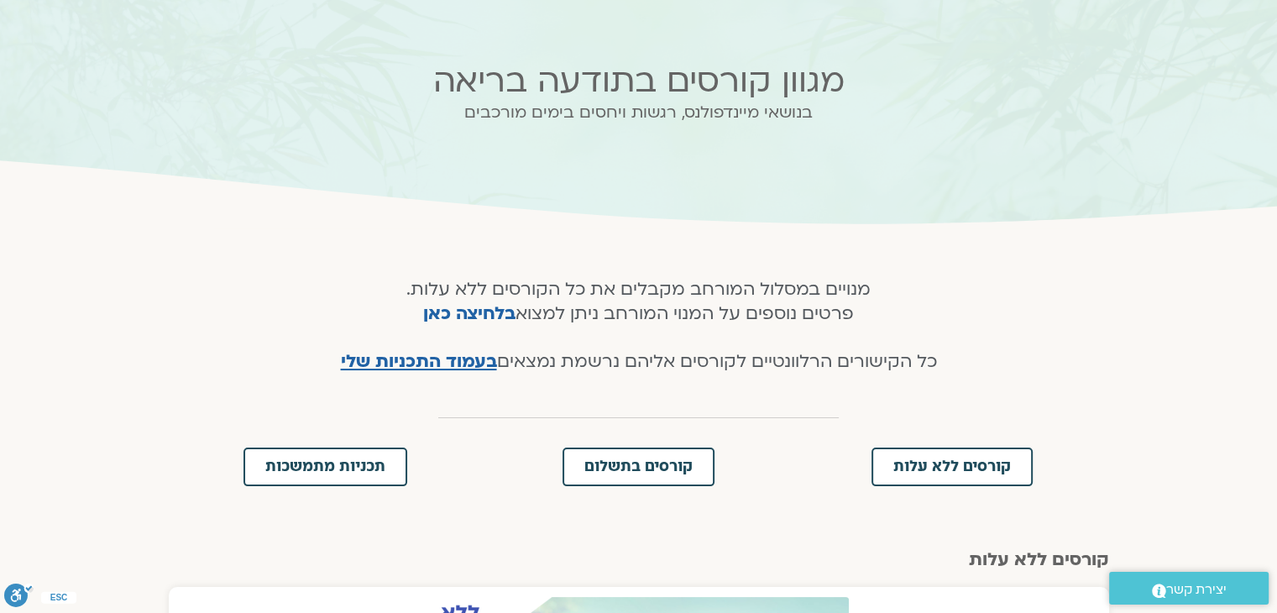
scroll to position [0, 0]
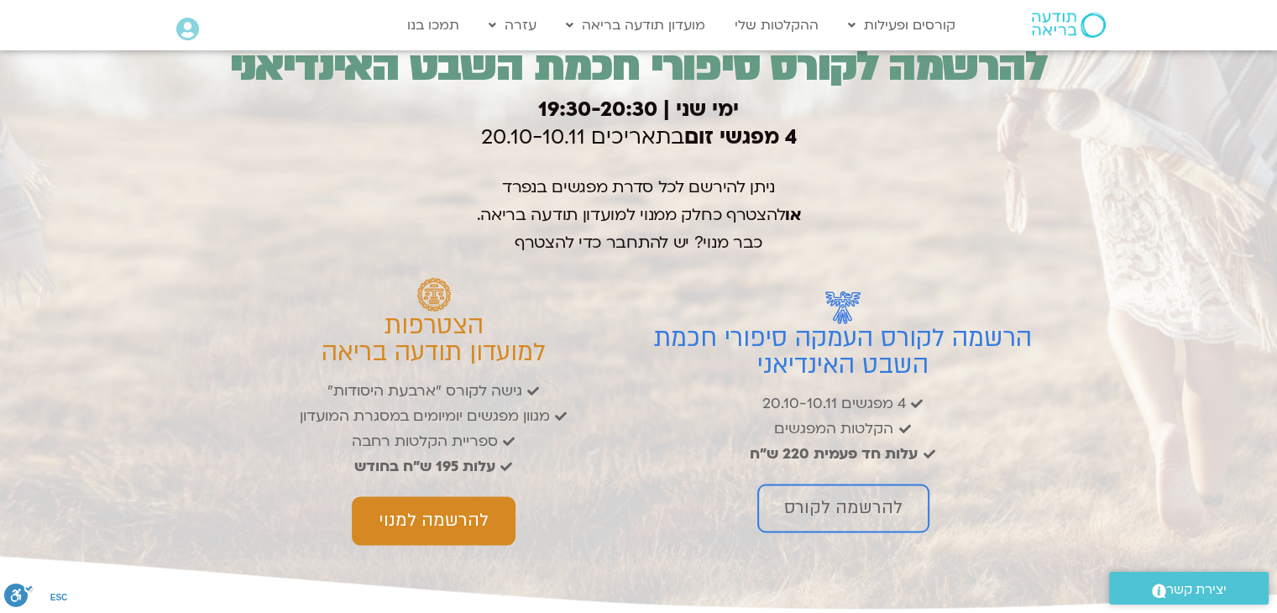
scroll to position [2686, 0]
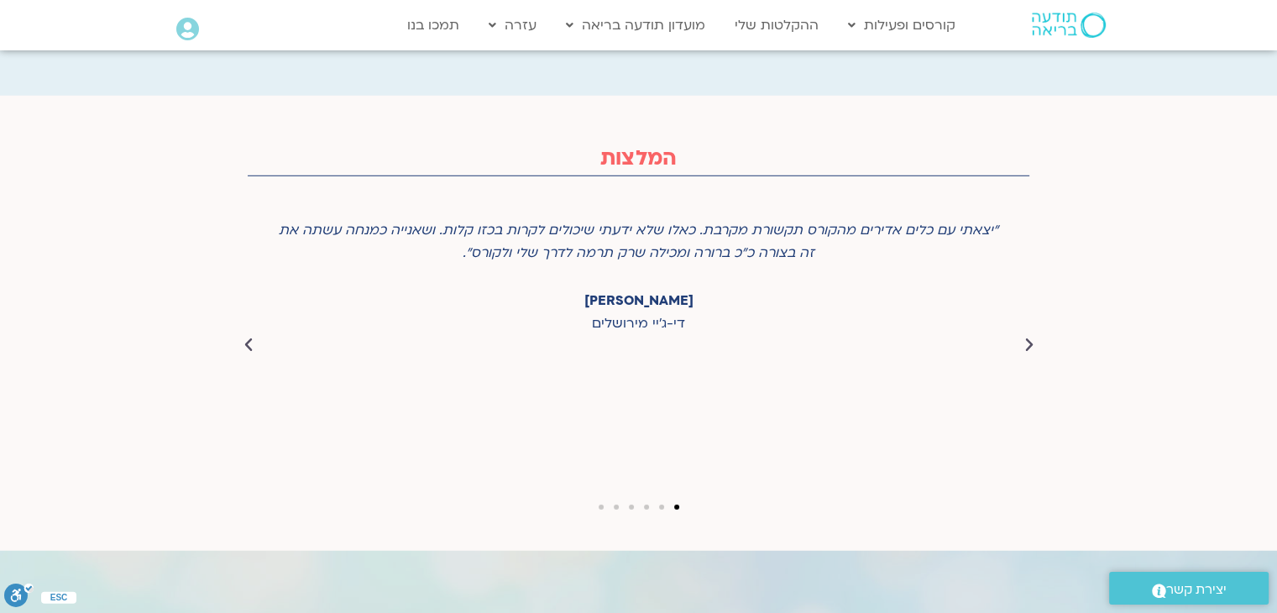
scroll to position [4533, 0]
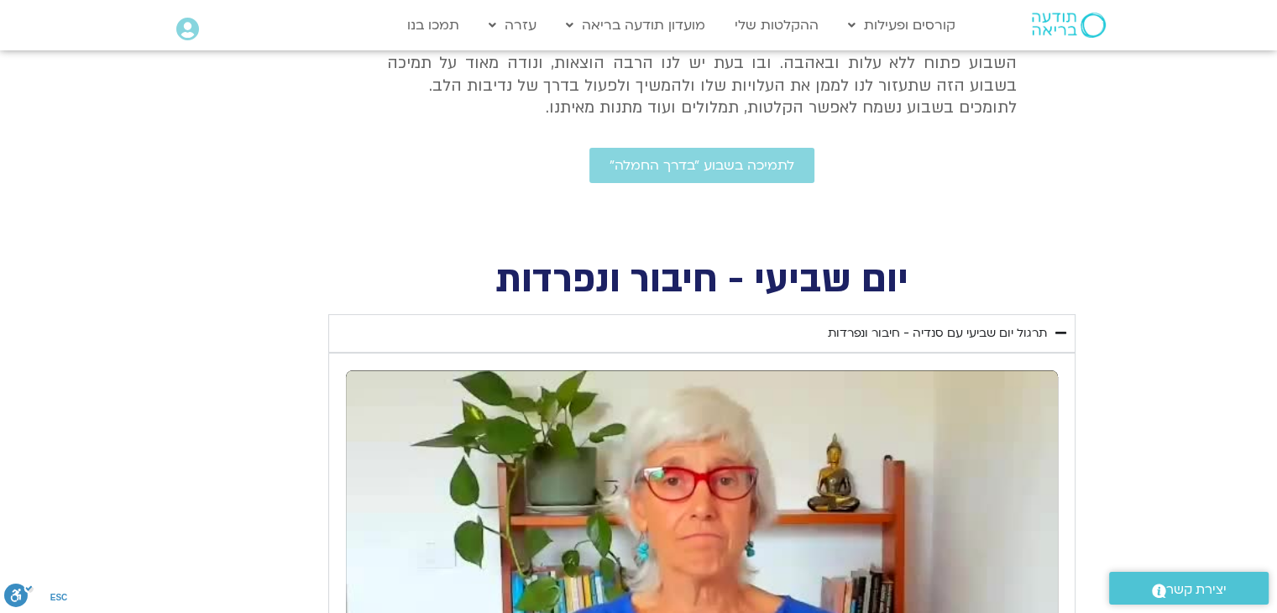
scroll to position [672, 0]
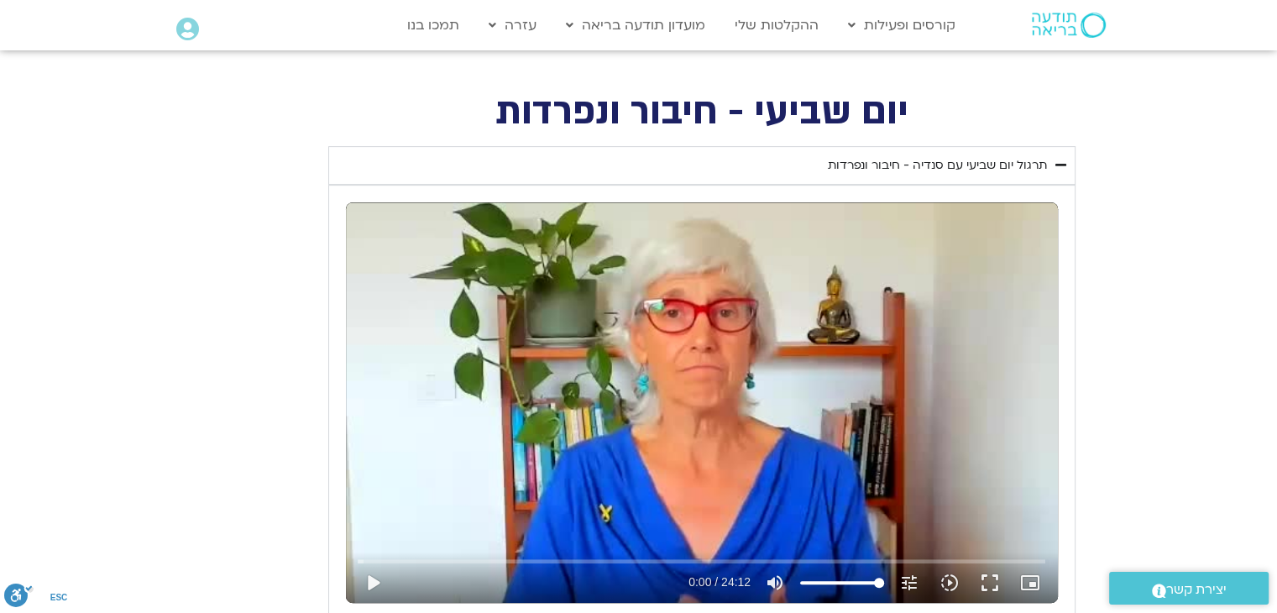
click at [957, 172] on div "תרגול יום שביעי עם סנדיה - חיבור ונפרדות" at bounding box center [937, 165] width 219 height 20
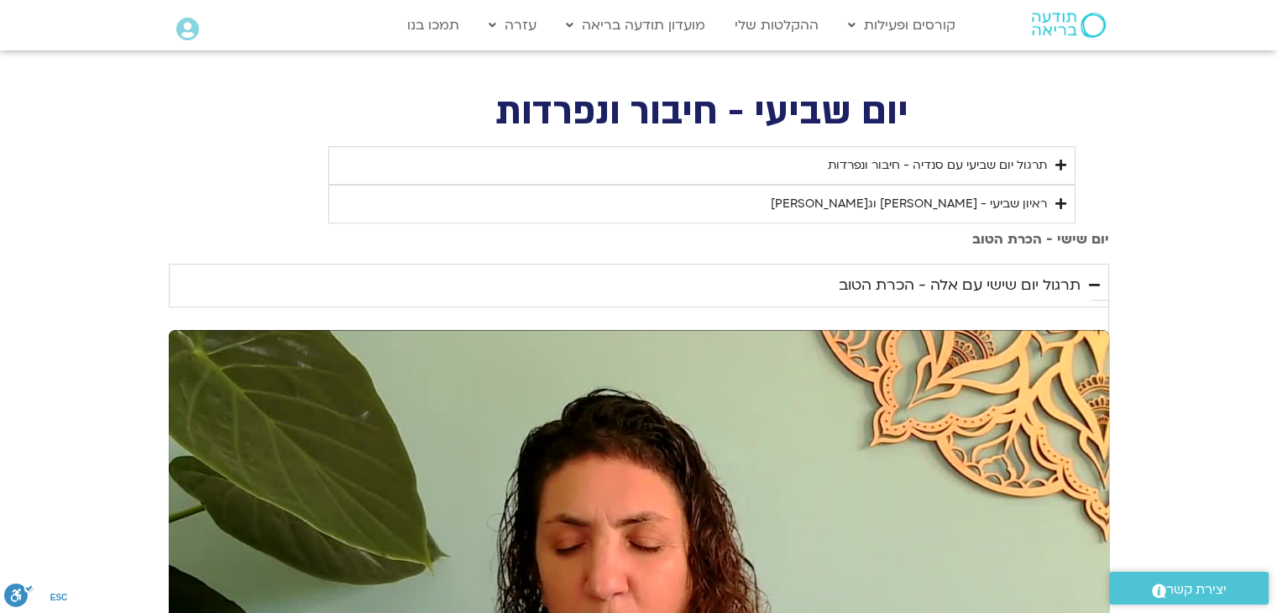
click at [1028, 298] on div "תרגול יום שישי עם אלה - הכרת הטוב" at bounding box center [960, 285] width 242 height 25
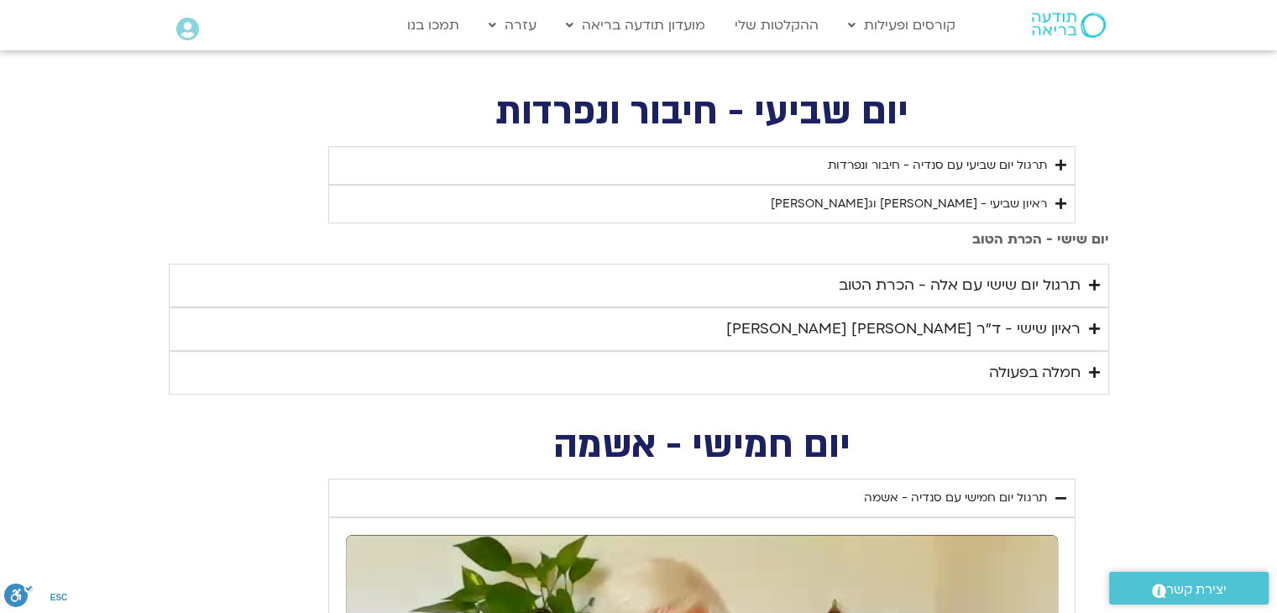
click at [1012, 342] on div "ראיון שישי - ד"ר [PERSON_NAME] [PERSON_NAME]" at bounding box center [903, 328] width 354 height 25
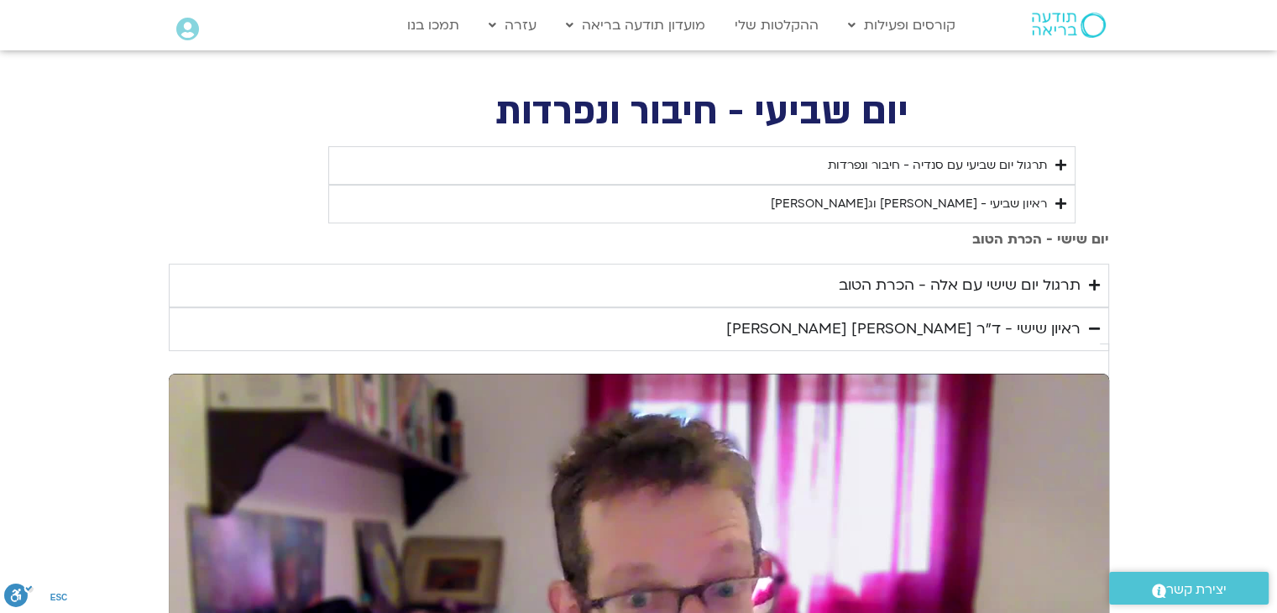
click at [991, 342] on div "ראיון שישי - ד"ר [PERSON_NAME] [PERSON_NAME]" at bounding box center [903, 328] width 354 height 25
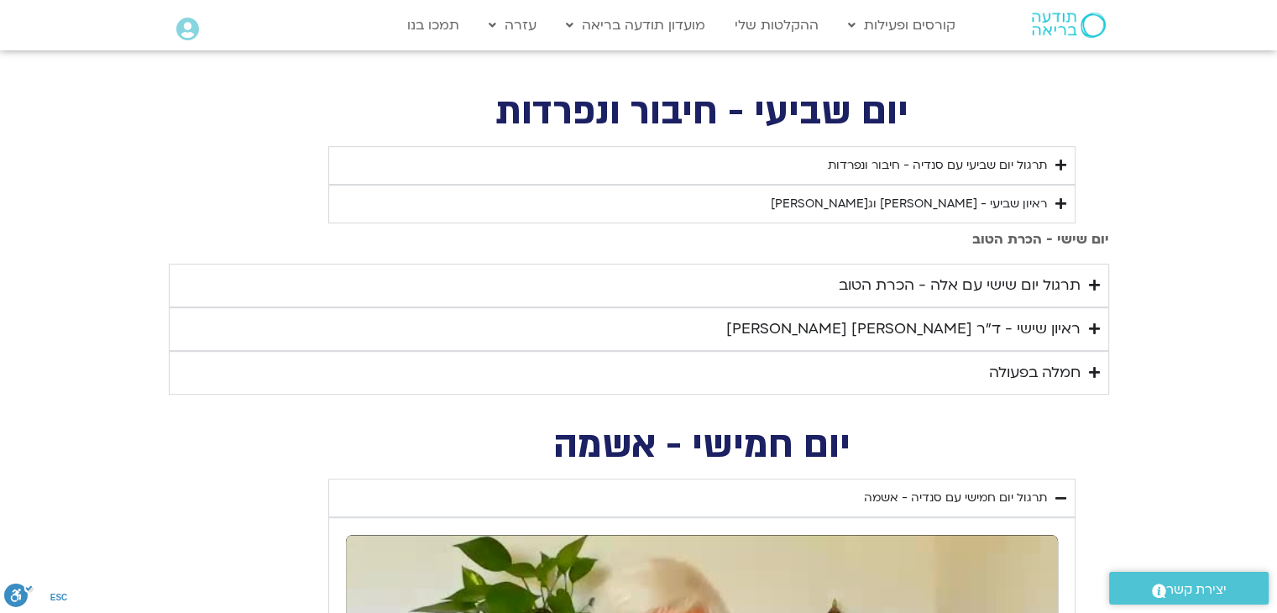
click at [944, 206] on div "ראיון שביעי - [PERSON_NAME] וג[PERSON_NAME]" at bounding box center [909, 204] width 276 height 20
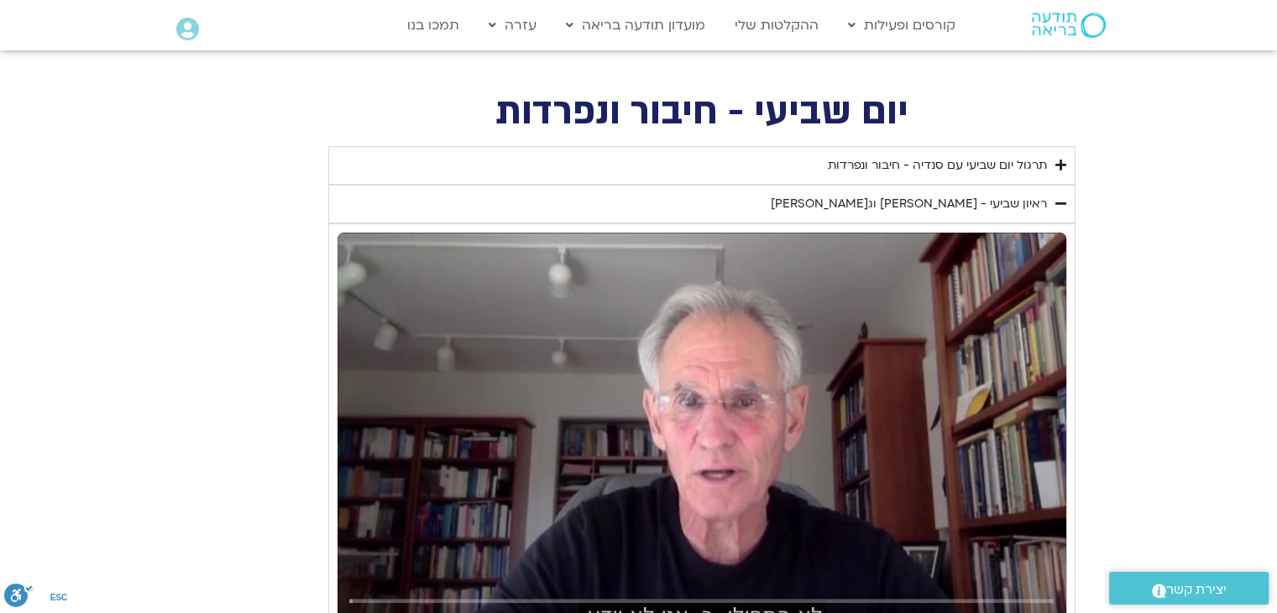
click at [992, 200] on div "ראיון שביעי - [PERSON_NAME] וג[PERSON_NAME]" at bounding box center [909, 204] width 276 height 20
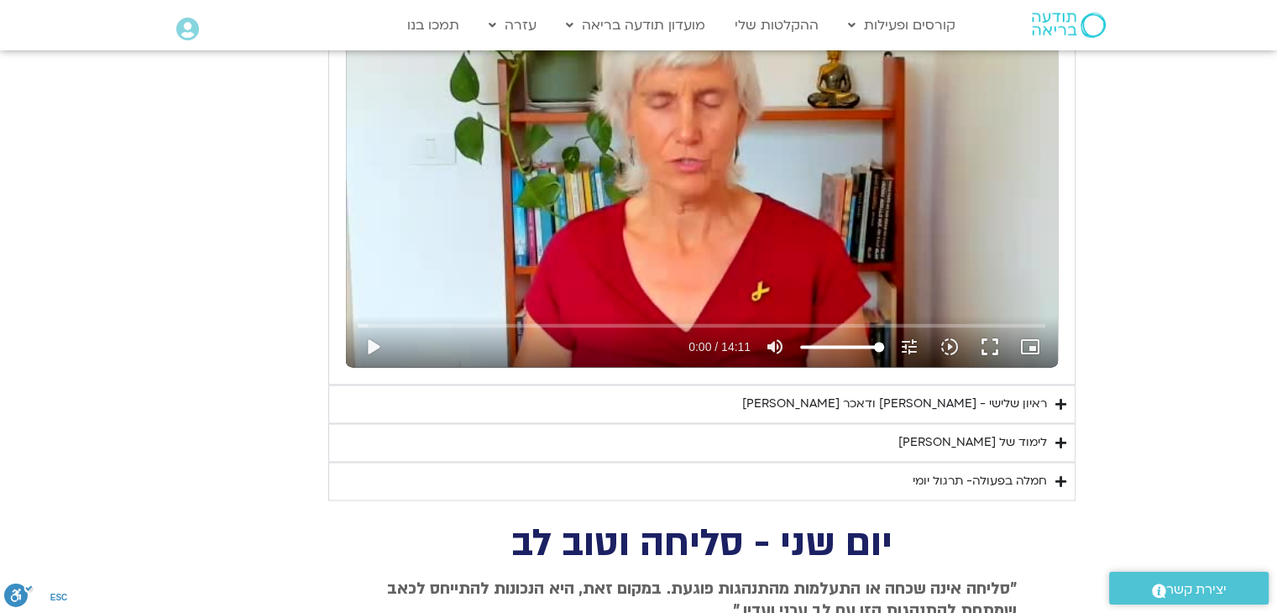
scroll to position [2854, 0]
